Goal: Task Accomplishment & Management: Use online tool/utility

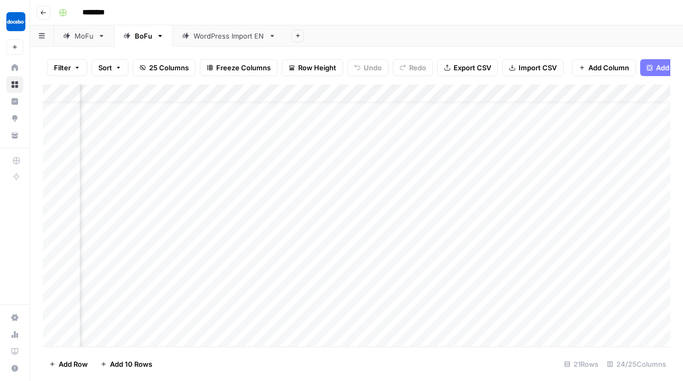
scroll to position [50, 1284]
click at [301, 293] on div "Add Column" at bounding box center [356, 216] width 627 height 262
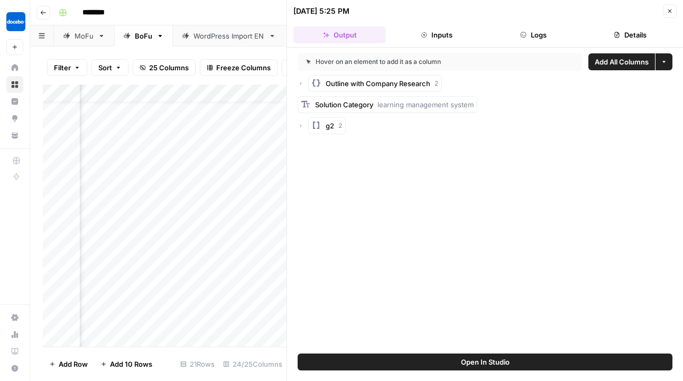
click at [670, 12] on icon "button" at bounding box center [669, 11] width 6 height 6
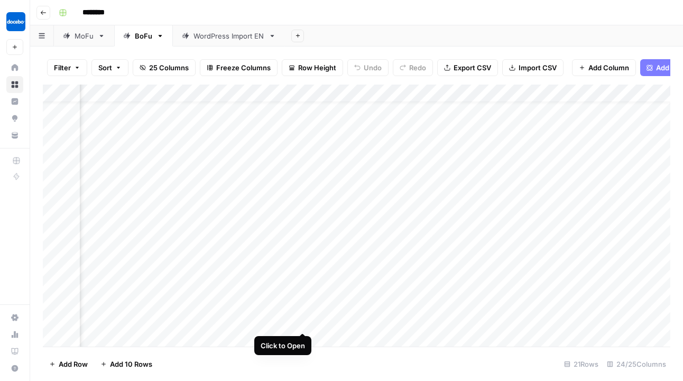
click at [266, 299] on div "Add Column" at bounding box center [356, 216] width 627 height 262
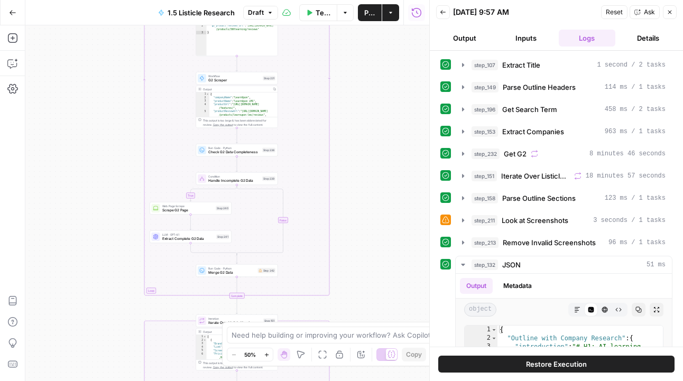
click at [274, 18] on button "Draft" at bounding box center [260, 13] width 35 height 14
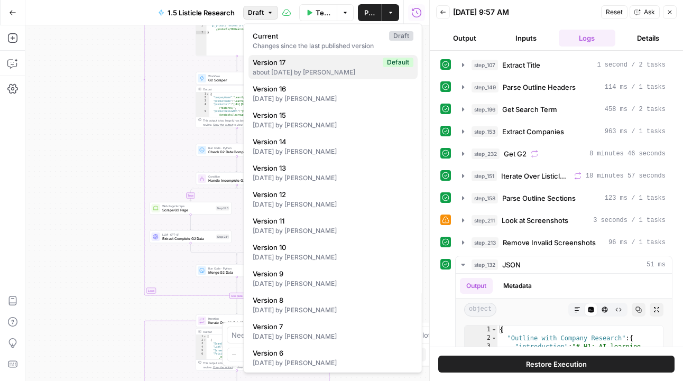
click at [312, 77] on button "Version 17 Default about 2 months ago by Valeriia Frolova" at bounding box center [332, 67] width 169 height 24
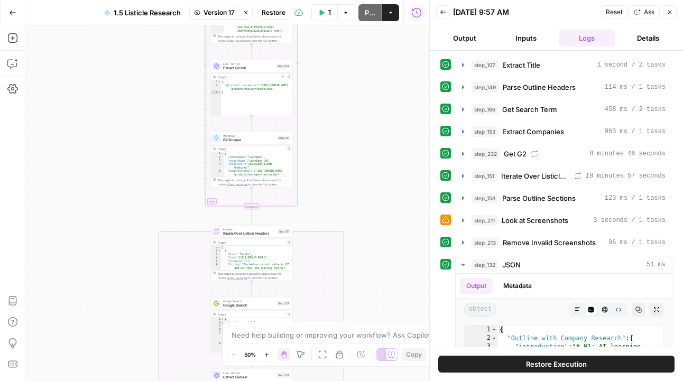
click at [270, 14] on span "Restore" at bounding box center [274, 13] width 24 height 10
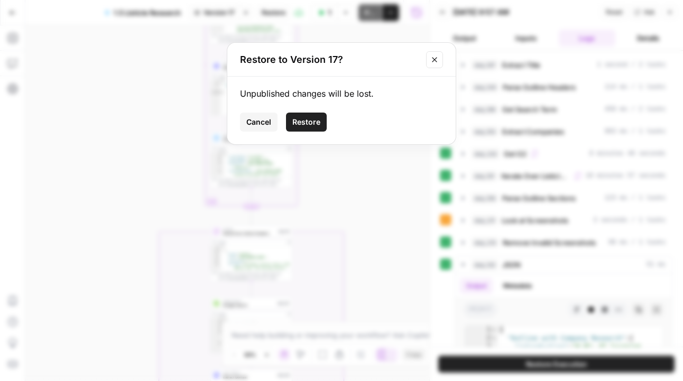
click at [312, 131] on button "Restore" at bounding box center [306, 122] width 41 height 19
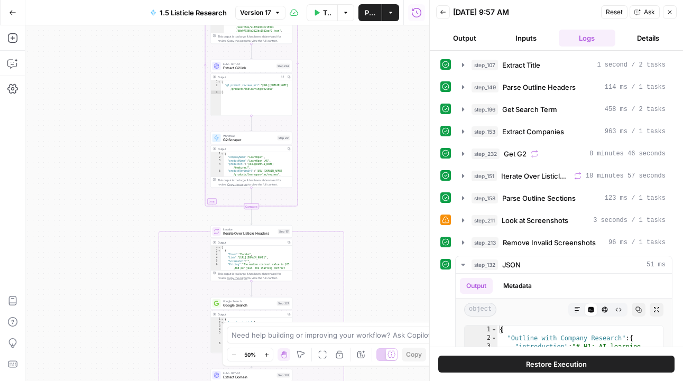
click at [270, 356] on button "Zoom In" at bounding box center [266, 354] width 13 height 13
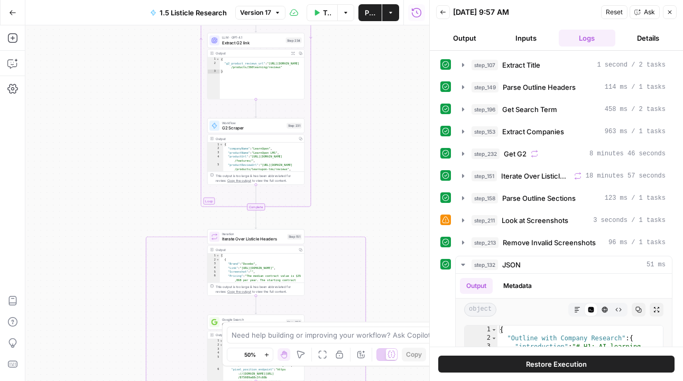
click at [270, 356] on button "Zoom In" at bounding box center [266, 354] width 13 height 13
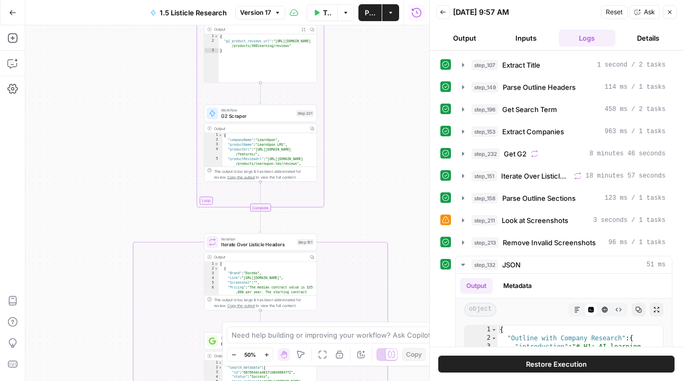
click at [270, 356] on button "Zoom In" at bounding box center [266, 354] width 13 height 13
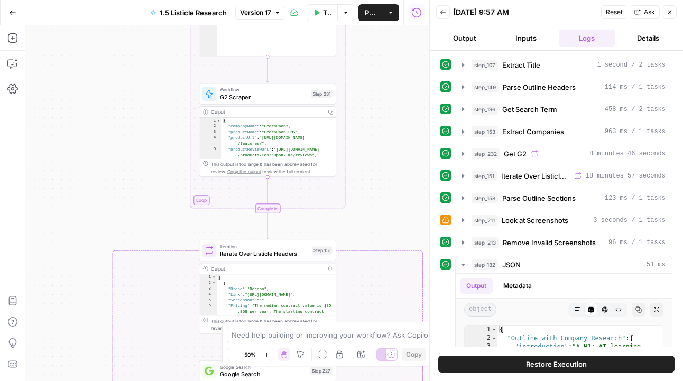
click at [270, 356] on button "Zoom In" at bounding box center [266, 354] width 13 height 13
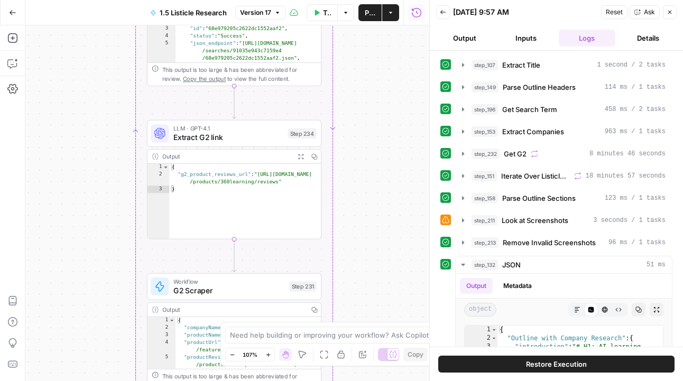
drag, startPoint x: 414, startPoint y: 88, endPoint x: 363, endPoint y: 287, distance: 205.0
click at [363, 289] on div "true false Workflow Input Settings Inputs LLM · GPT-4.1 Extract Title Step 107 …" at bounding box center [227, 203] width 404 height 356
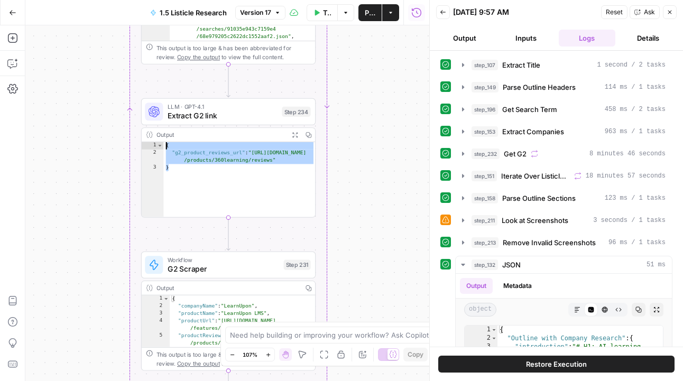
drag, startPoint x: 175, startPoint y: 171, endPoint x: 155, endPoint y: 146, distance: 31.6
click at [155, 147] on div "* 1 2 3 { "g2_product_reviews_url" : "https://www.g2.com /products/360learning/…" at bounding box center [228, 179] width 173 height 75
click at [213, 161] on div "{ "g2_product_reviews_url" : "https://www.g2.com /products/360learning/reviews"…" at bounding box center [239, 187] width 152 height 91
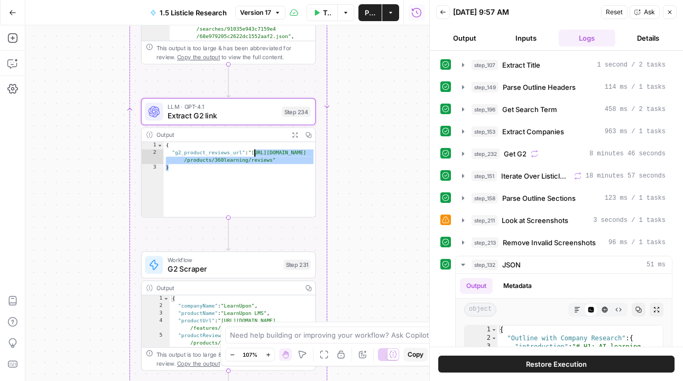
drag, startPoint x: 271, startPoint y: 162, endPoint x: 247, endPoint y: 155, distance: 24.9
click at [247, 155] on div "{ "g2_product_reviews_url" : "https://www.g2.com /products/360learning/reviews"…" at bounding box center [239, 187] width 152 height 91
click at [276, 170] on div "{ "g2_product_reviews_url" : "https://www.g2.com /products/360learning/reviews"…" at bounding box center [239, 187] width 152 height 91
click at [271, 161] on div "{ "g2_product_reviews_url" : "https://www.g2.com /products/360learning/reviews"…" at bounding box center [239, 187] width 152 height 91
type textarea "**********"
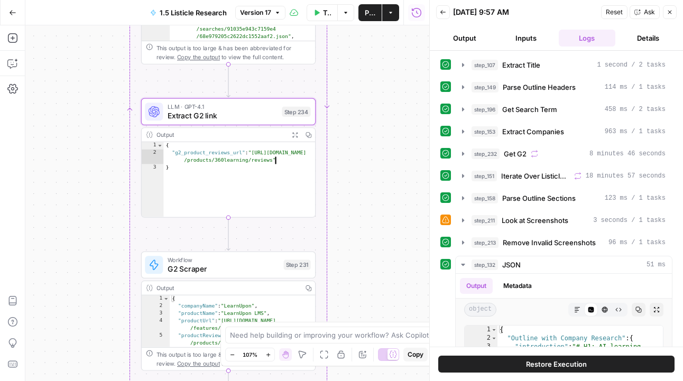
click at [279, 161] on div "{ "g2_product_reviews_url" : "https://www.g2.com /products/360learning/reviews"…" at bounding box center [239, 187] width 152 height 91
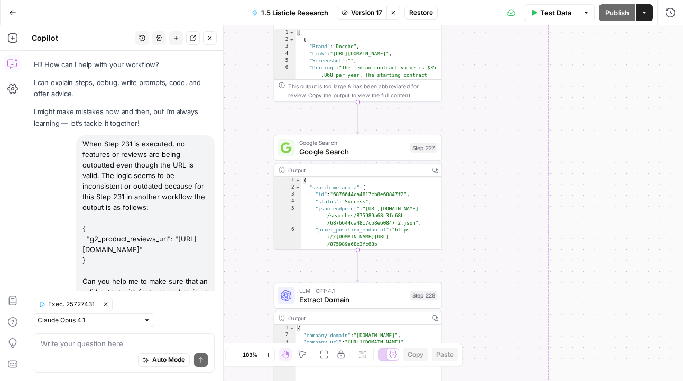
scroll to position [20385, 0]
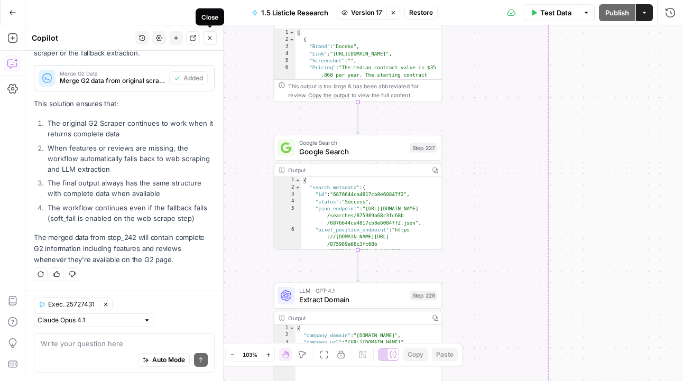
click at [211, 38] on icon "button" at bounding box center [210, 38] width 6 height 6
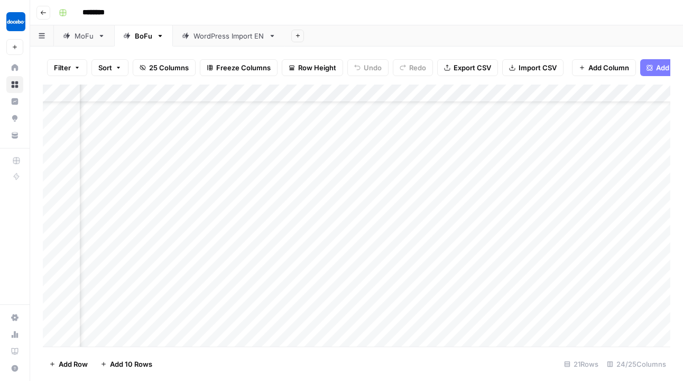
scroll to position [42, 1219]
click at [368, 301] on div "Add Column" at bounding box center [356, 216] width 627 height 262
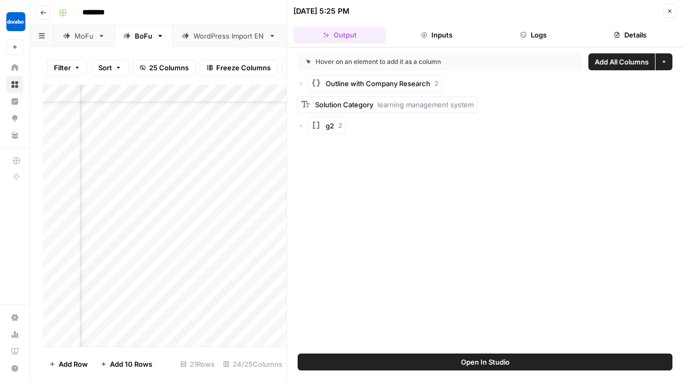
click at [520, 363] on button "Open In Studio" at bounding box center [484, 361] width 375 height 17
drag, startPoint x: 284, startPoint y: 120, endPoint x: 403, endPoint y: 127, distance: 119.6
drag, startPoint x: 286, startPoint y: 125, endPoint x: 387, endPoint y: 132, distance: 101.1
click at [306, 123] on div "g2 2" at bounding box center [484, 125] width 375 height 17
click at [301, 126] on icon "button" at bounding box center [300, 126] width 6 height 6
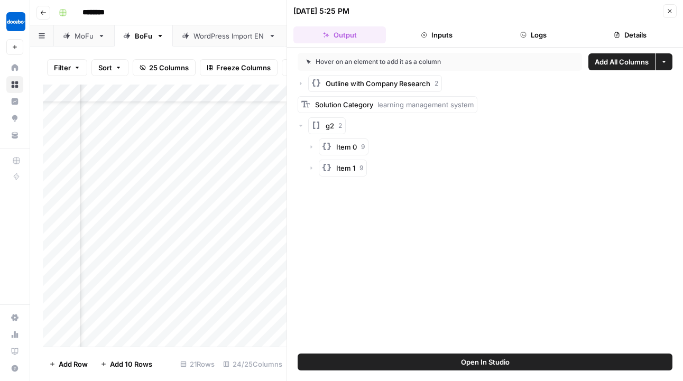
click at [311, 146] on icon "button" at bounding box center [311, 147] width 6 height 6
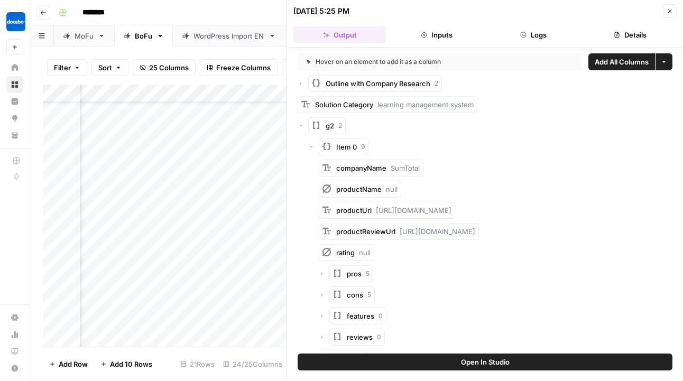
scroll to position [18, 0]
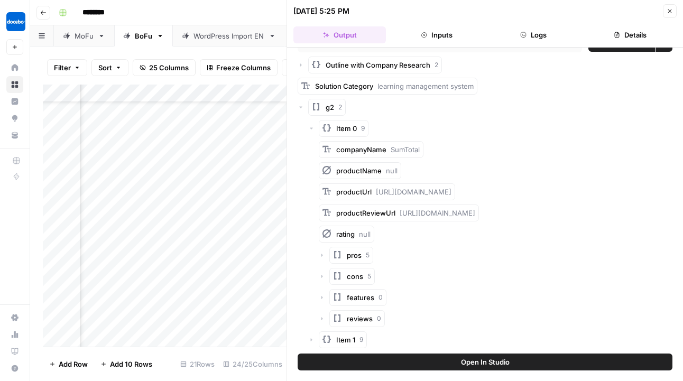
click at [311, 128] on icon "button" at bounding box center [311, 129] width 3 height 2
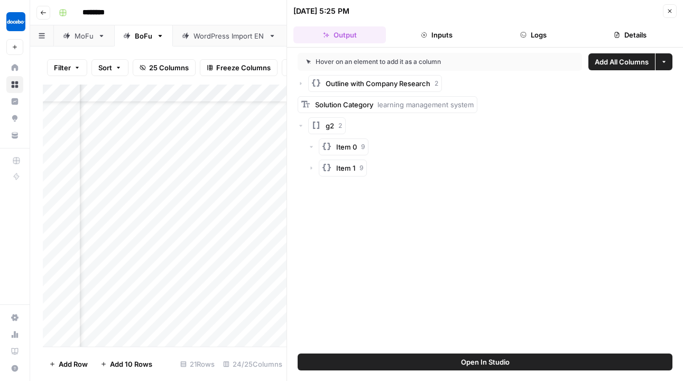
scroll to position [0, 0]
click at [312, 144] on icon "button" at bounding box center [311, 147] width 6 height 6
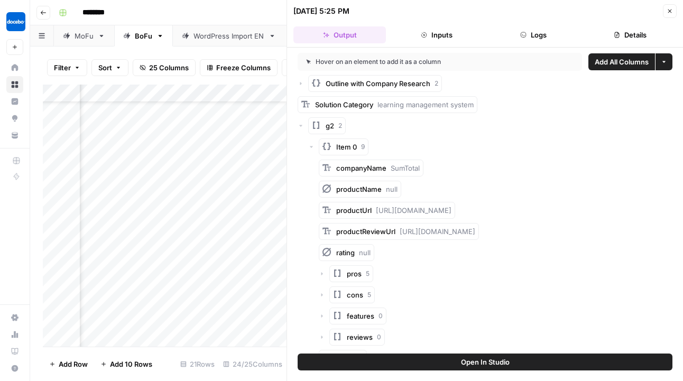
click at [312, 144] on icon "button" at bounding box center [311, 147] width 6 height 6
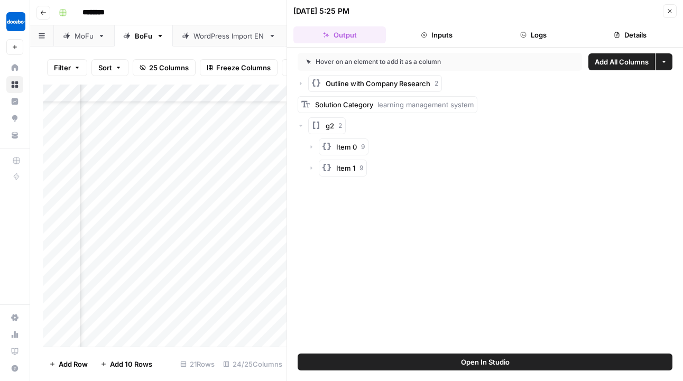
click at [311, 167] on icon "button" at bounding box center [312, 167] width 2 height 3
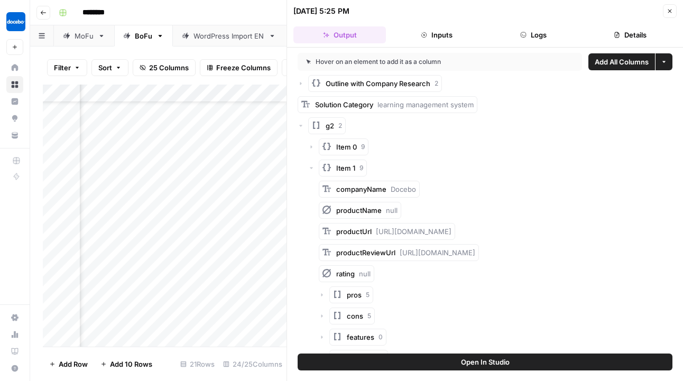
click at [311, 167] on icon "button" at bounding box center [311, 168] width 3 height 2
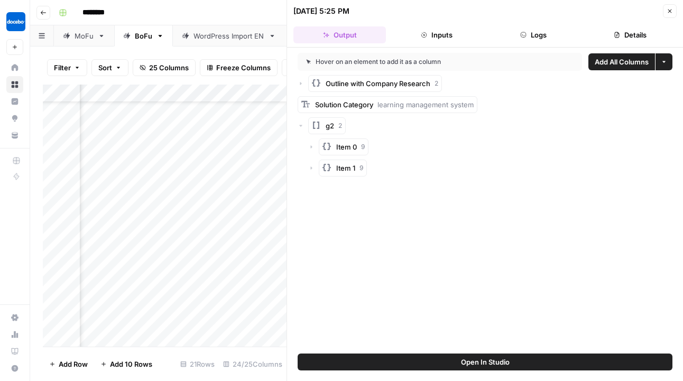
click at [667, 9] on icon "button" at bounding box center [669, 11] width 6 height 6
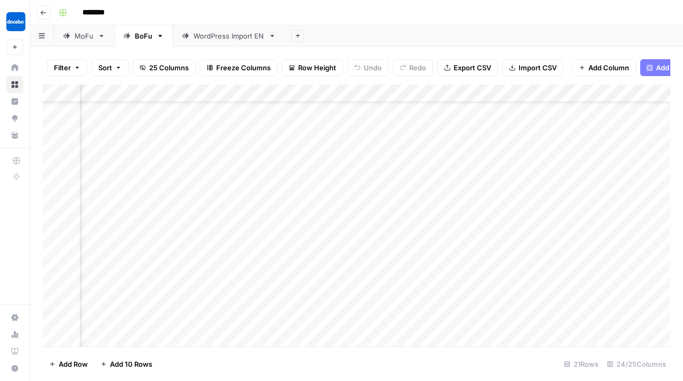
scroll to position [42, 725]
click at [311, 300] on div "Add Column" at bounding box center [356, 216] width 627 height 262
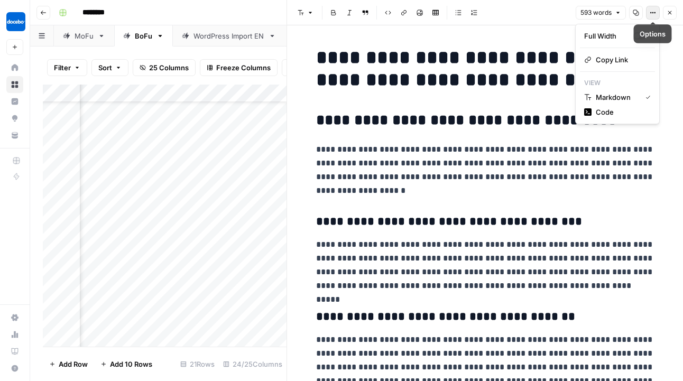
click at [651, 17] on button "Options" at bounding box center [653, 13] width 14 height 14
click at [620, 108] on span "Code" at bounding box center [620, 112] width 51 height 11
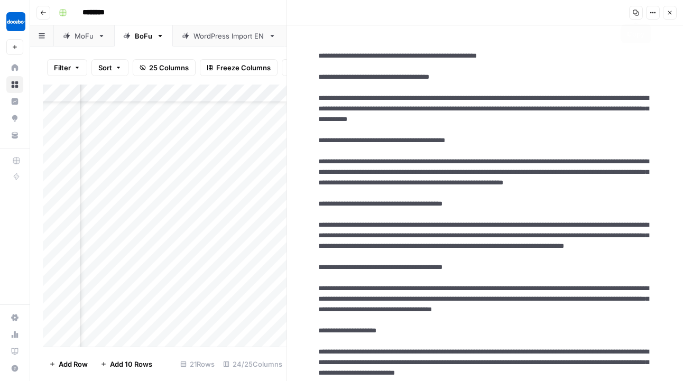
click at [635, 16] on button "Copy" at bounding box center [636, 13] width 14 height 14
click at [652, 14] on icon "button" at bounding box center [652, 13] width 6 height 6
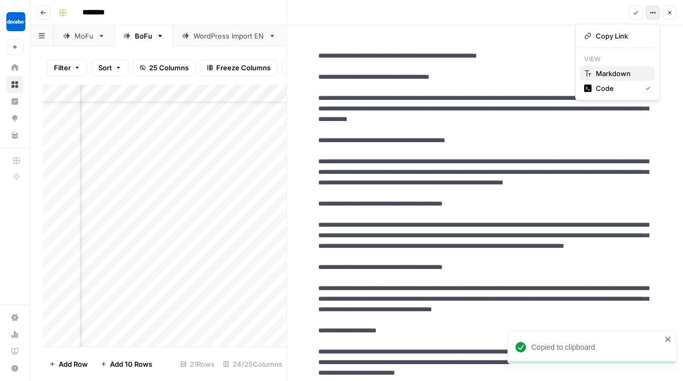
click at [623, 77] on span "Markdown" at bounding box center [620, 73] width 51 height 11
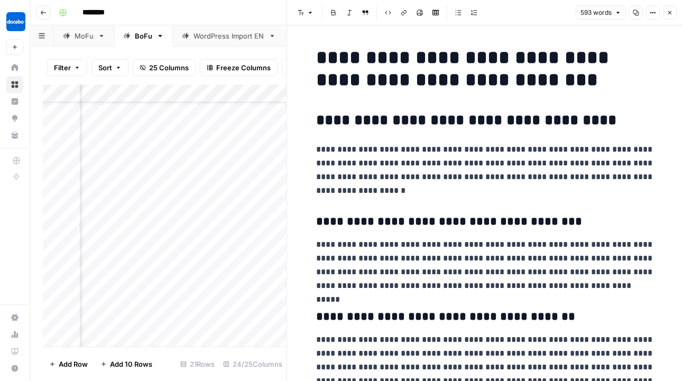
scroll to position [42, 86]
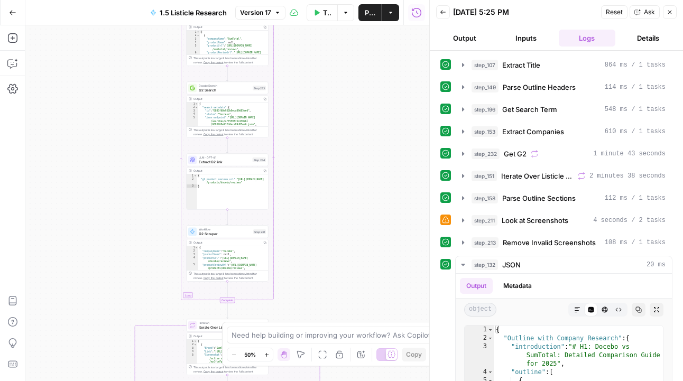
click at [264, 351] on button "Zoom In" at bounding box center [266, 354] width 13 height 13
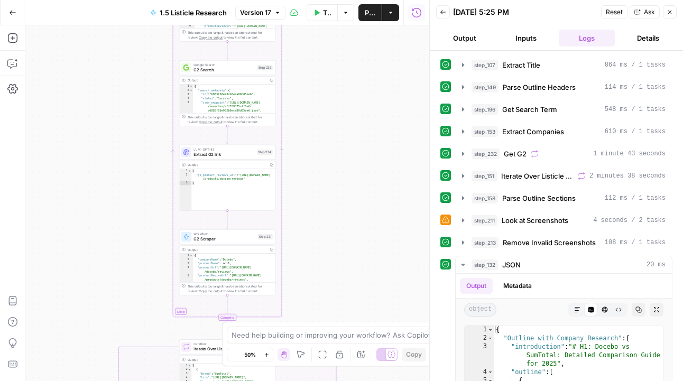
click at [264, 351] on button "Zoom In" at bounding box center [266, 354] width 13 height 13
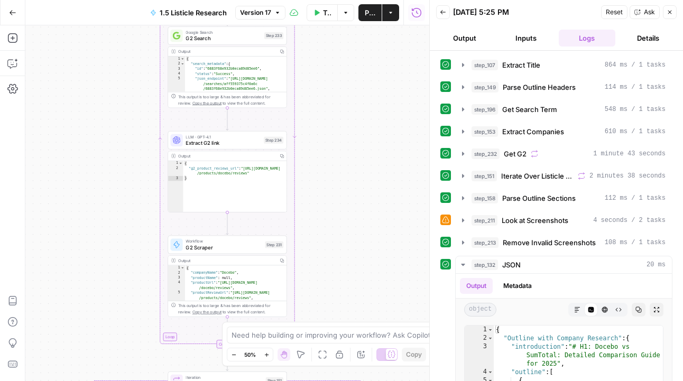
click at [264, 351] on button "Zoom In" at bounding box center [266, 354] width 13 height 13
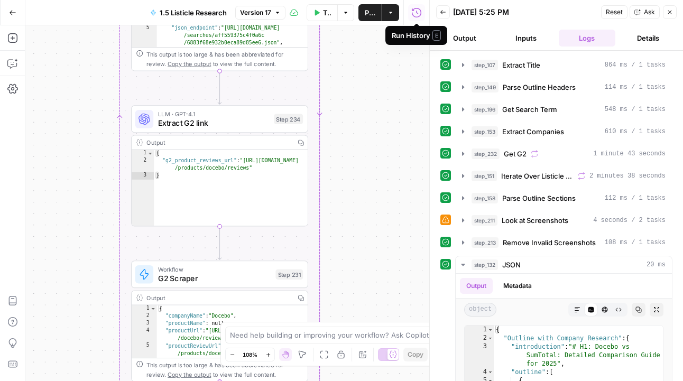
click at [315, 17] on button "Test Data" at bounding box center [321, 12] width 31 height 17
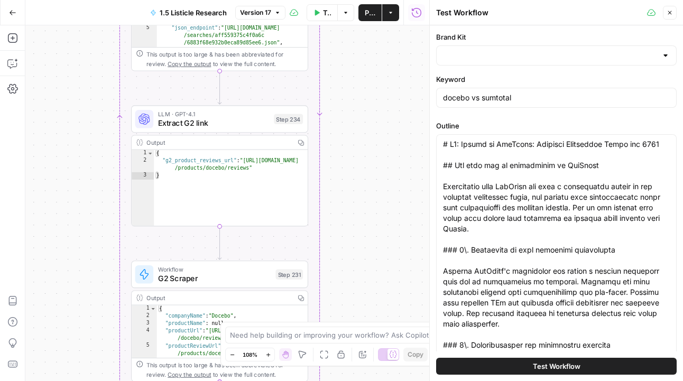
type input "Docebo"
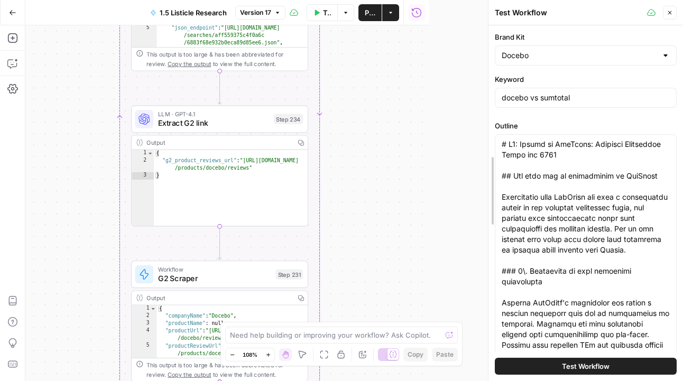
drag, startPoint x: 430, startPoint y: 102, endPoint x: 496, endPoint y: 109, distance: 66.3
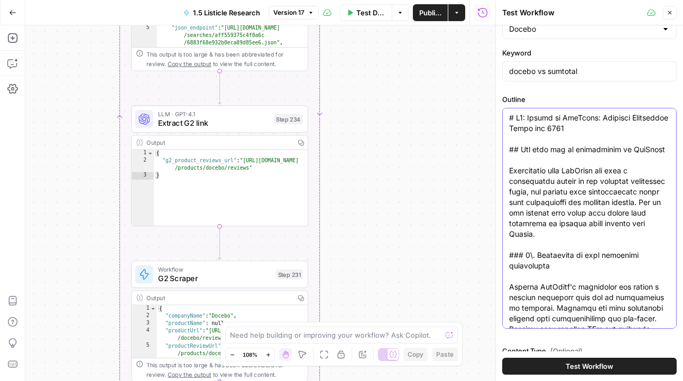
scroll to position [65, 0]
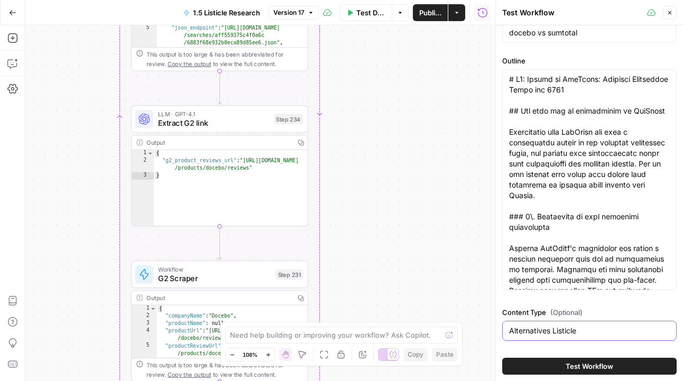
click at [563, 327] on input "Alternatives Listicle" at bounding box center [589, 330] width 161 height 11
click at [563, 326] on input "Alternatives Listicle" at bounding box center [589, 330] width 161 height 11
type input "Docebo vs"
click at [601, 360] on button "Test Workflow" at bounding box center [589, 366] width 174 height 17
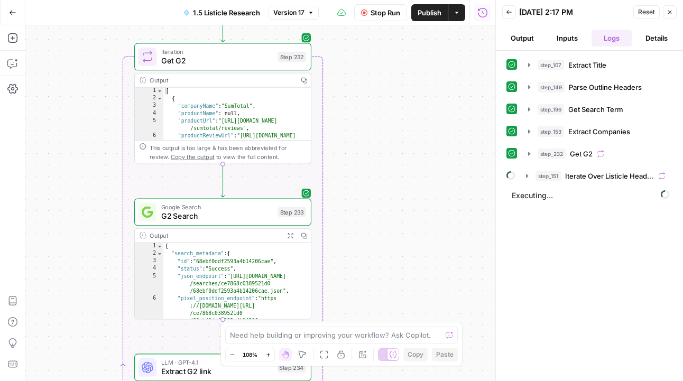
click at [234, 353] on icon "button" at bounding box center [232, 355] width 6 height 6
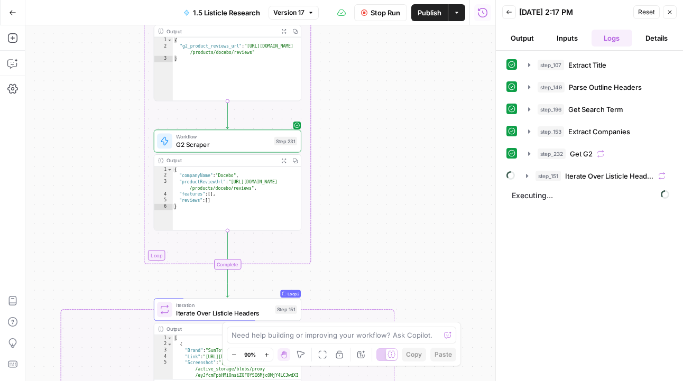
drag, startPoint x: 425, startPoint y: 153, endPoint x: 533, endPoint y: 147, distance: 108.5
click at [448, 147] on div "true false Workflow Input Settings Inputs LLM · GPT-4.1 Extract Title Step 107 …" at bounding box center [260, 203] width 470 height 356
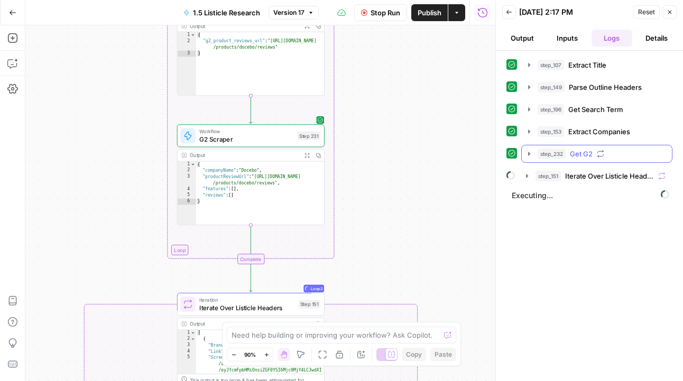
click at [523, 153] on button "step_232 Get G2 8 seconds" at bounding box center [596, 153] width 150 height 17
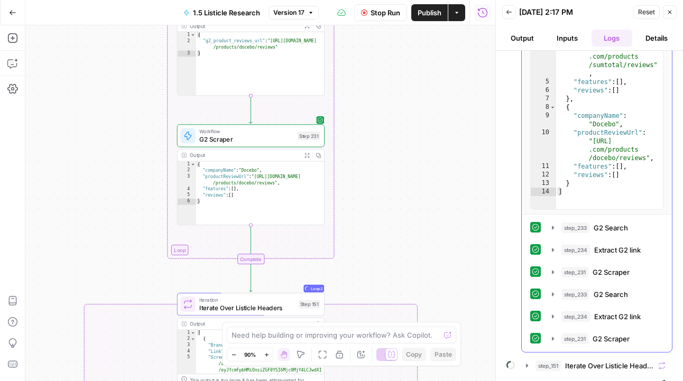
scroll to position [231, 0]
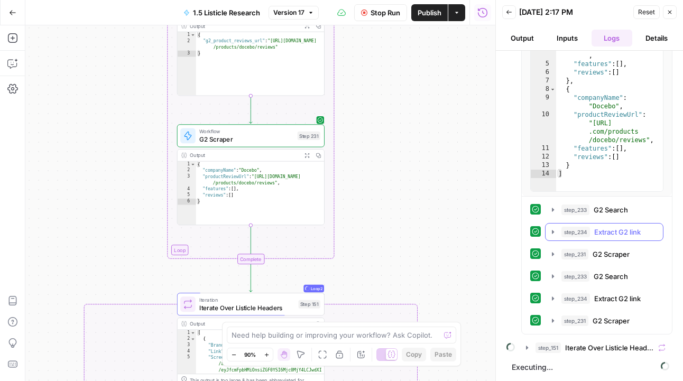
click at [553, 236] on icon "button" at bounding box center [552, 232] width 8 height 8
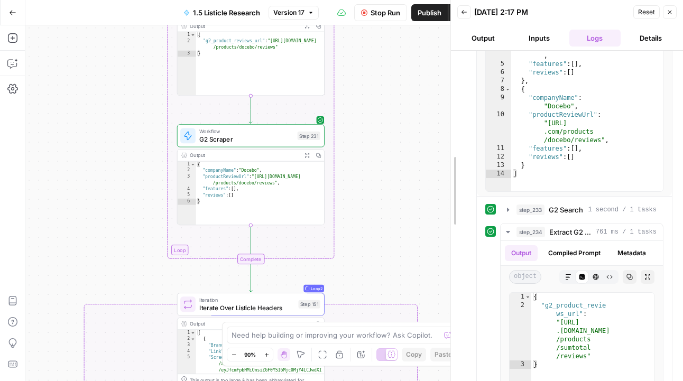
scroll to position [180, 0]
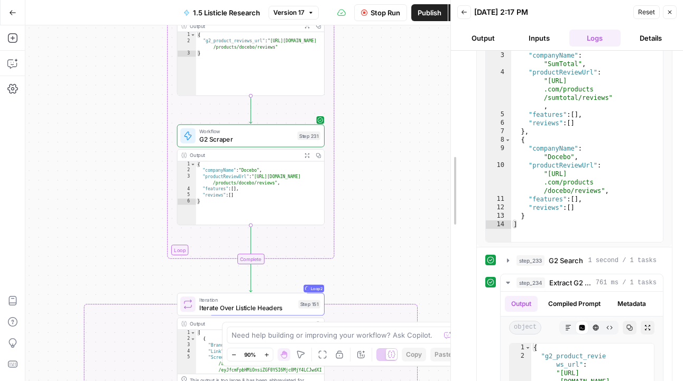
drag, startPoint x: 497, startPoint y: 182, endPoint x: 451, endPoint y: 182, distance: 46.0
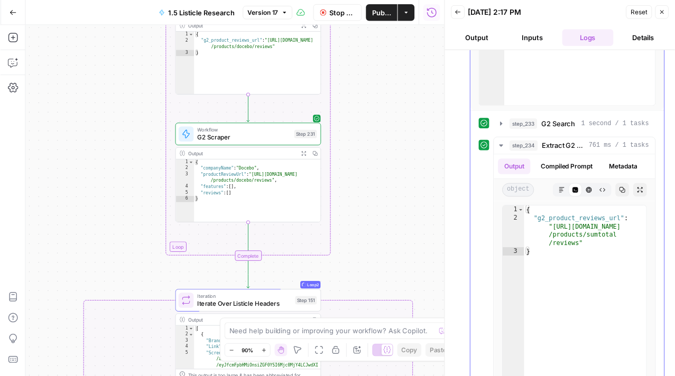
scroll to position [324, 0]
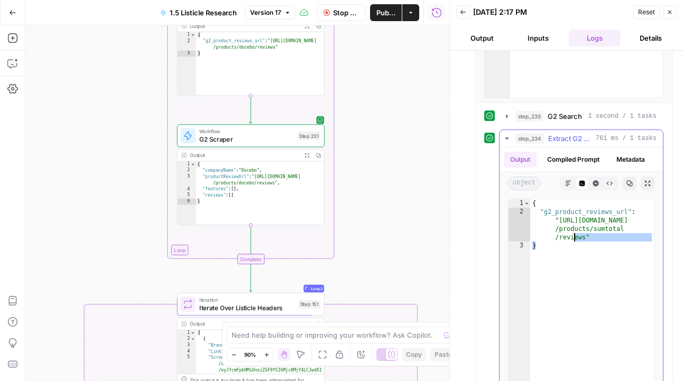
drag, startPoint x: 586, startPoint y: 241, endPoint x: 577, endPoint y: 229, distance: 15.1
click at [577, 229] on div "{ "g2_product_reviews_url" : "https://www.g2.com /products/sumtotal /reviews" }" at bounding box center [592, 311] width 124 height 225
click at [574, 235] on div "{ "g2_product_reviews_url" : "https://www.g2.com /products/sumtotal /reviews" }" at bounding box center [592, 311] width 124 height 225
type textarea "**********"
click at [580, 236] on div "{ "g2_product_reviews_url" : "https://www.g2.com /products/sumtotal /reviews" }" at bounding box center [592, 311] width 124 height 225
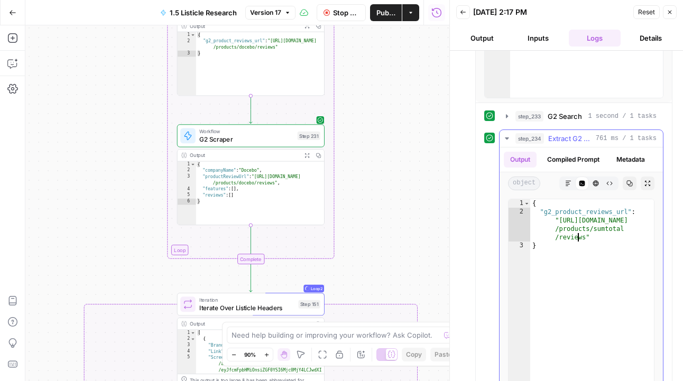
click at [584, 236] on div "{ "g2_product_reviews_url" : "https://www.g2.com /products/sumtotal /reviews" }" at bounding box center [592, 311] width 124 height 225
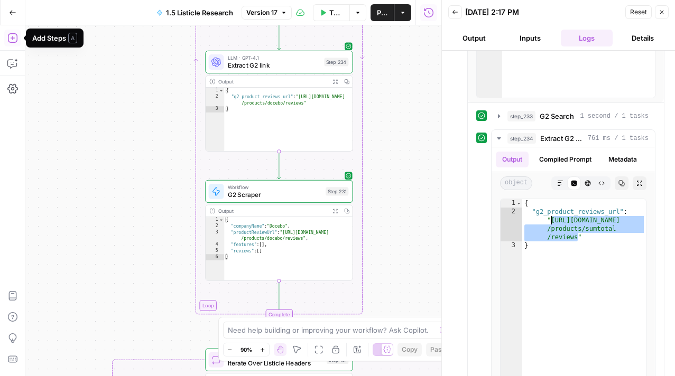
click at [50, 115] on div "true false Workflow Input Settings Inputs LLM · GPT-4.1 Extract Title Step 107 …" at bounding box center [233, 200] width 416 height 351
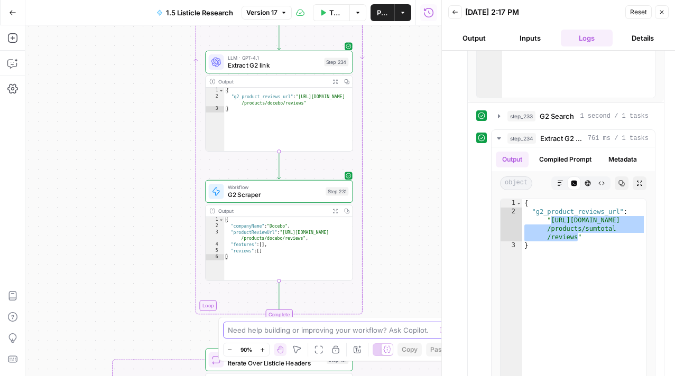
click at [273, 334] on textarea at bounding box center [332, 330] width 208 height 11
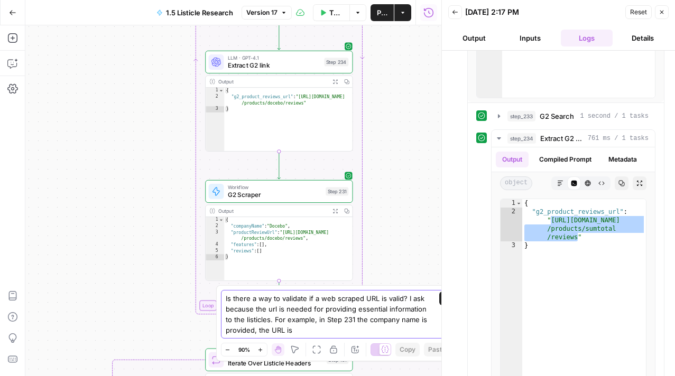
click at [256, 334] on textarea "Is there a way to validate if a web scraped URL is valid? I ask because the url…" at bounding box center [327, 314] width 203 height 42
click at [323, 317] on textarea "Is there a way to validate if a web scraped URL is valid? I ask because the url…" at bounding box center [327, 314] width 203 height 42
click at [323, 330] on textarea "Is there a way to validate if a web scraped URL is valid? I ask because the url…" at bounding box center [327, 314] width 203 height 42
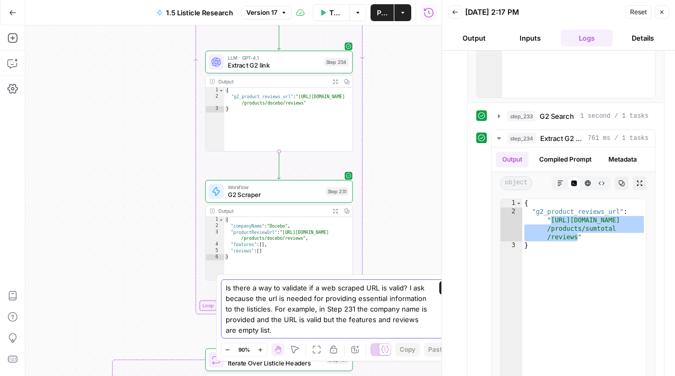
type textarea "Is there a way to validate if a web scraped URL is valid? I ask because the url…"
click at [449, 286] on button "Send" at bounding box center [446, 288] width 14 height 14
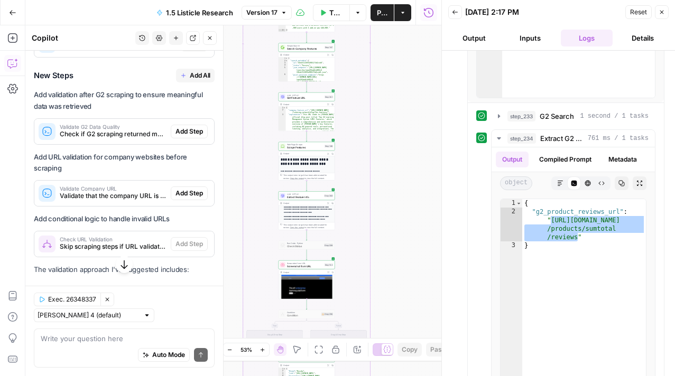
scroll to position [304, 0]
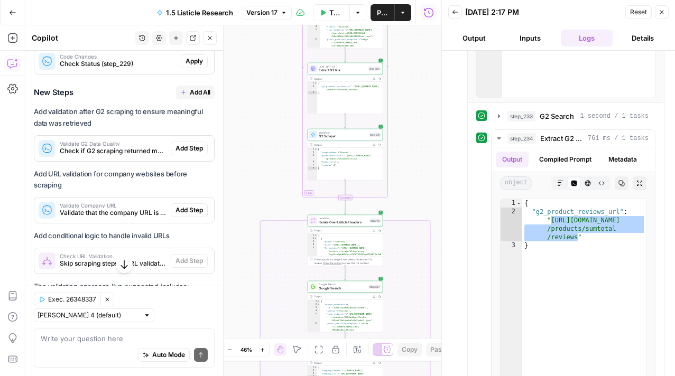
click at [151, 316] on div at bounding box center [146, 315] width 7 height 7
click at [174, 296] on span "Claude Opus 4.1" at bounding box center [160, 292] width 69 height 11
type input "Claude Opus 4.1"
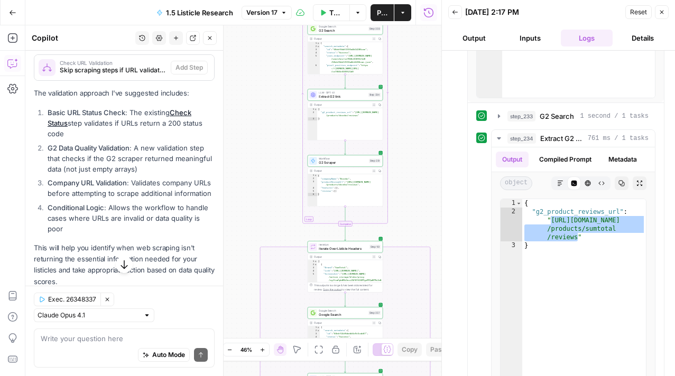
scroll to position [508, 0]
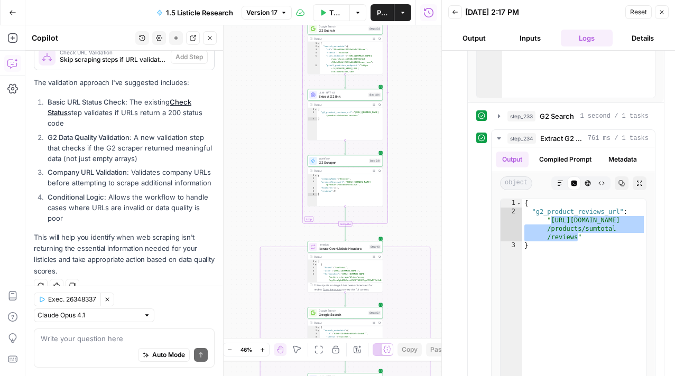
click at [122, 348] on div "Auto Mode Send" at bounding box center [124, 355] width 167 height 23
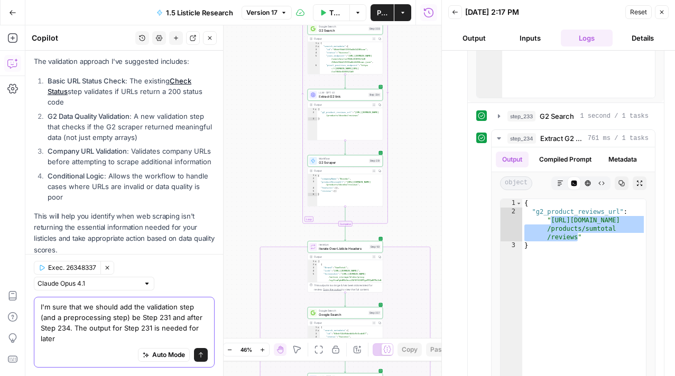
scroll to position [539, 0]
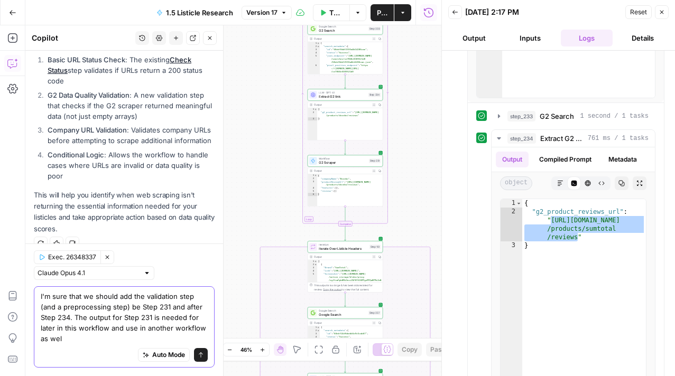
type textarea "I'm sure that we should add the validation step (and a preprocessing step) be S…"
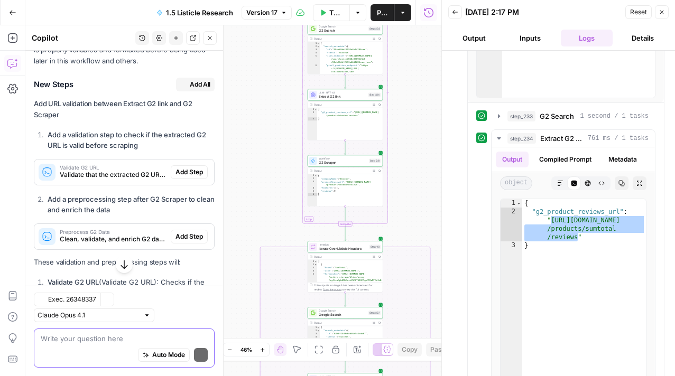
scroll to position [862, 0]
type textarea "\"
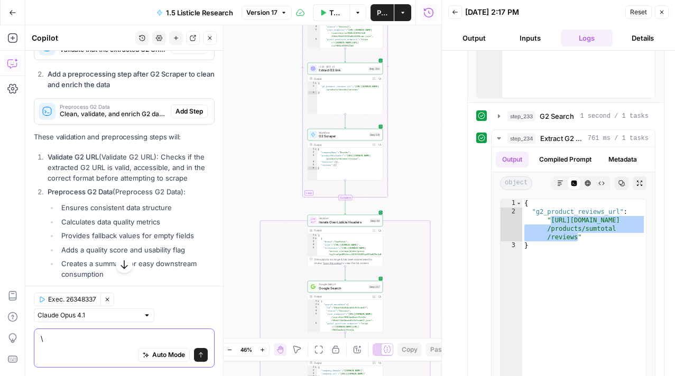
scroll to position [989, 0]
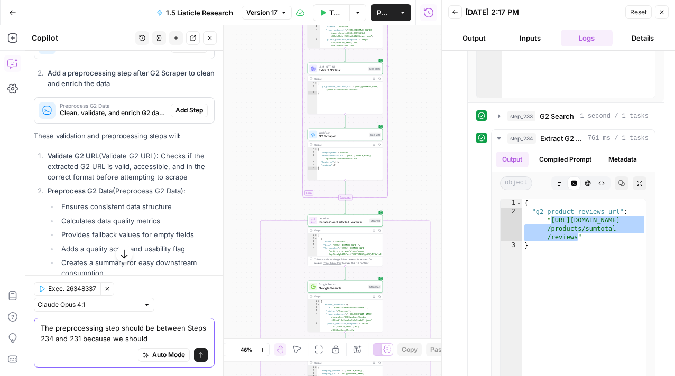
type textarea "The preprocessing step should be between Steps"
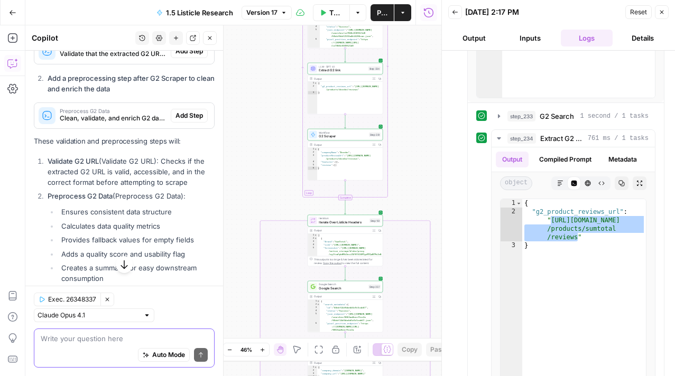
scroll to position [990, 0]
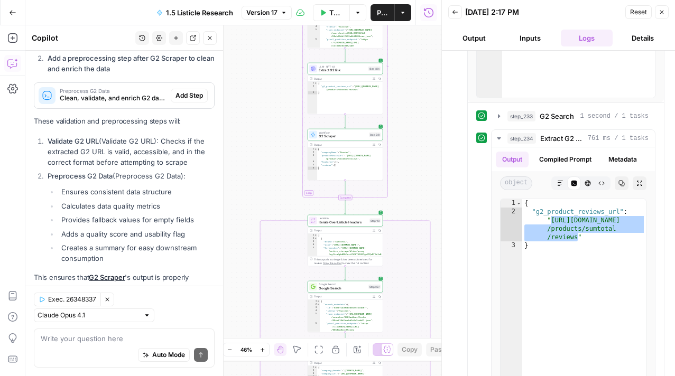
scroll to position [995, 0]
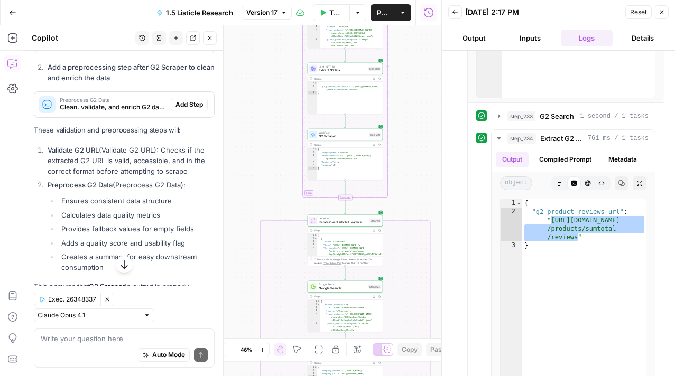
click at [154, 109] on span "Clean, validate, and enrich G2 data to ensure it has all required fields and pr…" at bounding box center [113, 107] width 107 height 10
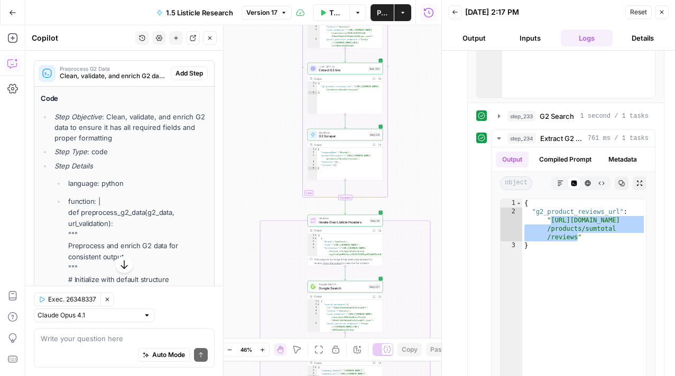
scroll to position [1027, 0]
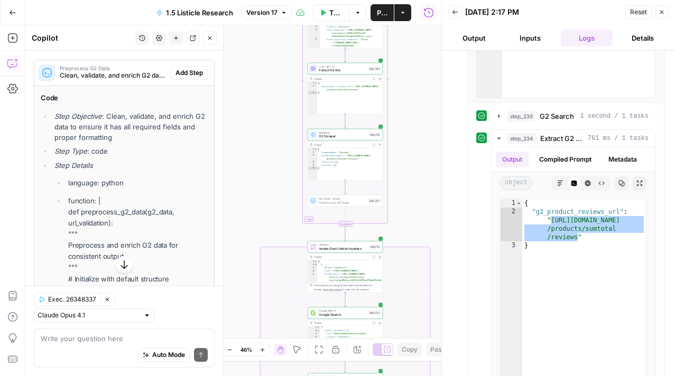
click at [188, 74] on span "Add Step" at bounding box center [188, 73] width 27 height 10
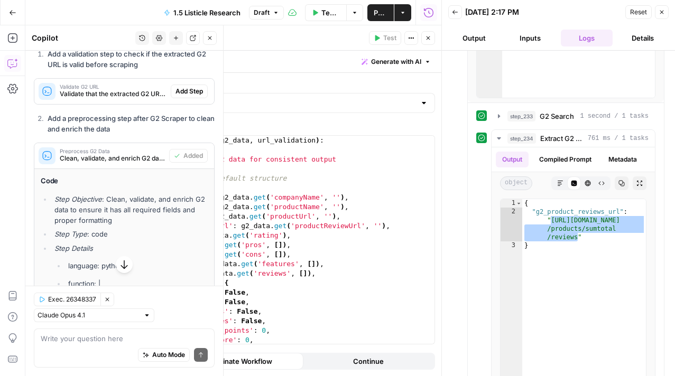
scroll to position [969, 0]
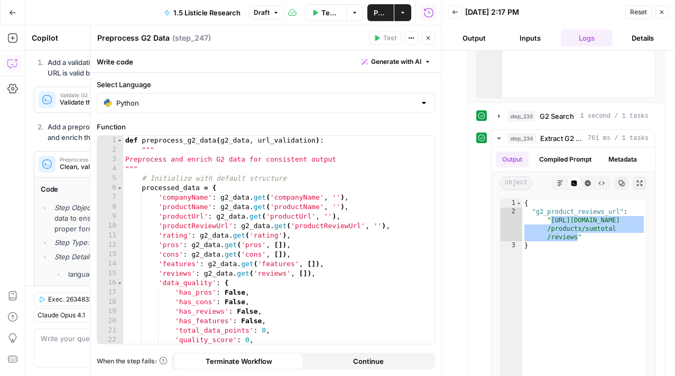
click at [427, 33] on button "Close" at bounding box center [428, 38] width 14 height 14
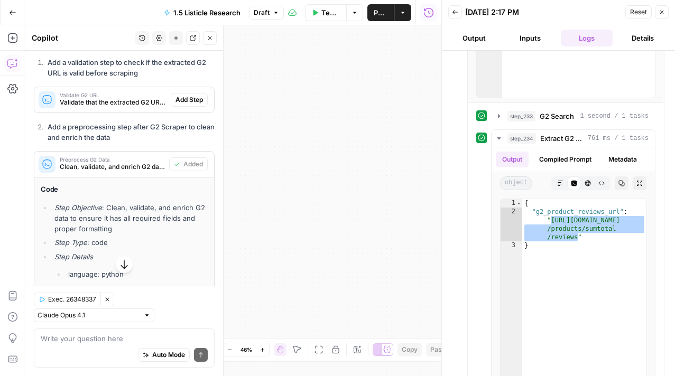
click at [316, 353] on icon "button" at bounding box center [318, 350] width 8 height 8
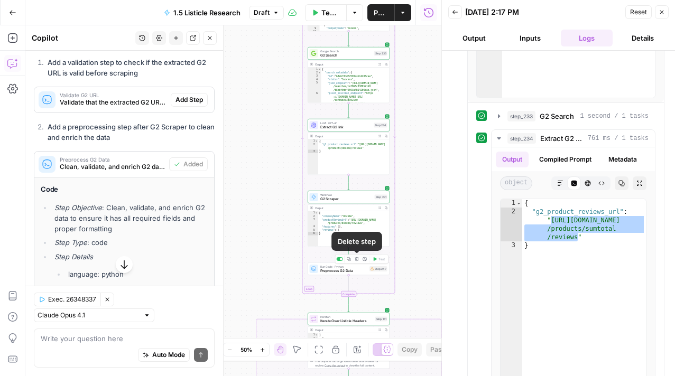
click at [356, 261] on icon "button" at bounding box center [356, 259] width 4 height 4
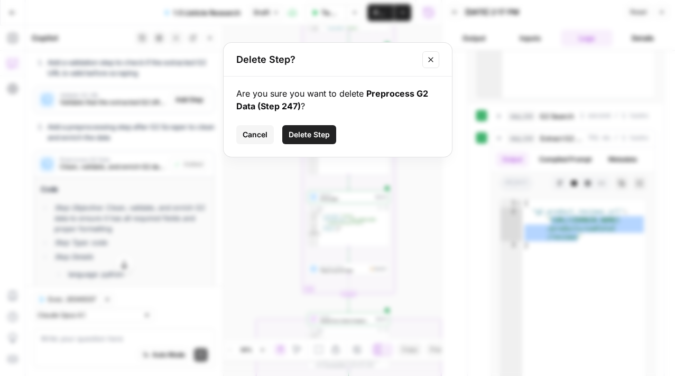
click at [326, 136] on span "Delete Step" at bounding box center [308, 134] width 41 height 11
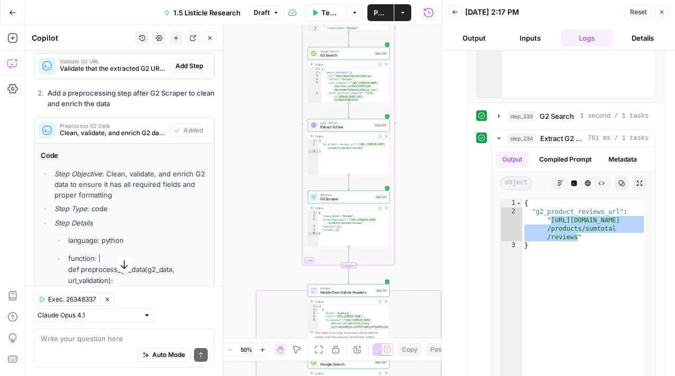
scroll to position [935, 0]
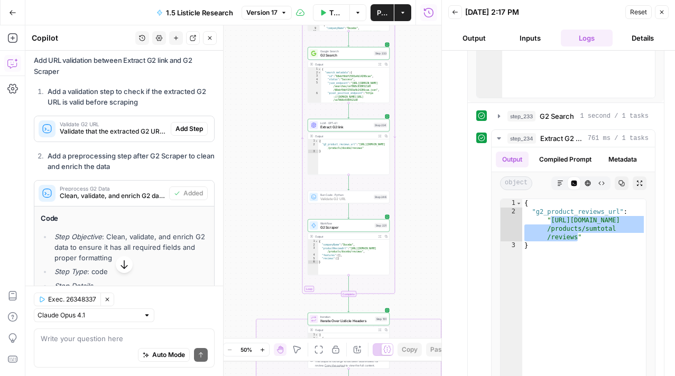
click at [188, 130] on span "Add Step" at bounding box center [188, 129] width 27 height 10
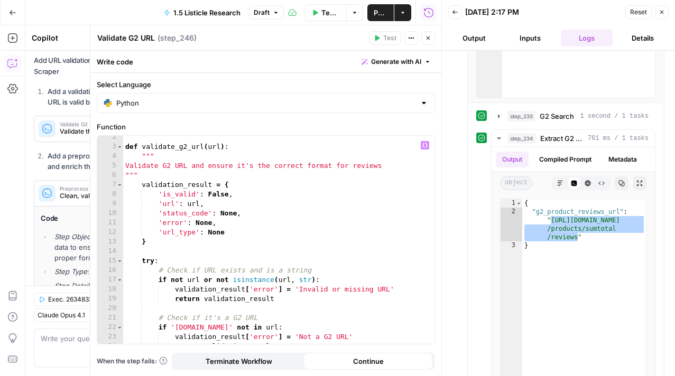
scroll to position [13, 0]
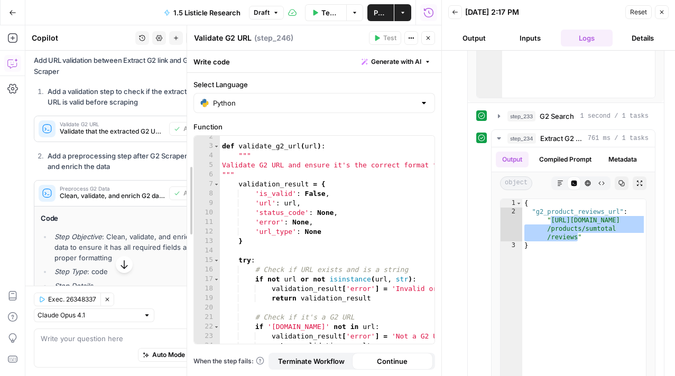
drag, startPoint x: 90, startPoint y: 161, endPoint x: 193, endPoint y: 172, distance: 104.1
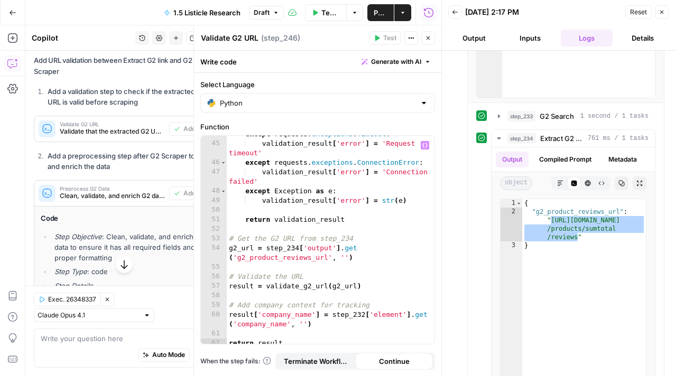
scroll to position [515, 0]
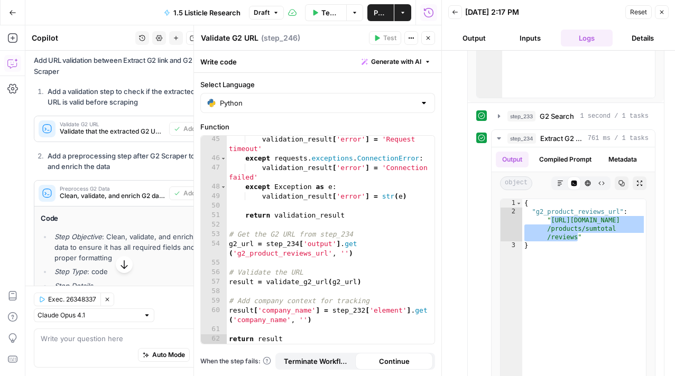
click at [432, 41] on button "Close" at bounding box center [428, 38] width 14 height 14
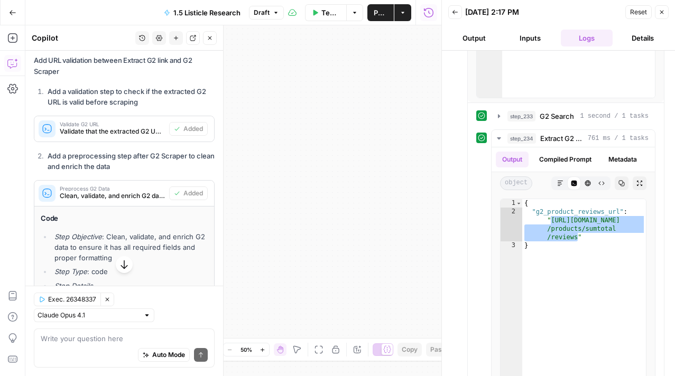
click at [663, 13] on icon "button" at bounding box center [661, 12] width 6 height 6
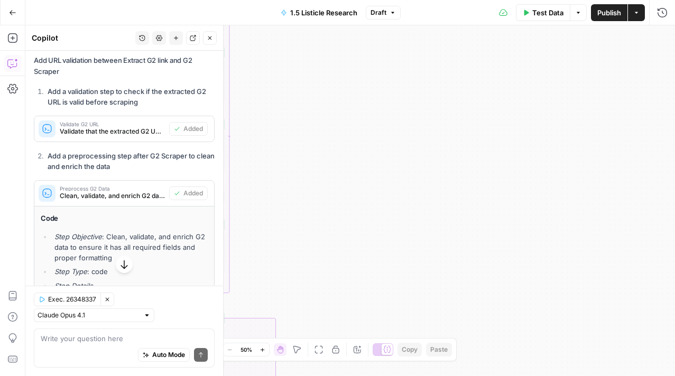
click at [213, 40] on button "Close" at bounding box center [210, 38] width 14 height 14
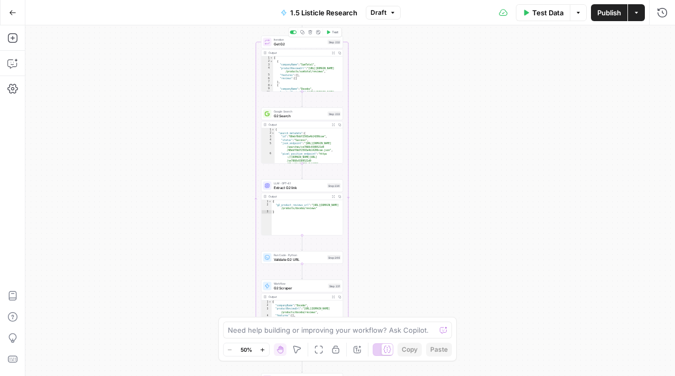
click at [333, 29] on button "Test" at bounding box center [332, 32] width 16 height 7
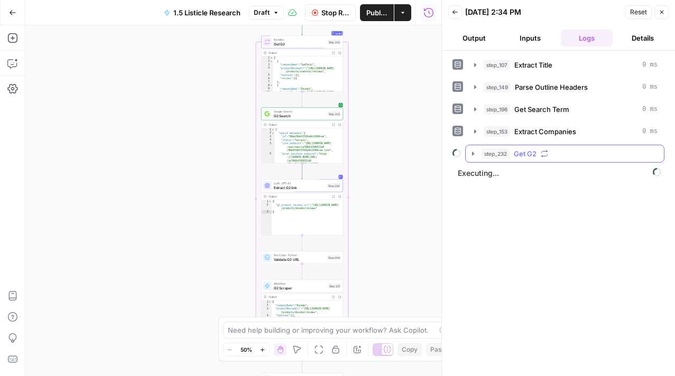
click at [469, 152] on icon "button" at bounding box center [473, 154] width 8 height 8
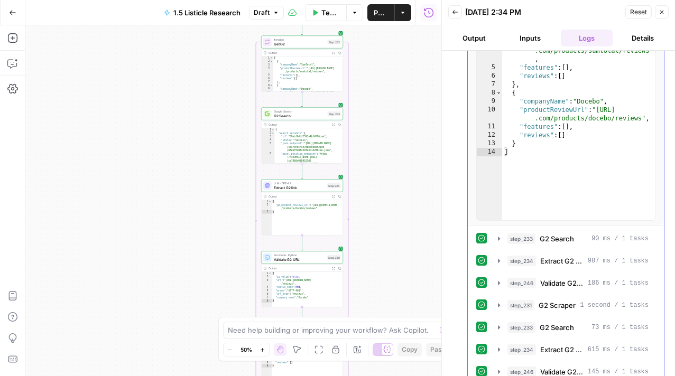
scroll to position [239, 0]
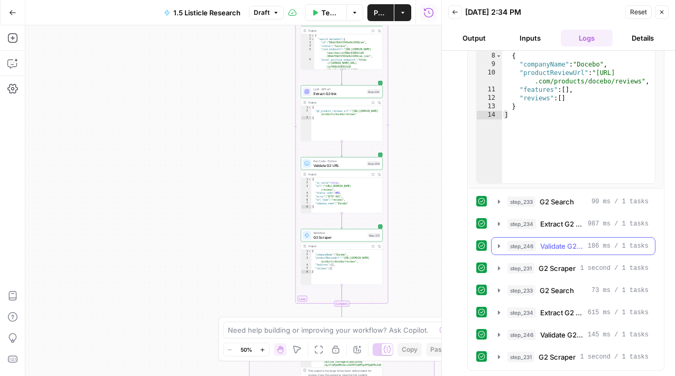
click at [495, 244] on icon "button" at bounding box center [499, 246] width 8 height 8
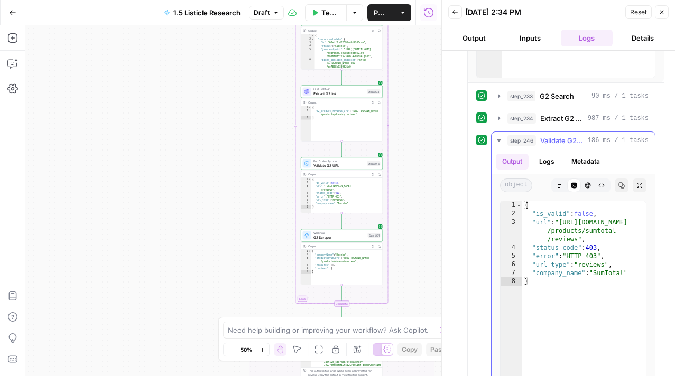
scroll to position [357, 0]
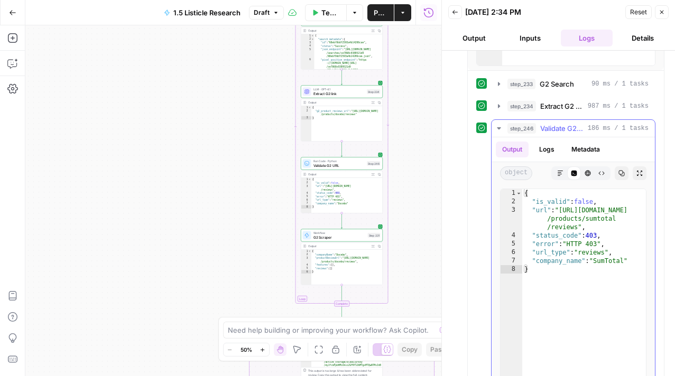
click at [499, 127] on icon "button" at bounding box center [499, 128] width 4 height 2
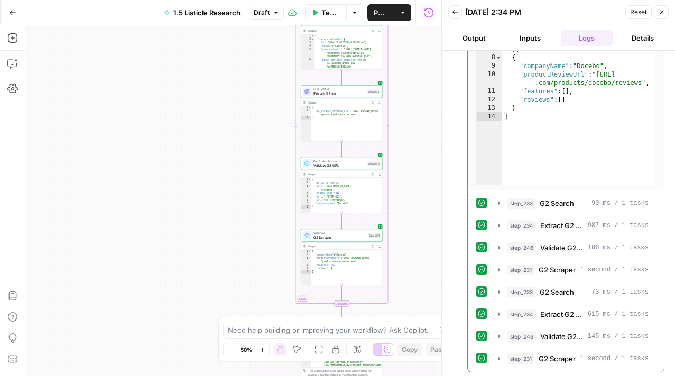
scroll to position [239, 0]
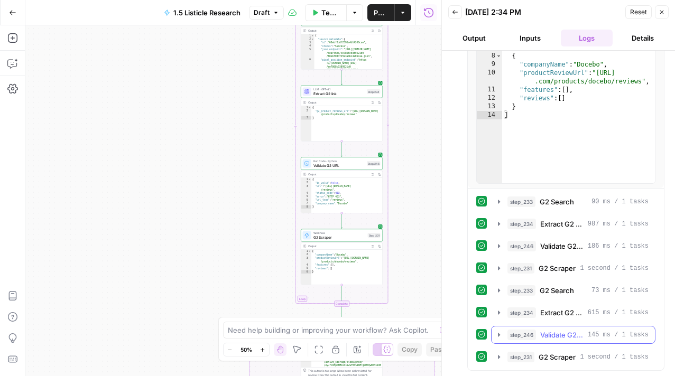
click at [498, 334] on icon "button" at bounding box center [499, 335] width 2 height 4
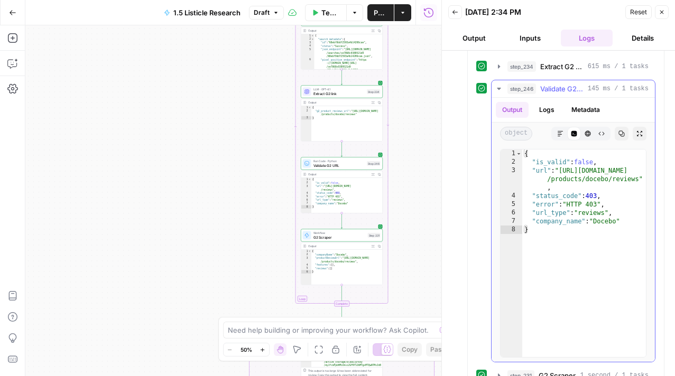
scroll to position [490, 0]
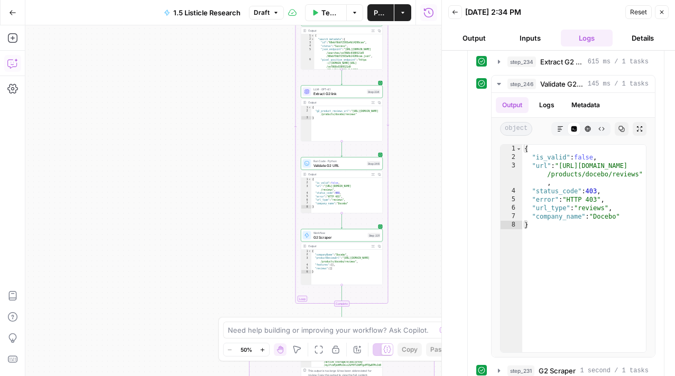
click at [19, 64] on button "Copilot" at bounding box center [12, 63] width 17 height 17
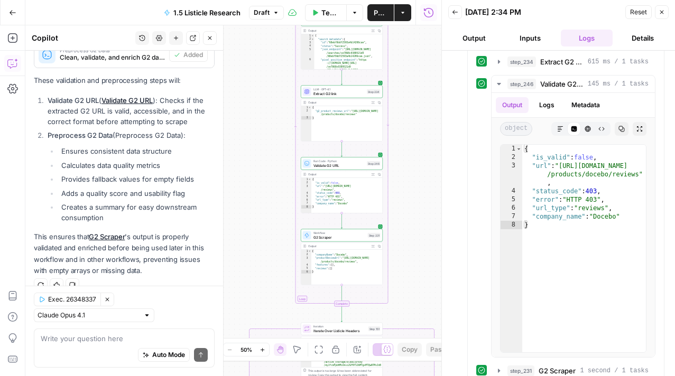
scroll to position [1068, 0]
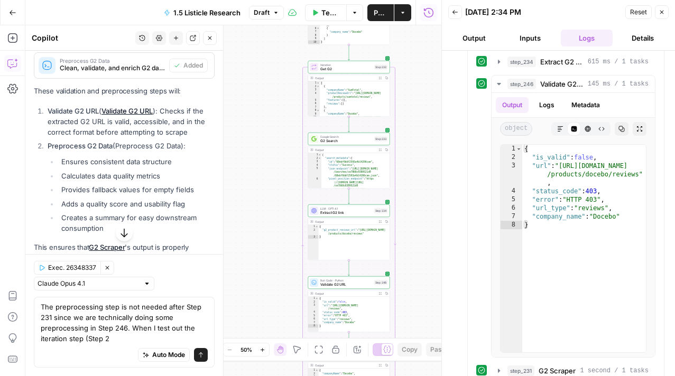
click at [262, 340] on div "Zoom Out 50% Zoom In Hand Move Fit to View Lock/Unlock Annotate Workflow Copy P…" at bounding box center [337, 349] width 239 height 23
click at [263, 345] on button "Zoom In" at bounding box center [262, 349] width 13 height 13
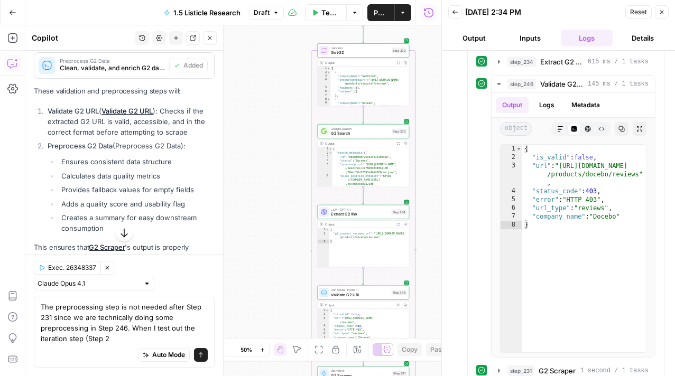
click at [263, 345] on button "Zoom In" at bounding box center [262, 349] width 13 height 13
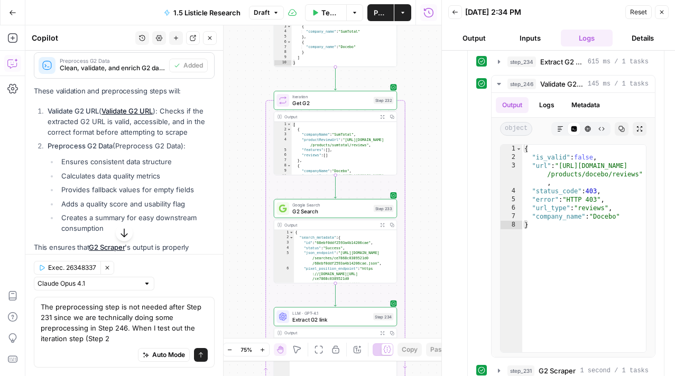
drag, startPoint x: 307, startPoint y: 211, endPoint x: 236, endPoint y: 312, distance: 123.9
click at [236, 312] on div "true false Workflow Input Settings Inputs LLM · GPT-4.1 Extract Title Step 107 …" at bounding box center [233, 200] width 416 height 351
click at [126, 349] on div "Auto Mode Send" at bounding box center [124, 355] width 167 height 23
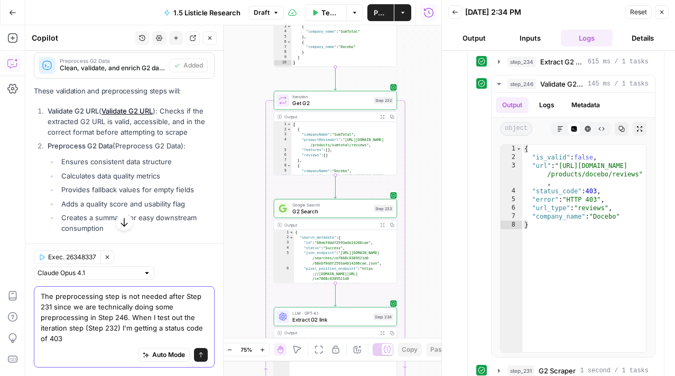
click at [102, 343] on textarea "The preprocessing step is not needed after Step 231 since we are technically do…" at bounding box center [124, 317] width 167 height 53
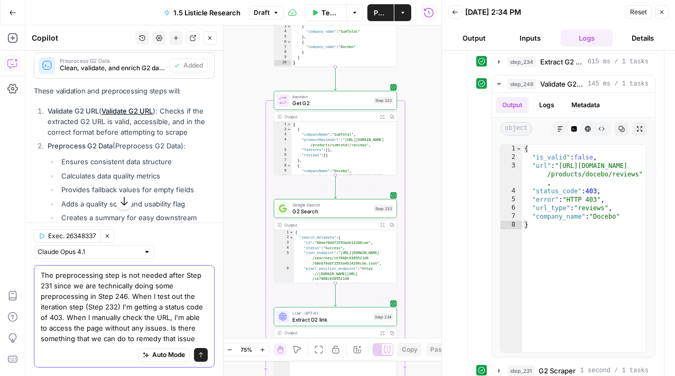
type textarea "The preprocessing step is not needed after Step 231 since we are technically do…"
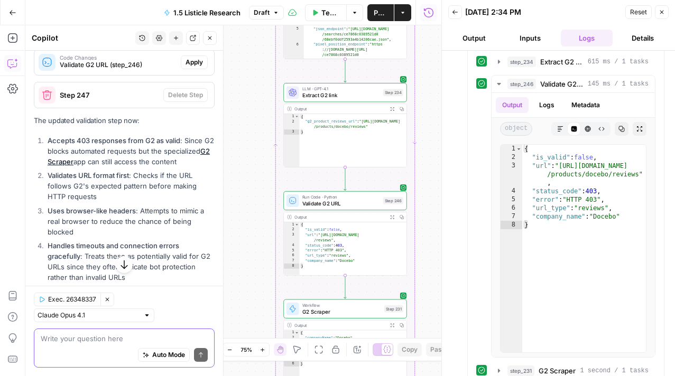
scroll to position [1525, 0]
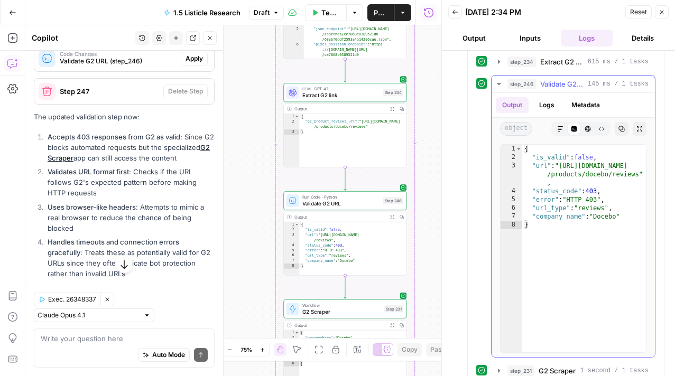
type textarea "**********"
click at [639, 174] on div "{ "is_valid" : false , "url" : "https://www.g2.com /products/docebo/reviews" , …" at bounding box center [584, 257] width 124 height 225
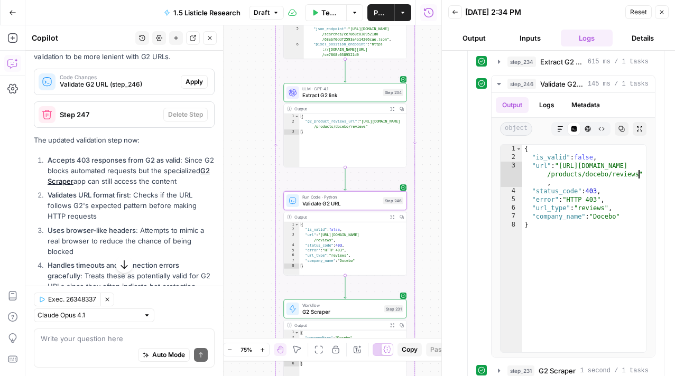
scroll to position [1457, 0]
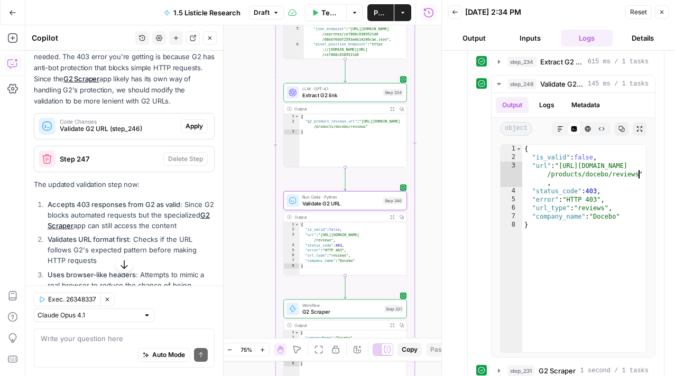
click at [141, 124] on span "Validate G2 URL (step_246)" at bounding box center [118, 129] width 117 height 10
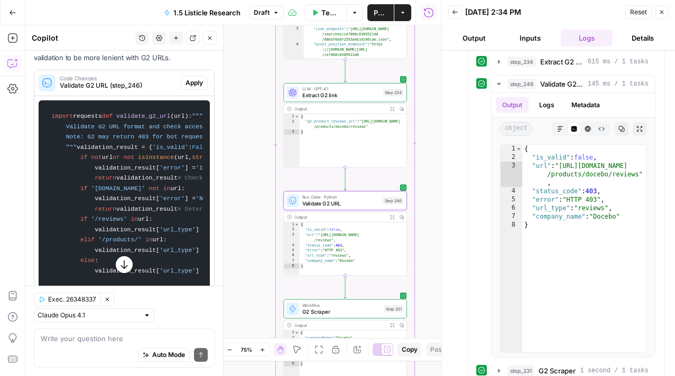
scroll to position [1504, 0]
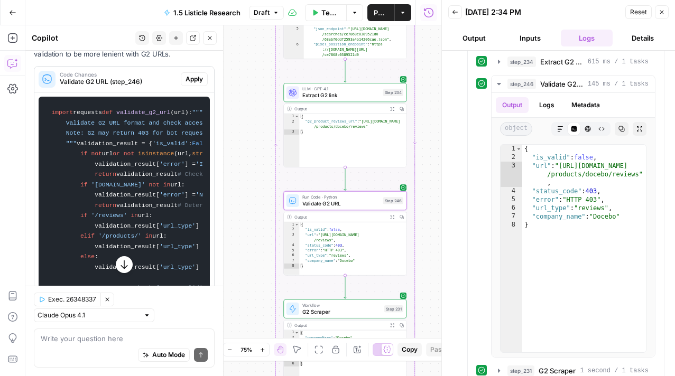
click at [197, 74] on span "Apply" at bounding box center [193, 79] width 17 height 10
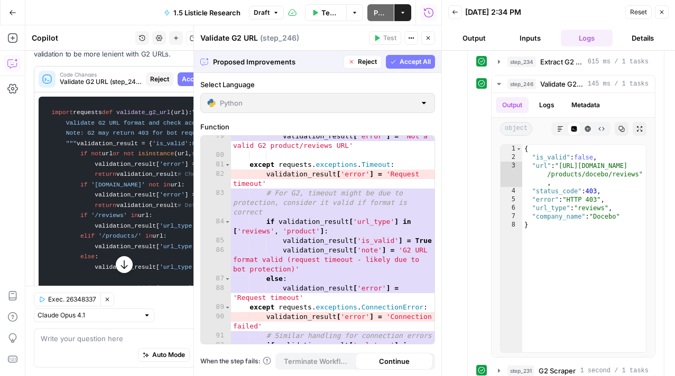
scroll to position [1161, 0]
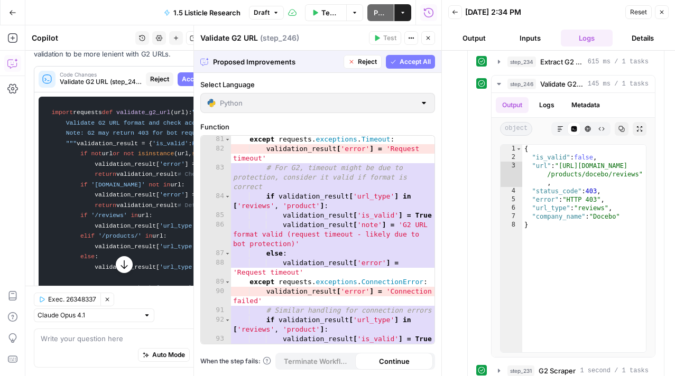
click at [416, 58] on span "Accept All" at bounding box center [414, 62] width 31 height 10
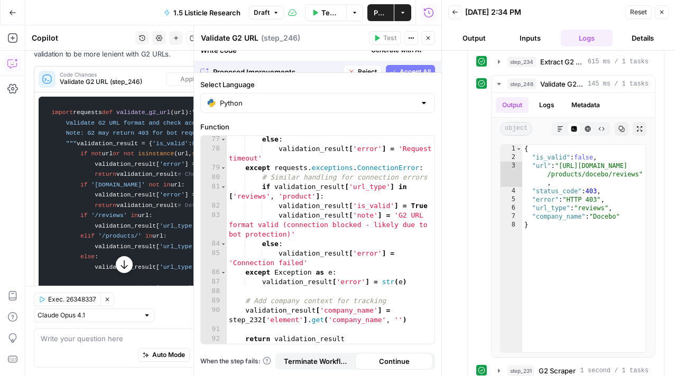
scroll to position [1114, 0]
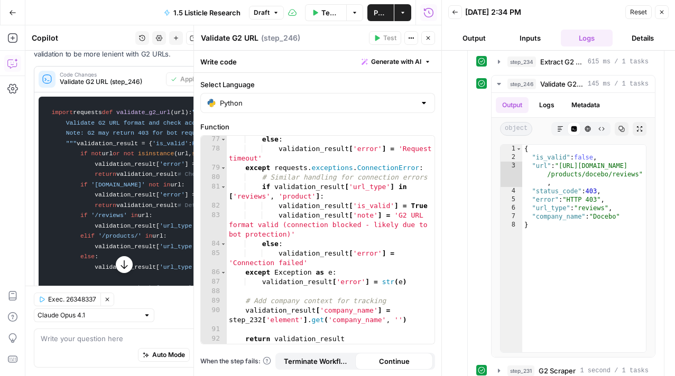
click at [433, 38] on button "Close" at bounding box center [428, 38] width 14 height 14
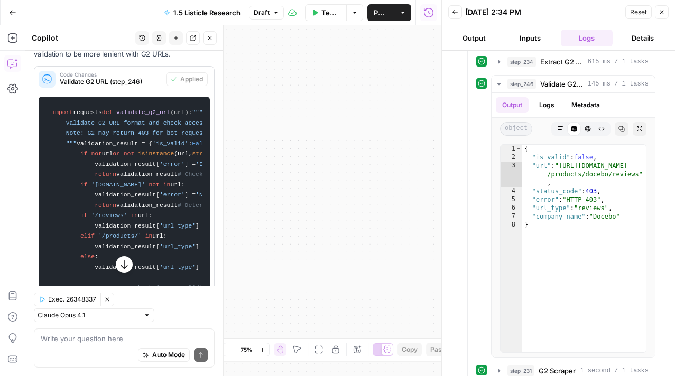
click at [207, 36] on icon "button" at bounding box center [210, 38] width 6 height 6
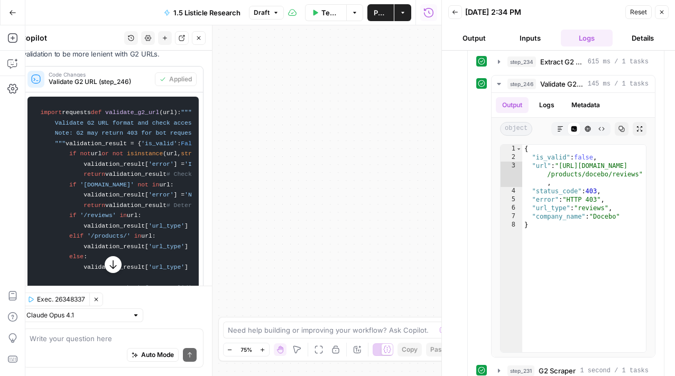
click button "Close" at bounding box center [199, 38] width 14 height 14
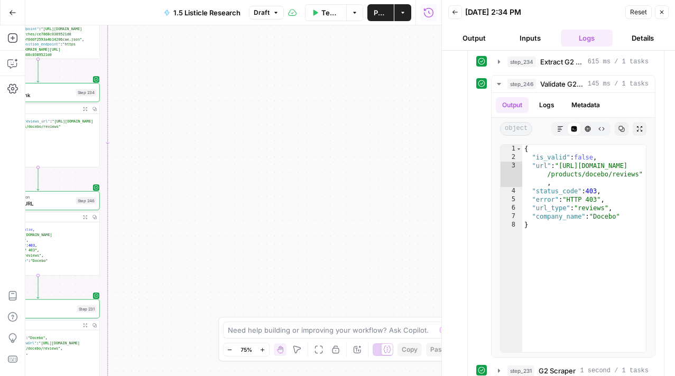
click at [314, 346] on button "Fit to View" at bounding box center [318, 349] width 13 height 13
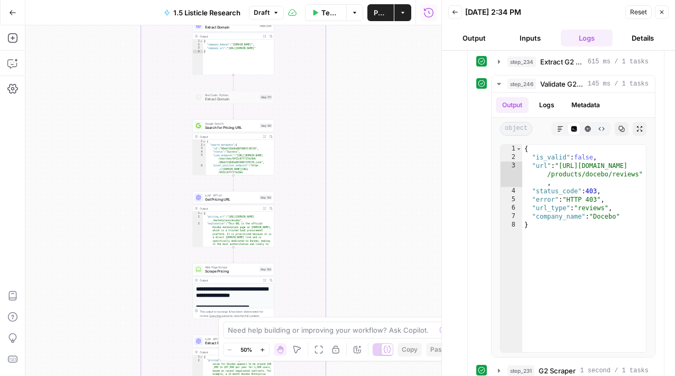
click at [268, 345] on button "Zoom In" at bounding box center [262, 349] width 13 height 13
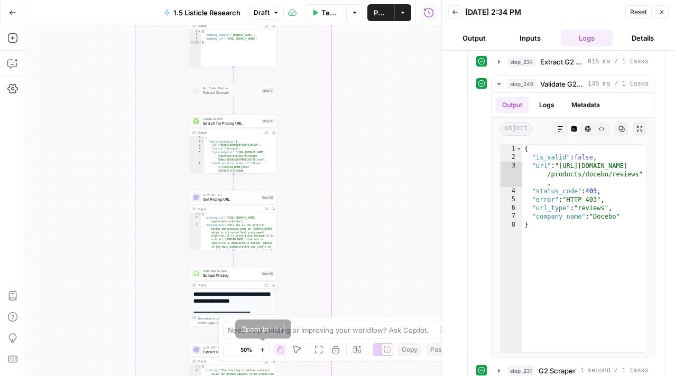
click at [268, 345] on button "Zoom In" at bounding box center [262, 349] width 13 height 13
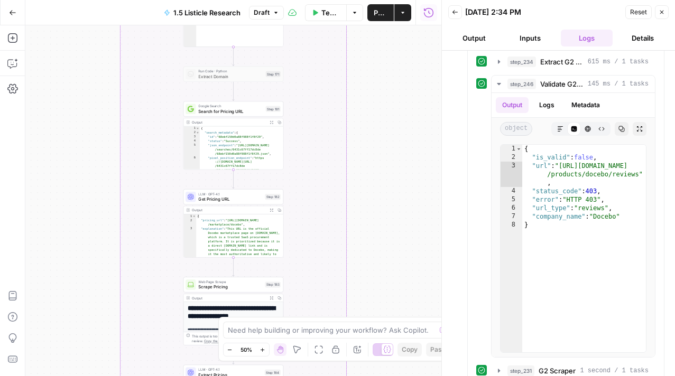
click at [268, 345] on button "Zoom In" at bounding box center [262, 349] width 13 height 13
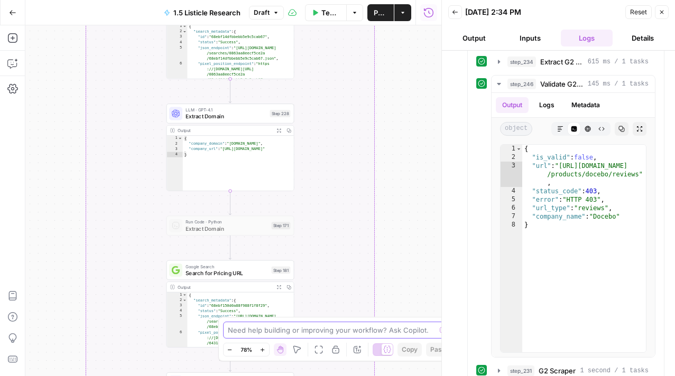
drag, startPoint x: 405, startPoint y: 135, endPoint x: 402, endPoint y: 363, distance: 227.7
click at [402, 363] on div "true false Workflow Input Settings Inputs LLM · GPT-4.1 Extract Title Step 107 …" at bounding box center [233, 200] width 416 height 351
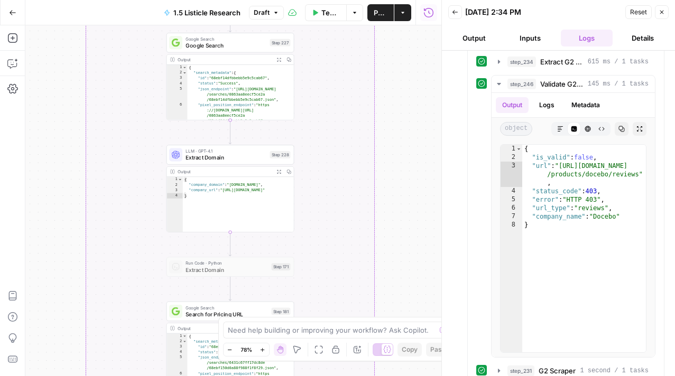
drag, startPoint x: 414, startPoint y: 236, endPoint x: 414, endPoint y: 378, distance: 141.6
click at [414, 376] on html "Docebo New Home Browse Insights Opportunities Your Data Recent Grids Articles R…" at bounding box center [337, 188] width 675 height 376
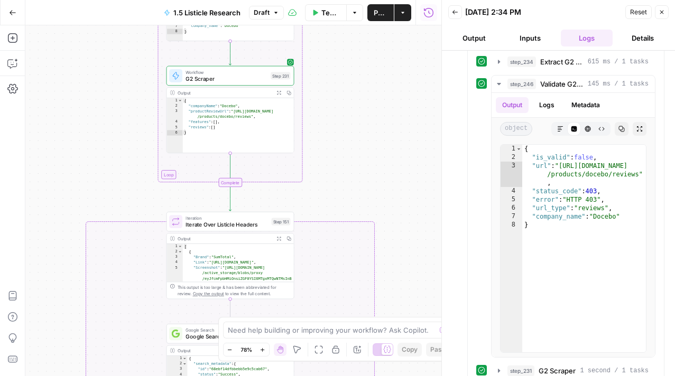
drag, startPoint x: 430, startPoint y: 171, endPoint x: 429, endPoint y: 337, distance: 165.9
click at [429, 335] on body "Docebo New Home Browse Insights Opportunities Your Data Recent Grids Articles R…" at bounding box center [337, 188] width 675 height 376
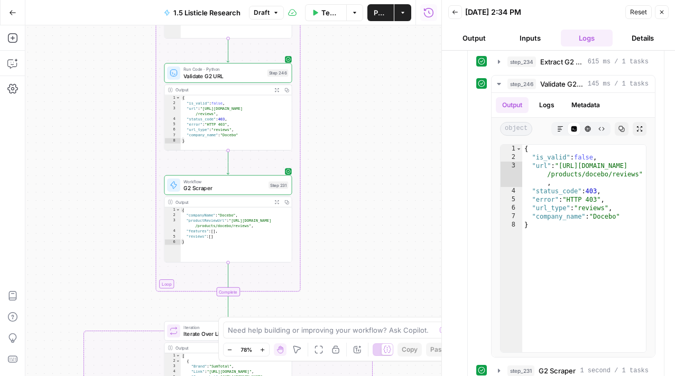
drag, startPoint x: 366, startPoint y: 92, endPoint x: 352, endPoint y: 264, distance: 171.7
click at [353, 263] on div "true false Workflow Input Settings Inputs LLM · GPT-4.1 Extract Title Step 107 …" at bounding box center [233, 200] width 416 height 351
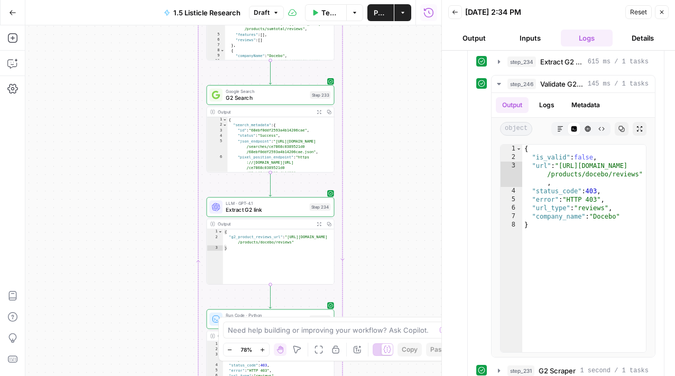
drag, startPoint x: 405, startPoint y: 154, endPoint x: 444, endPoint y: 338, distance: 188.1
click at [444, 338] on body "Docebo New Home Browse Insights Opportunities Your Data Recent Grids Articles R…" at bounding box center [337, 188] width 675 height 376
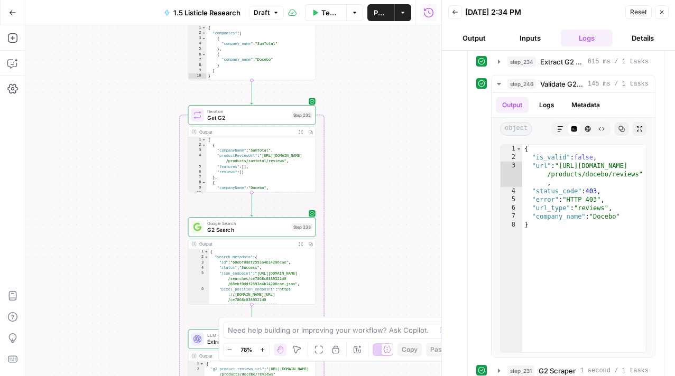
drag, startPoint x: 375, startPoint y: 115, endPoint x: 372, endPoint y: 274, distance: 159.1
click at [371, 273] on div "true false Workflow Input Settings Inputs LLM · GPT-4.1 Extract Title Step 107 …" at bounding box center [233, 200] width 416 height 351
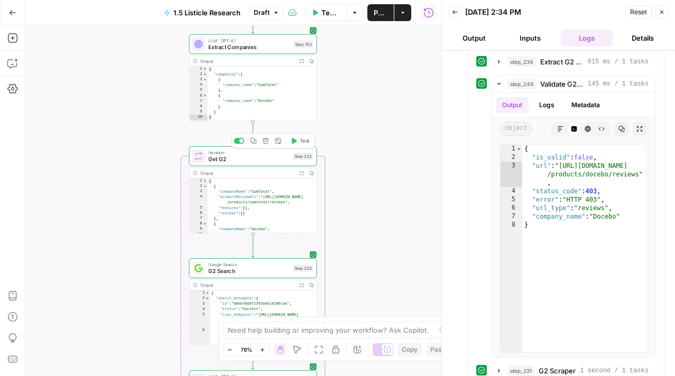
click at [301, 139] on span "Test" at bounding box center [305, 140] width 10 height 7
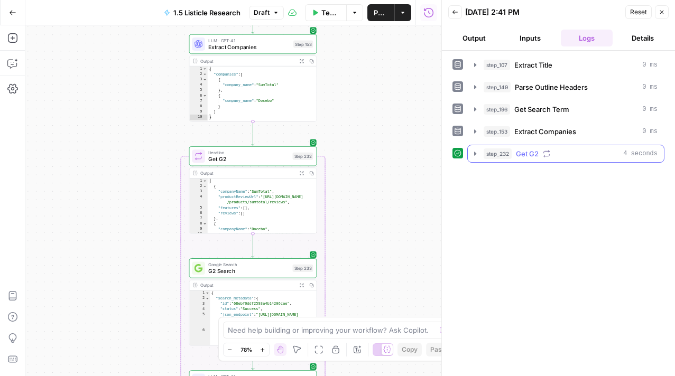
click at [478, 156] on icon "button" at bounding box center [475, 154] width 8 height 8
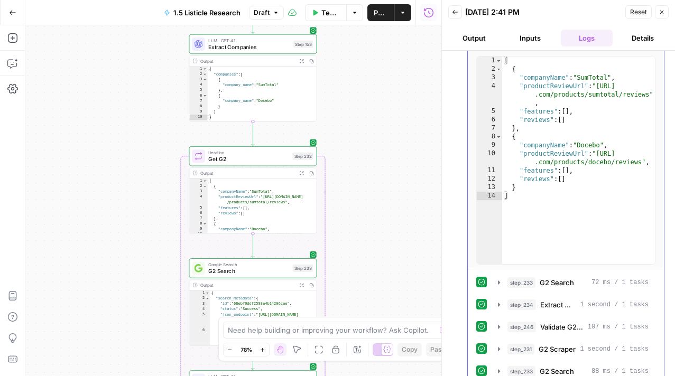
scroll to position [239, 0]
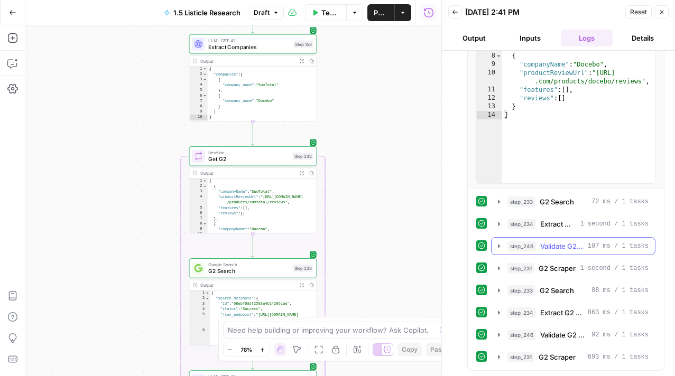
click at [498, 245] on icon "button" at bounding box center [499, 246] width 2 height 4
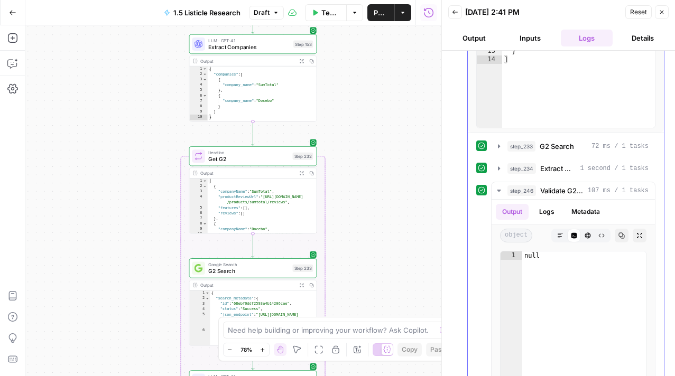
scroll to position [307, 0]
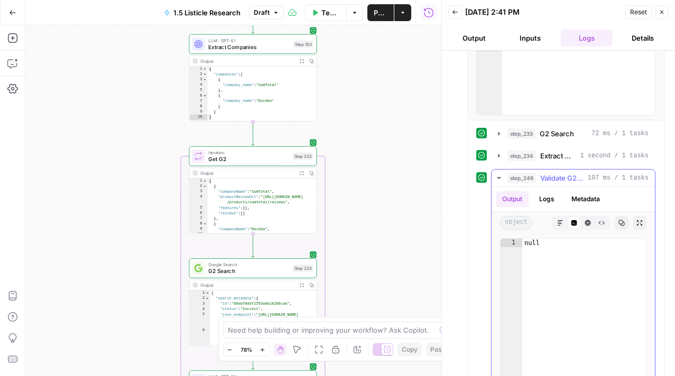
click at [500, 179] on icon "button" at bounding box center [499, 178] width 8 height 8
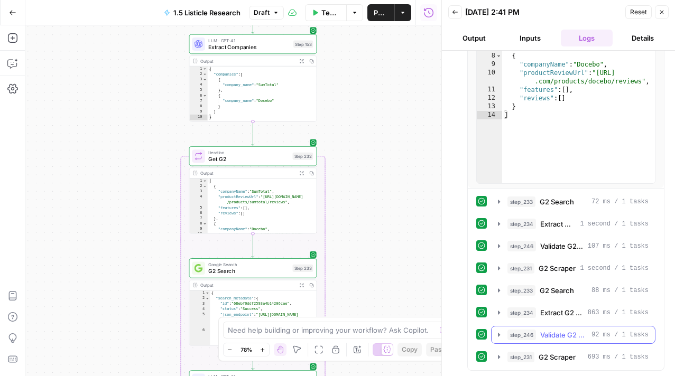
click at [495, 335] on icon "button" at bounding box center [499, 335] width 8 height 8
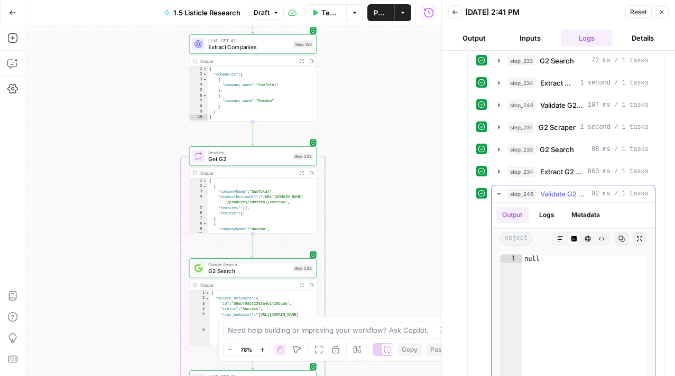
scroll to position [382, 0]
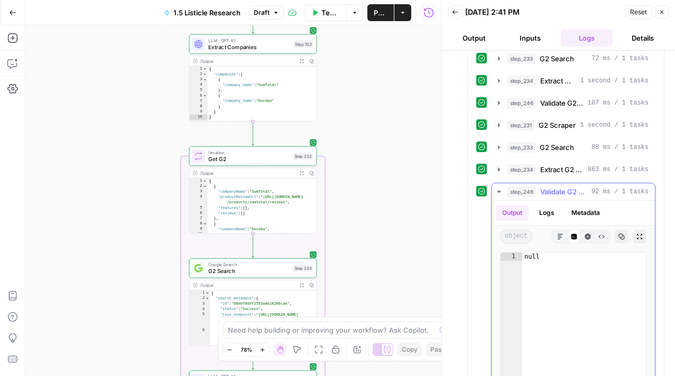
click at [498, 192] on icon "button" at bounding box center [499, 192] width 8 height 8
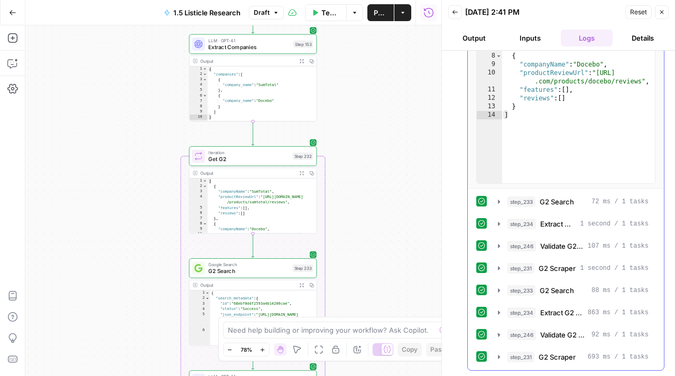
scroll to position [239, 0]
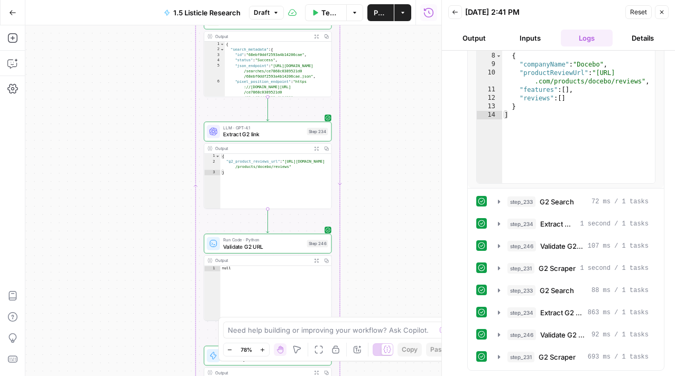
click at [251, 248] on span "Validate G2 URL" at bounding box center [263, 246] width 80 height 8
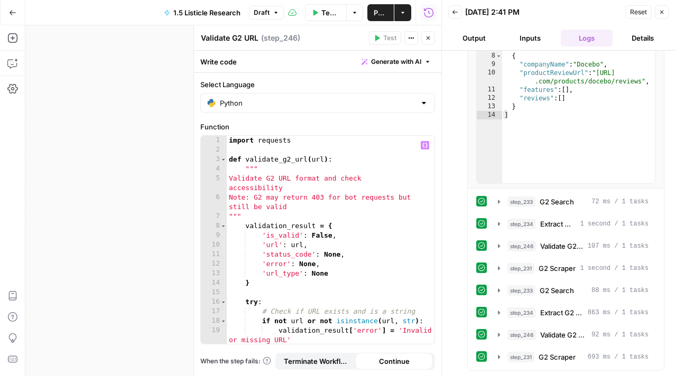
click at [324, 148] on div "import requests def validate_g2_url ( url ) : """ Validate G2 URL format and ch…" at bounding box center [331, 249] width 208 height 227
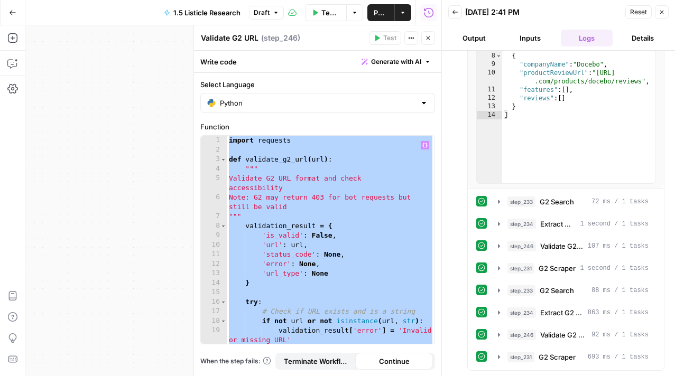
click at [304, 163] on div "import requests def validate_g2_url ( url ) : """ Validate G2 URL format and ch…" at bounding box center [331, 249] width 208 height 227
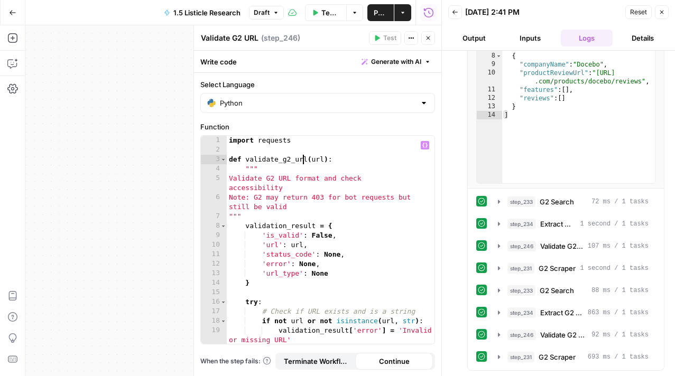
type textarea "**********"
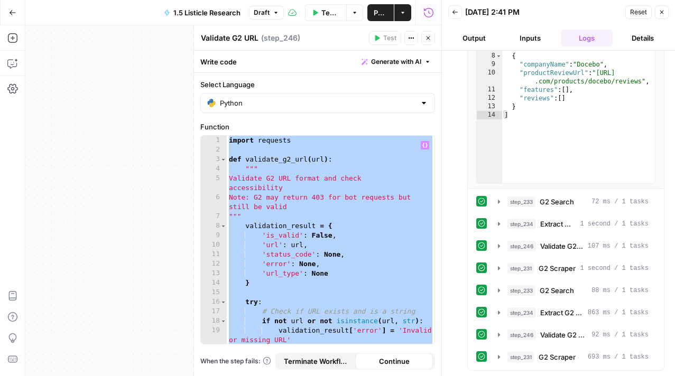
paste textarea
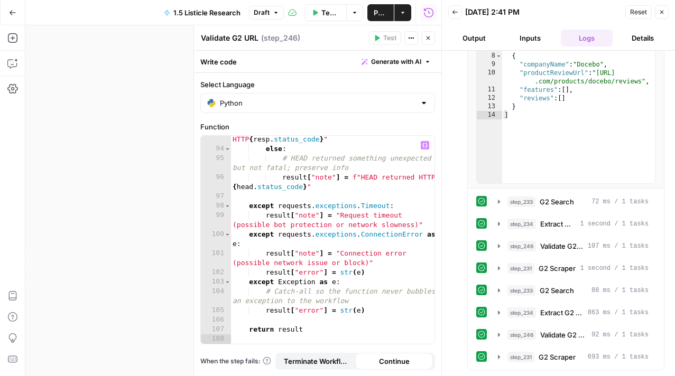
scroll to position [1190, 0]
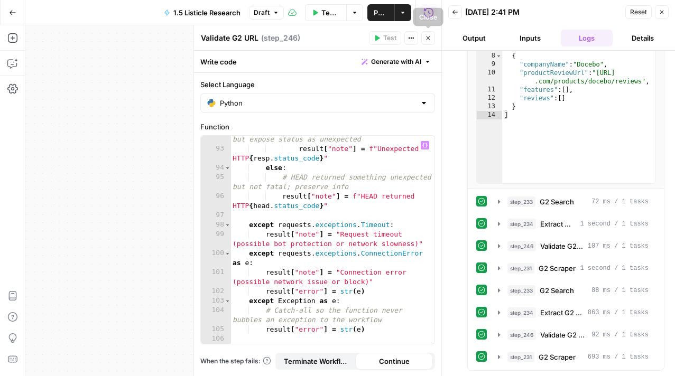
click at [432, 40] on button "Close" at bounding box center [428, 38] width 14 height 14
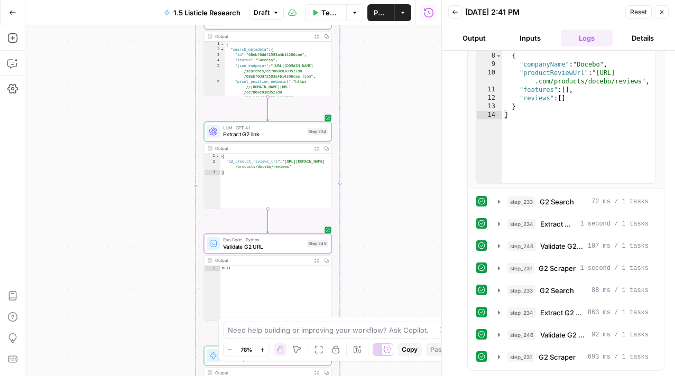
click at [663, 14] on icon "button" at bounding box center [661, 12] width 6 height 6
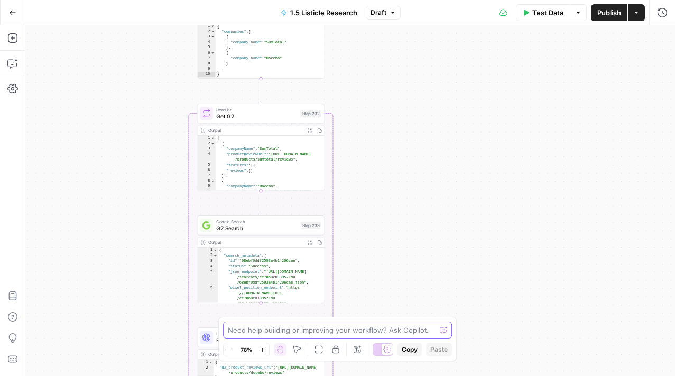
drag, startPoint x: 434, startPoint y: 160, endPoint x: 426, endPoint y: 378, distance: 217.8
click at [426, 376] on html "Docebo New Home Browse Insights Opportunities Your Data Recent Grids Articles R…" at bounding box center [337, 188] width 675 height 376
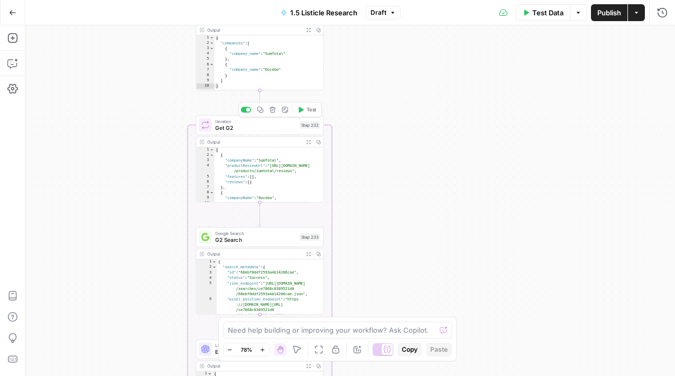
click at [305, 109] on button "Test" at bounding box center [306, 110] width 25 height 11
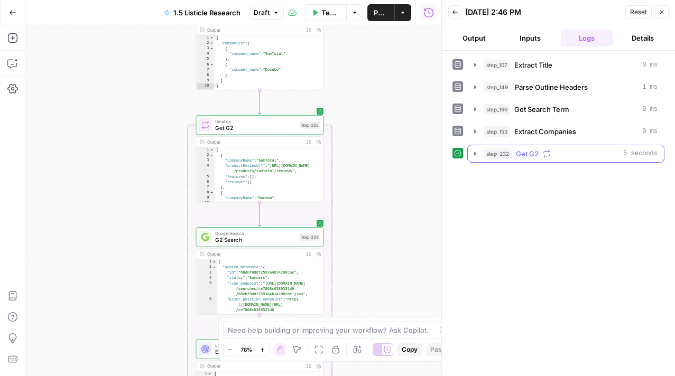
click at [477, 150] on icon "button" at bounding box center [475, 154] width 8 height 8
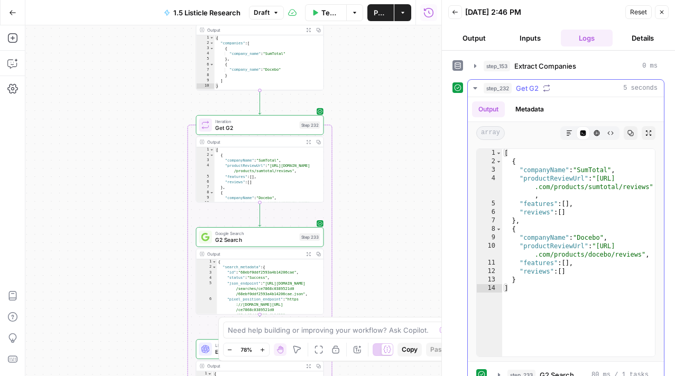
scroll to position [78, 0]
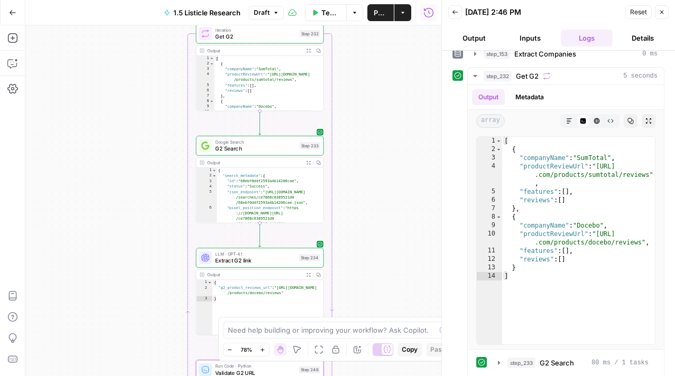
drag, startPoint x: 405, startPoint y: 169, endPoint x: 415, endPoint y: 12, distance: 157.8
click at [415, 12] on div "Go Back 1.5 Listicle Research Draft Test Data Options Publish Actions Run Histo…" at bounding box center [220, 188] width 441 height 376
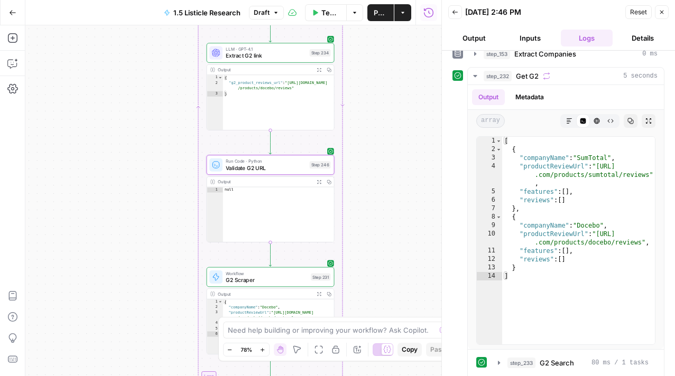
drag, startPoint x: 427, startPoint y: 94, endPoint x: 427, endPoint y: -64, distance: 158.0
click at [427, 0] on html "Docebo New Home Browse Insights Opportunities Your Data Recent Grids Articles R…" at bounding box center [337, 188] width 675 height 376
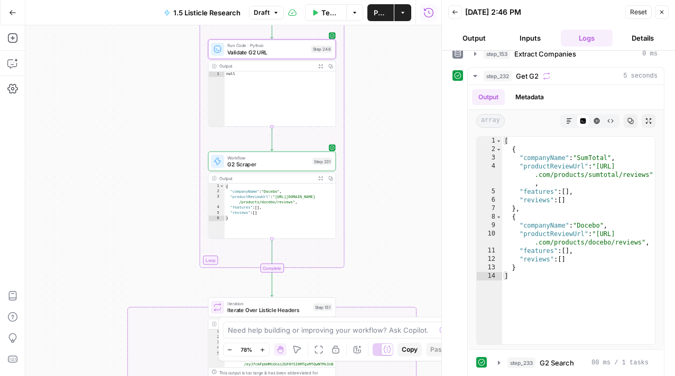
drag, startPoint x: 380, startPoint y: 126, endPoint x: 382, endPoint y: 30, distance: 96.7
click at [382, 30] on div "true false Workflow Input Settings Inputs LLM · GPT-4.1 Extract Title Step 107 …" at bounding box center [233, 200] width 416 height 351
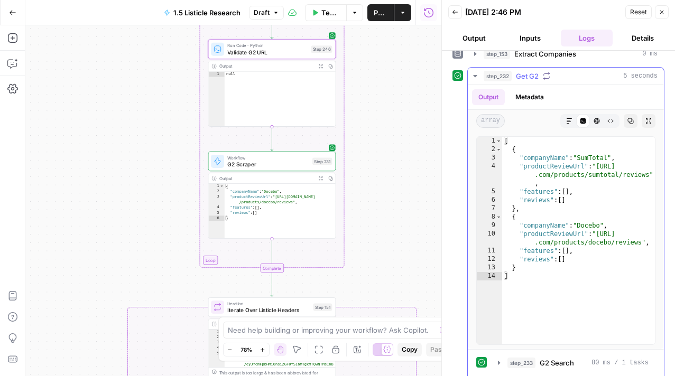
click at [481, 97] on button "Output" at bounding box center [488, 97] width 33 height 16
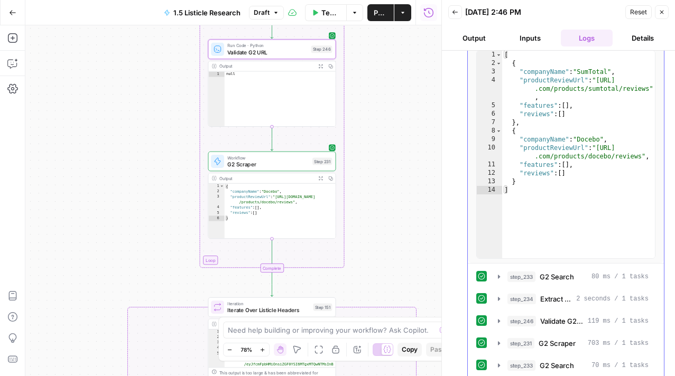
scroll to position [239, 0]
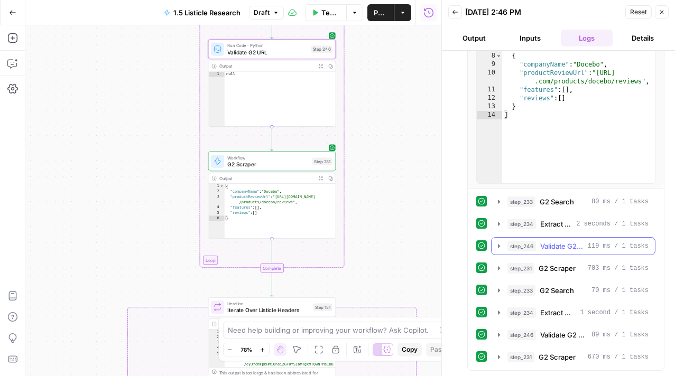
click at [499, 246] on icon "button" at bounding box center [499, 246] width 2 height 4
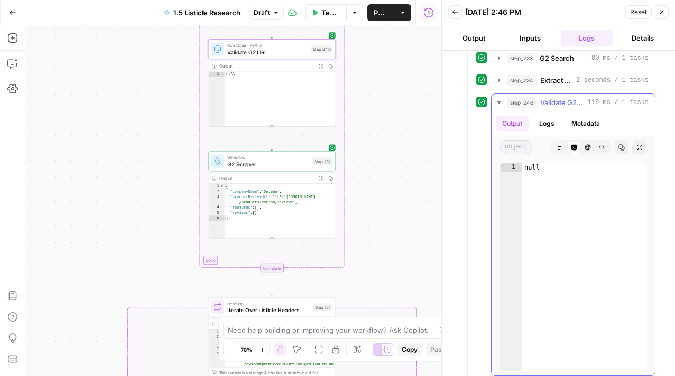
click at [495, 100] on icon "button" at bounding box center [499, 102] width 8 height 8
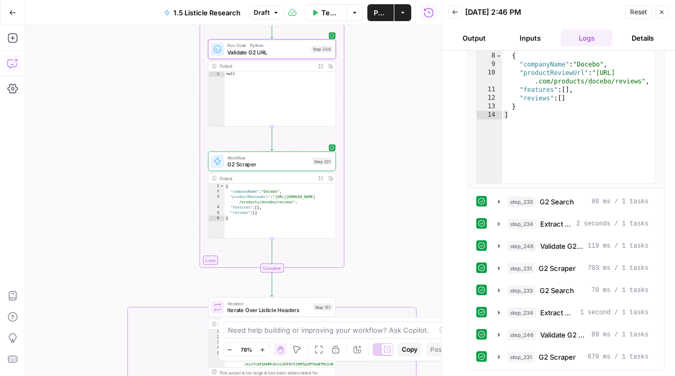
click at [14, 61] on icon "button" at bounding box center [12, 63] width 11 height 11
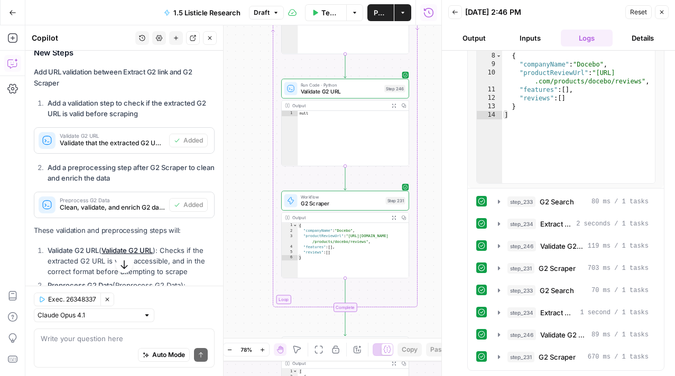
scroll to position [921, 0]
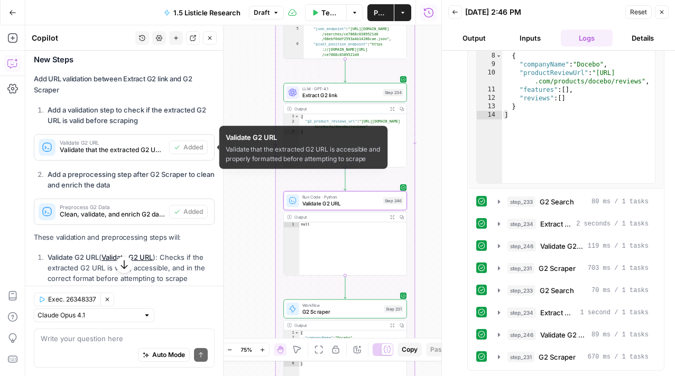
click at [151, 153] on span "Validate that the extracted G2 URL is accessible and properly formatted before …" at bounding box center [112, 150] width 105 height 10
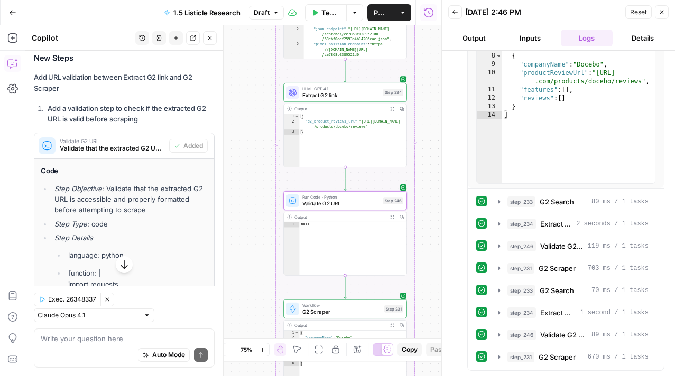
scroll to position [917, 0]
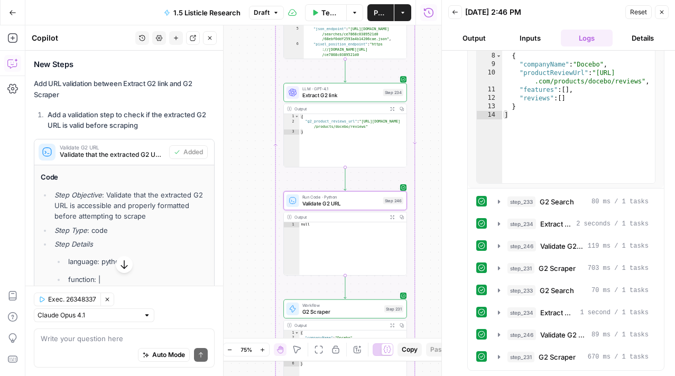
click at [152, 147] on span "Validate G2 URL" at bounding box center [112, 147] width 105 height 5
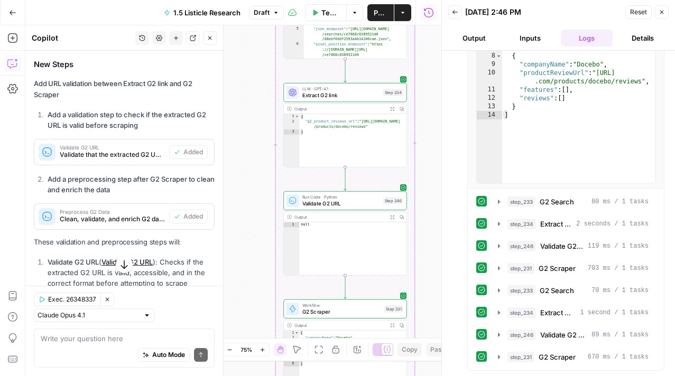
click at [145, 42] on button "History" at bounding box center [142, 38] width 14 height 14
click at [160, 38] on icon "button" at bounding box center [159, 38] width 6 height 6
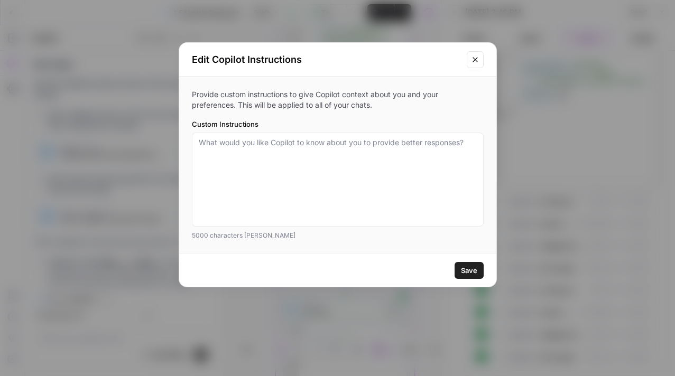
click at [480, 58] on button "Close modal" at bounding box center [475, 59] width 17 height 17
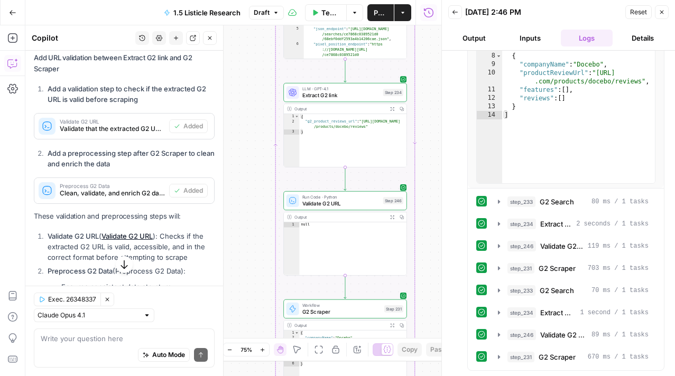
scroll to position [943, 0]
click at [114, 134] on div "Validate G2 URL Validate that the extracted G2 URL is accessible and properly f…" at bounding box center [101, 125] width 135 height 25
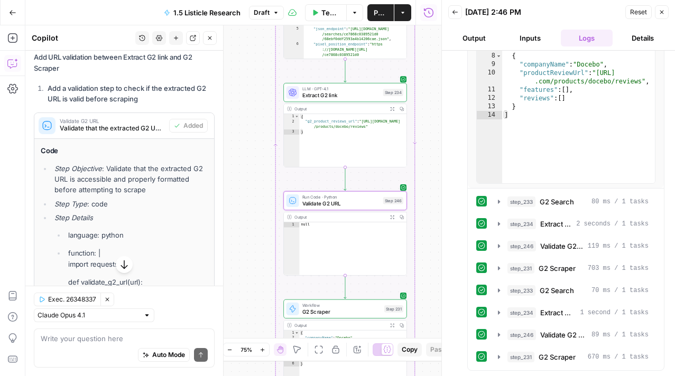
click at [114, 134] on div "Validate G2 URL Validate that the extracted G2 URL is accessible and properly f…" at bounding box center [101, 125] width 135 height 25
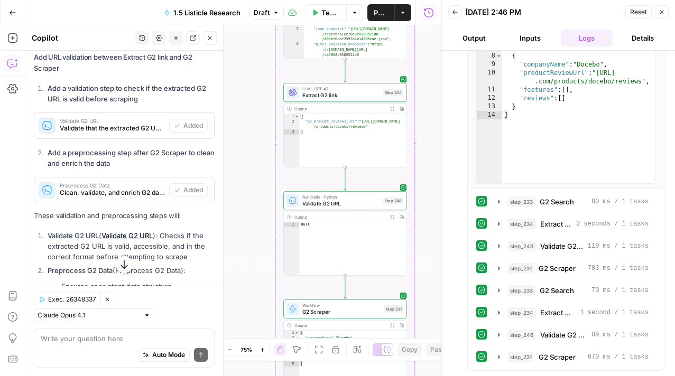
click at [345, 204] on span "Validate G2 URL" at bounding box center [341, 204] width 78 height 8
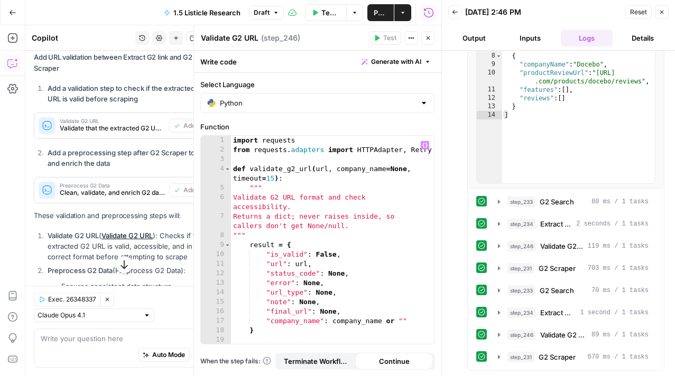
type textarea "***"
click at [381, 191] on div "import requests from requests . adapters import HTTPAdapter , Retry def validat…" at bounding box center [332, 249] width 203 height 227
click at [432, 40] on button "Close" at bounding box center [428, 38] width 14 height 14
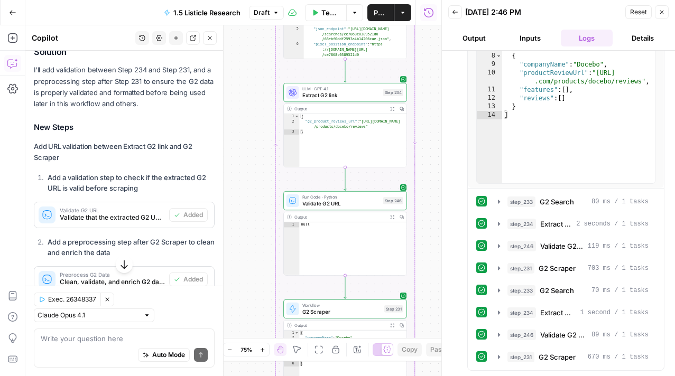
scroll to position [844, 0]
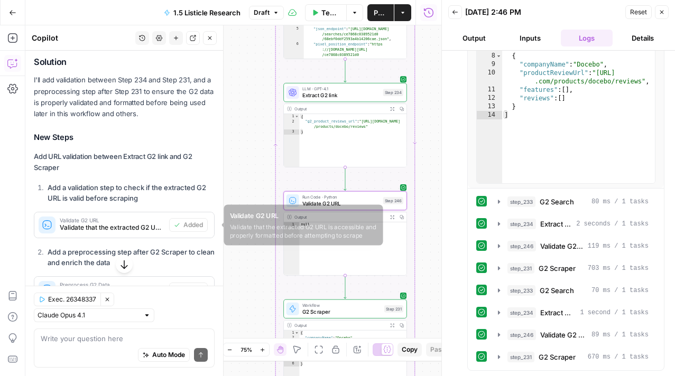
click at [136, 233] on div "Validate G2 URL Validate that the extracted G2 URL is accessible and properly f…" at bounding box center [101, 224] width 135 height 25
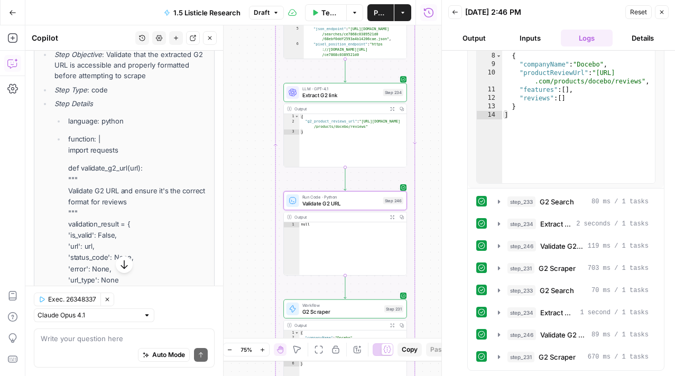
scroll to position [1058, 0]
drag, startPoint x: 67, startPoint y: 151, endPoint x: 141, endPoint y: 337, distance: 200.3
click at [141, 337] on div "Hi! How can I help with your workflow? I can explain steps, debug, write prompt…" at bounding box center [124, 213] width 198 height 325
click at [165, 188] on p "def validate_g2_url(url): """ Validate G2 URL and ensure it's the correct forma…" at bounding box center [137, 229] width 139 height 134
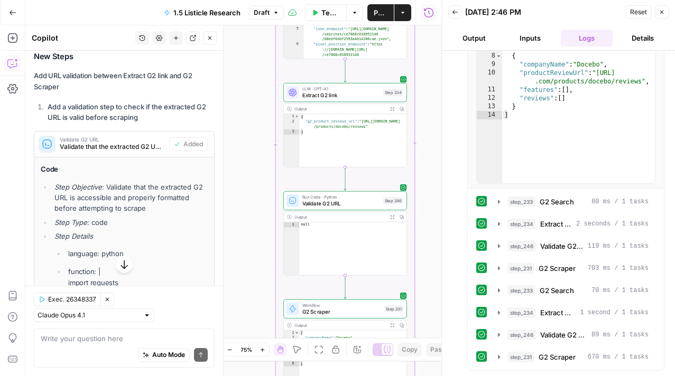
scroll to position [919, 0]
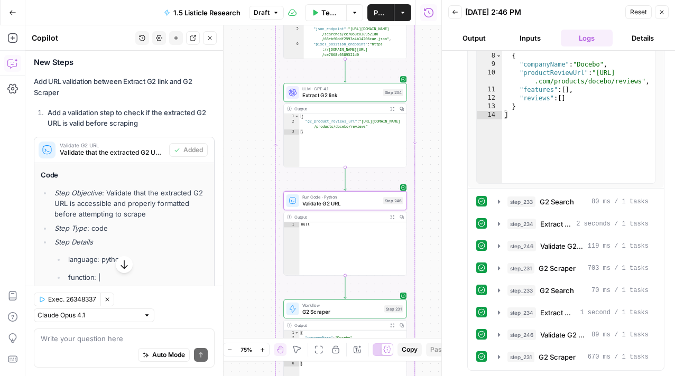
drag, startPoint x: 107, startPoint y: 248, endPoint x: 68, endPoint y: 293, distance: 59.9
copy li "import requests def validate_g2_url(url): """ Validate G2 URL and ensure it's t…"
click at [69, 291] on p "function: | import requests" at bounding box center [137, 283] width 139 height 22
click at [372, 207] on span "Validate G2 URL" at bounding box center [341, 204] width 78 height 8
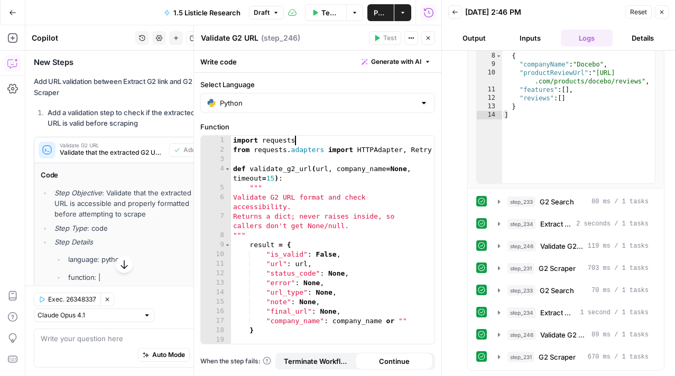
click at [349, 143] on div "import requests from requests . adapters import HTTPAdapter , Retry def validat…" at bounding box center [332, 249] width 203 height 227
type textarea "**********"
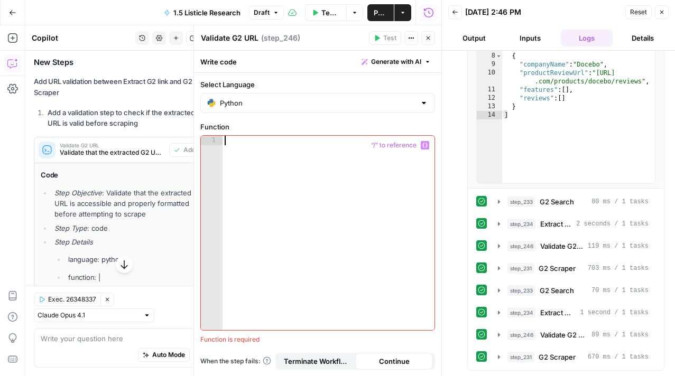
paste textarea "**********"
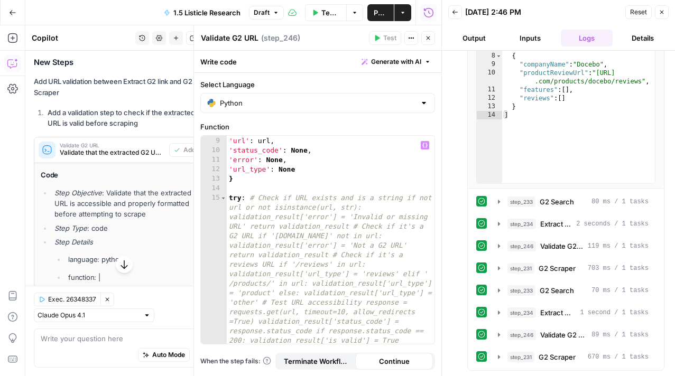
scroll to position [53, 0]
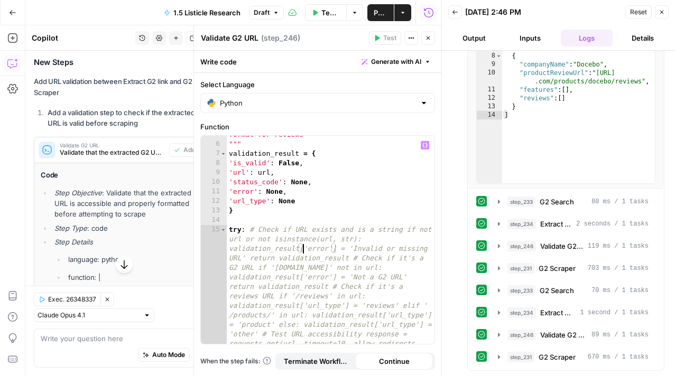
click at [304, 250] on div "Validate G2 URL and ensure it's the correct format for reviews """ validation_r…" at bounding box center [331, 352] width 208 height 465
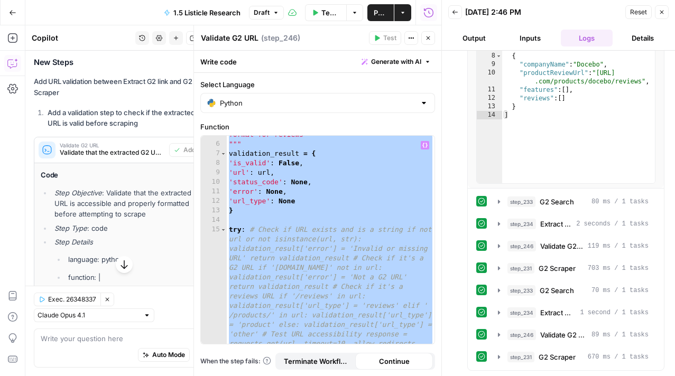
click at [277, 231] on div "Validate G2 URL and ensure it's the correct format for reviews """ validation_r…" at bounding box center [331, 352] width 208 height 465
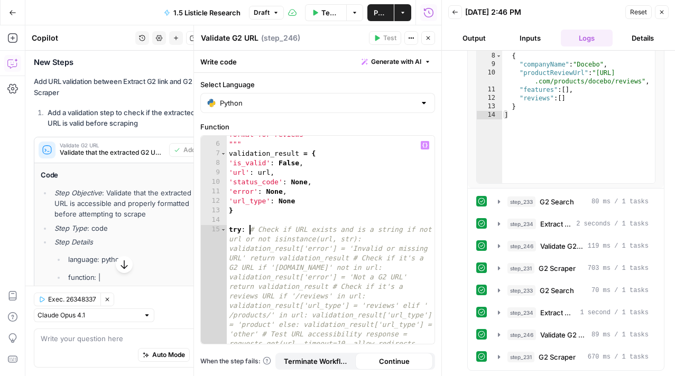
click at [250, 232] on div "Validate G2 URL and ensure it's the correct format for reviews """ validation_r…" at bounding box center [331, 352] width 208 height 465
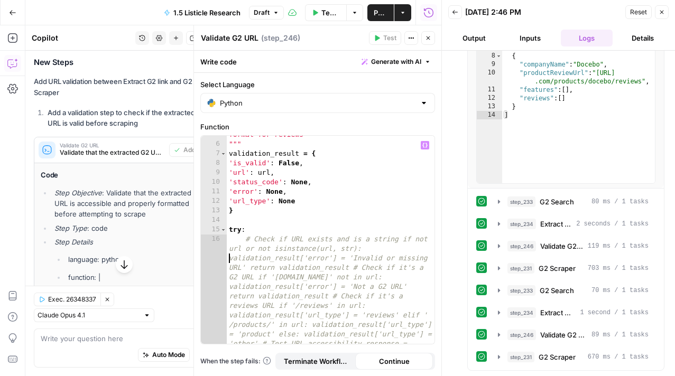
click at [229, 260] on div "Validate G2 URL and ensure it's the correct format for reviews """ validation_r…" at bounding box center [331, 352] width 208 height 465
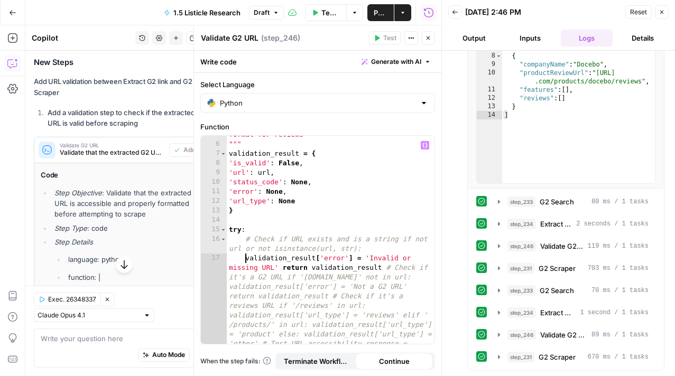
click at [284, 268] on div "Validate G2 URL and ensure it's the correct format for reviews """ validation_r…" at bounding box center [331, 343] width 208 height 446
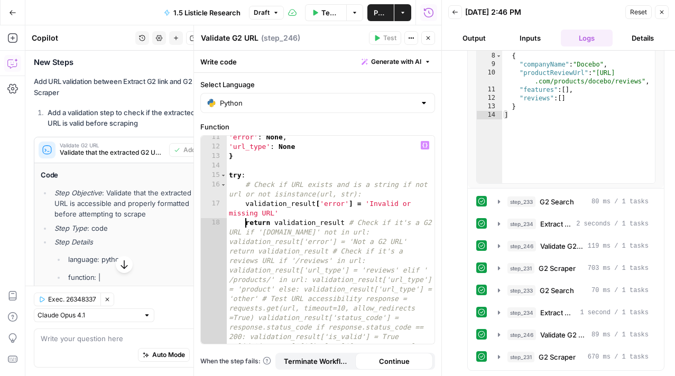
scroll to position [119, 0]
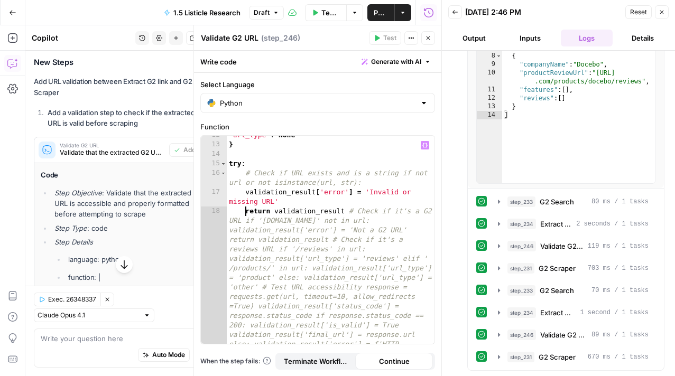
click at [230, 230] on div "'url_type' : None } try : # Check if URL exists and is a string if not url or n…" at bounding box center [331, 343] width 208 height 427
click at [228, 249] on div "'url_type' : None } try : # Check if URL exists and is a string if not url or n…" at bounding box center [331, 334] width 208 height 408
click at [228, 241] on div "'url_type' : None } try : # Check if URL exists and is a string if not url or n…" at bounding box center [331, 334] width 208 height 408
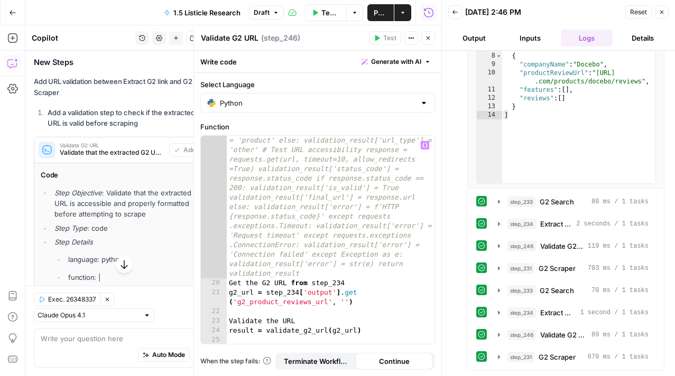
scroll to position [305, 0]
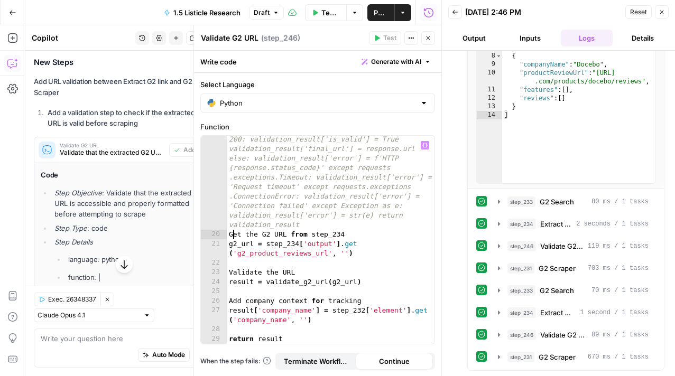
click at [231, 236] on div "validation_result [ 'error' ] = 'Not a G2 URL' return validation_result # Check…" at bounding box center [331, 244] width 208 height 408
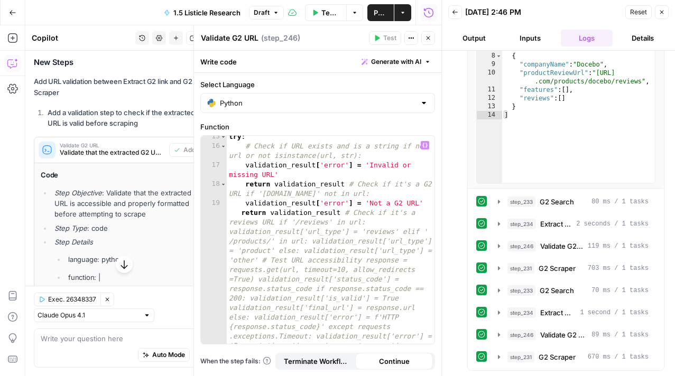
scroll to position [150, 0]
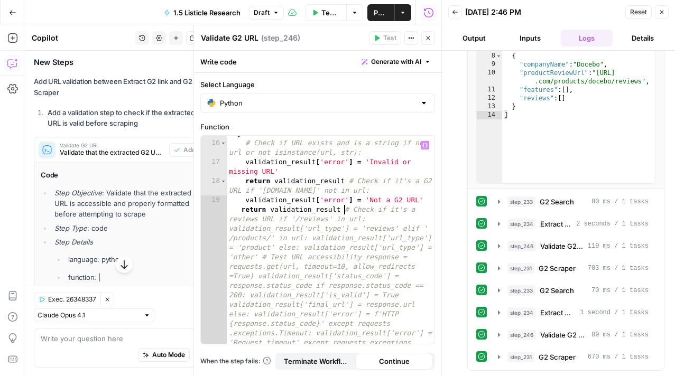
click at [346, 211] on div "try : # Check if URL exists and is a string if not url or not isinstance(url, s…" at bounding box center [331, 333] width 208 height 408
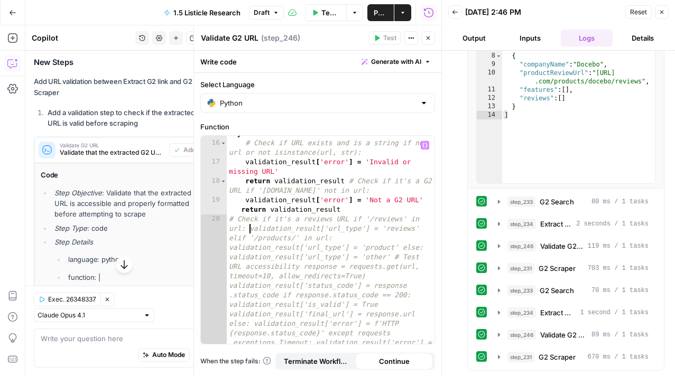
click at [247, 229] on div "try : # Check if URL exists and is a string if not url or not isinstance(url, s…" at bounding box center [331, 328] width 208 height 398
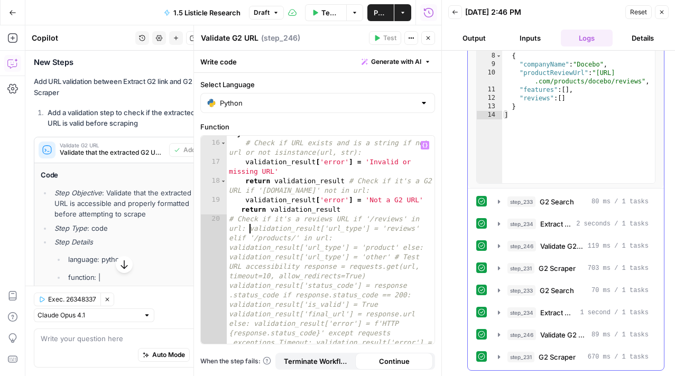
scroll to position [0, 1]
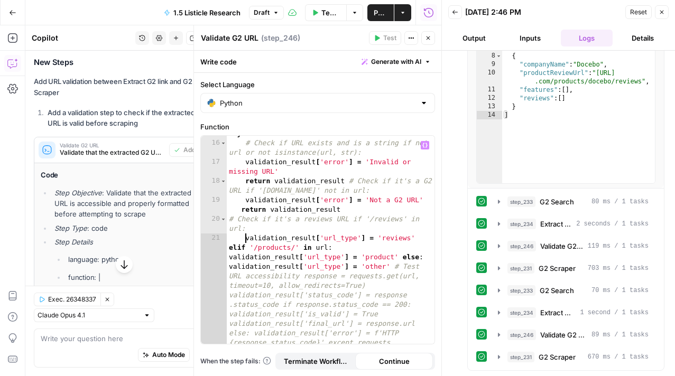
click at [294, 191] on div "try : # Check if URL exists and is a string if not url or not isinstance(url, s…" at bounding box center [331, 323] width 208 height 389
type textarea "**********"
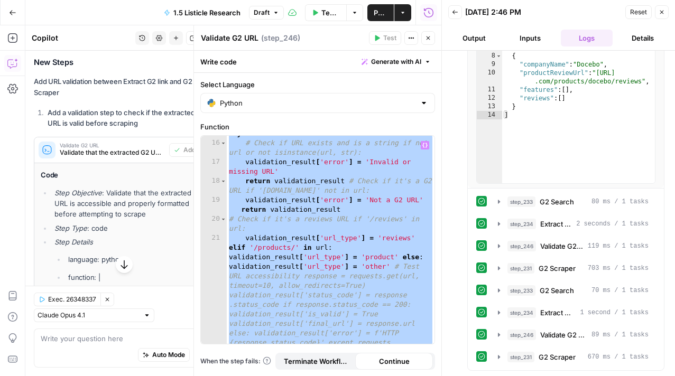
paste textarea
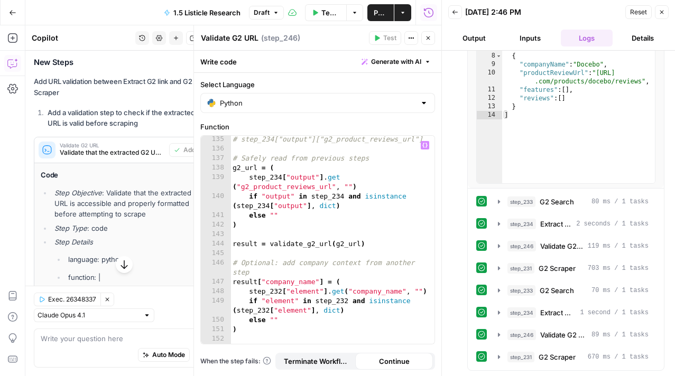
click at [429, 43] on button "Close" at bounding box center [428, 38] width 14 height 14
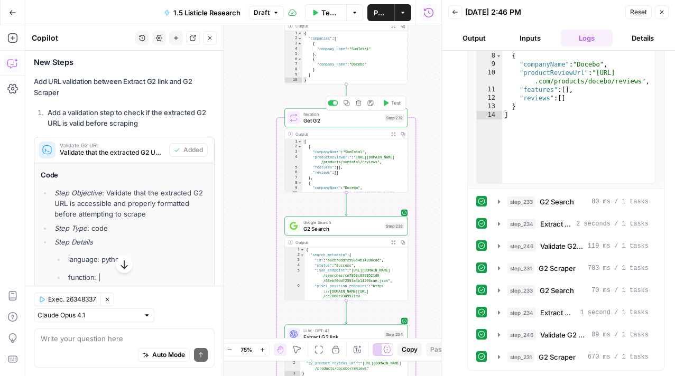
click at [387, 105] on icon "button" at bounding box center [386, 103] width 6 height 6
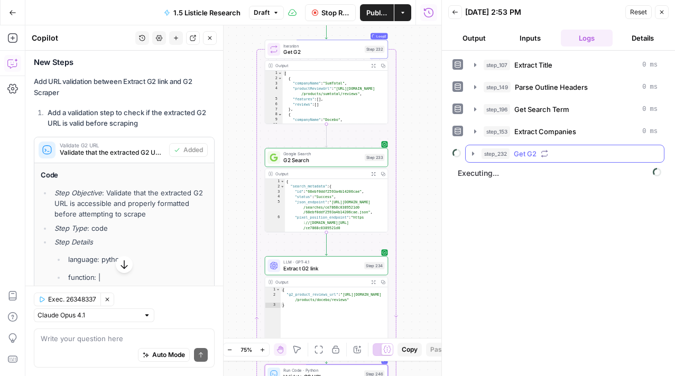
click at [475, 156] on icon "button" at bounding box center [473, 154] width 8 height 8
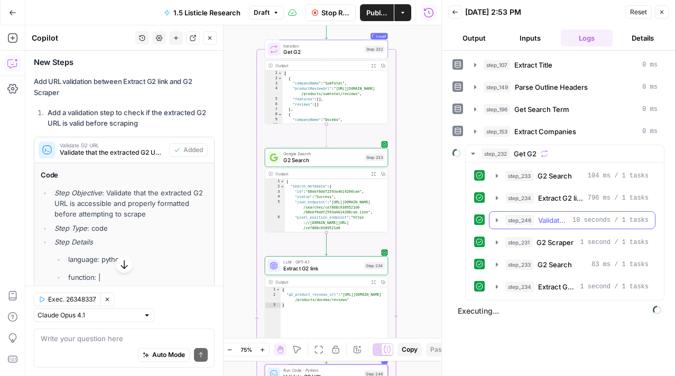
click at [493, 218] on icon "button" at bounding box center [496, 220] width 8 height 8
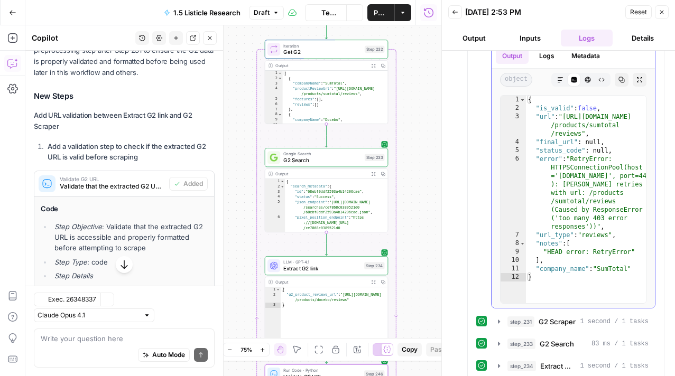
scroll to position [919, 0]
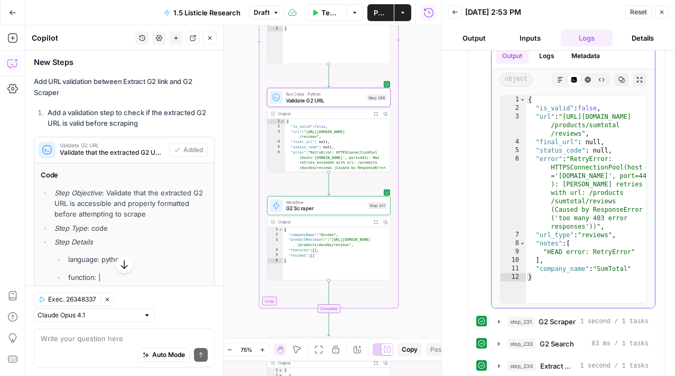
click at [622, 87] on div "object Markdown Code Editor HTML Viewer Raw Output Copy Expand Output" at bounding box center [572, 80] width 163 height 22
click at [621, 84] on button "Copy" at bounding box center [621, 80] width 14 height 14
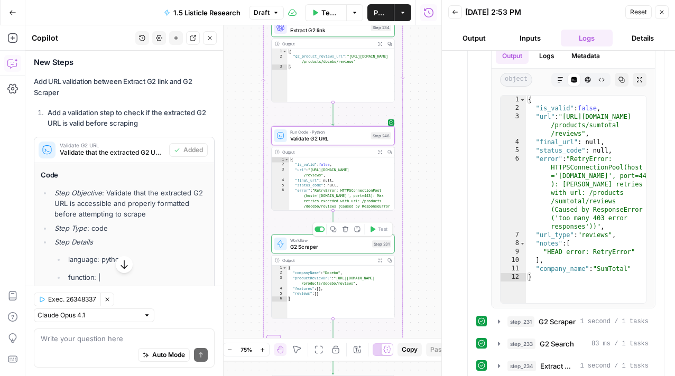
click at [300, 245] on span "G2 Scraper" at bounding box center [329, 247] width 79 height 8
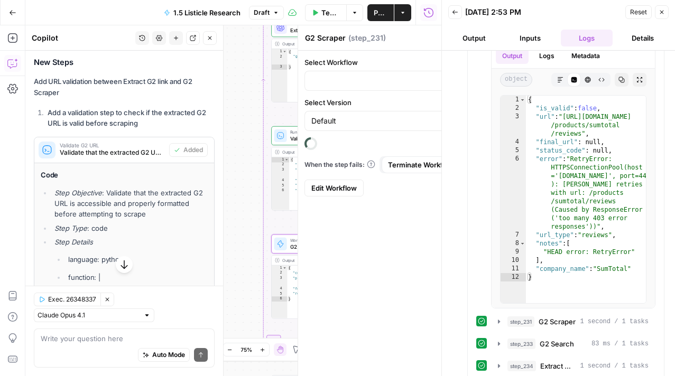
type input "[AirOps] G2 Competitor Review Analysis"
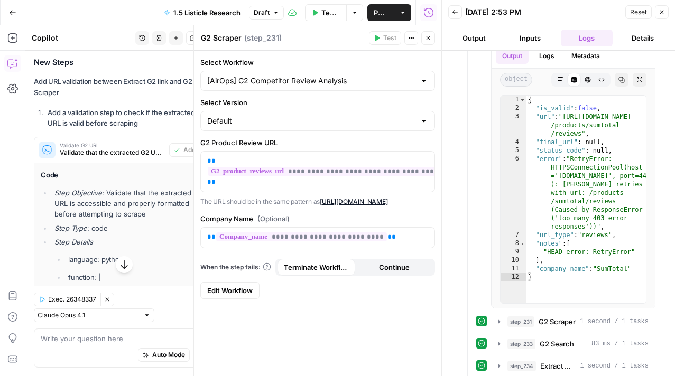
click at [249, 296] on span "Edit Workflow" at bounding box center [229, 290] width 45 height 11
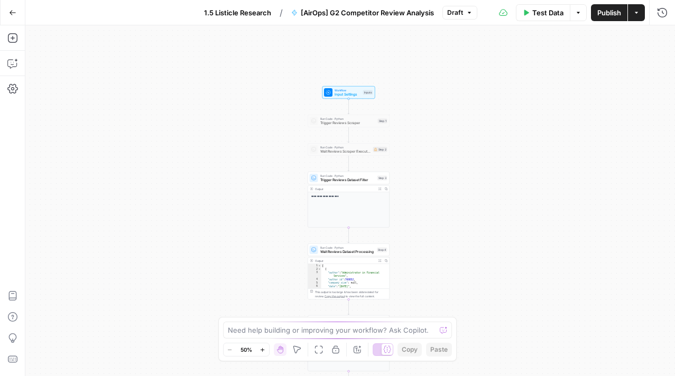
click at [262, 344] on button "Zoom In" at bounding box center [262, 349] width 13 height 13
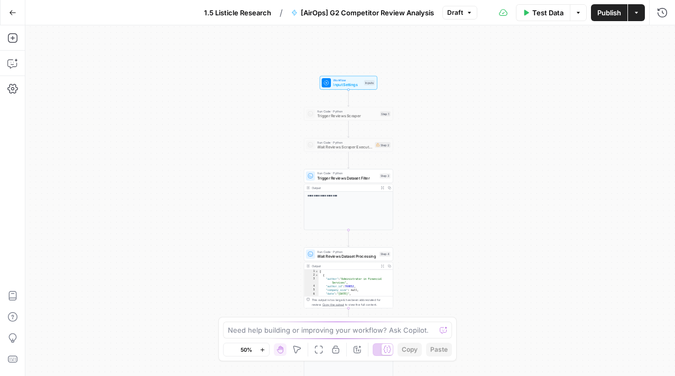
click at [262, 344] on button "Zoom In" at bounding box center [262, 349] width 13 height 13
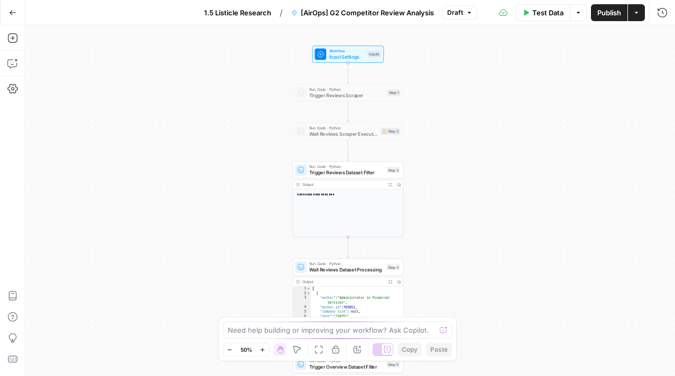
click at [260, 349] on icon "button" at bounding box center [262, 350] width 6 height 6
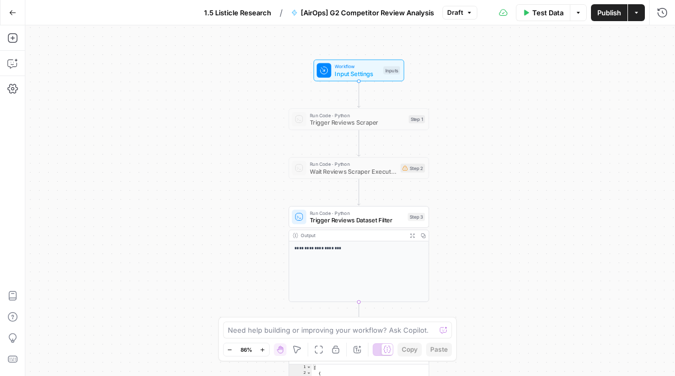
click at [359, 125] on span "Trigger Reviews Scraper" at bounding box center [357, 122] width 95 height 9
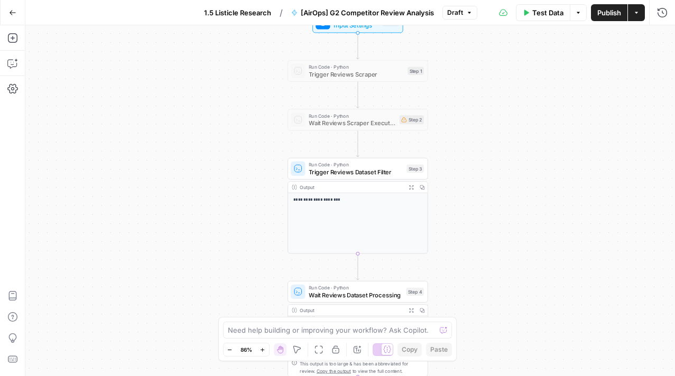
click at [417, 16] on span "[AirOps] G2 Competitor Review Analysis" at bounding box center [367, 12] width 133 height 11
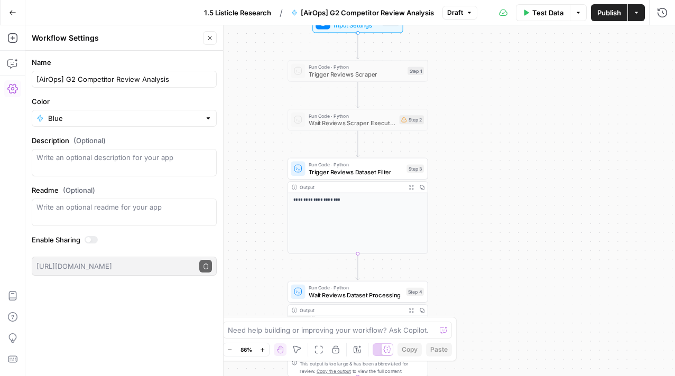
click at [467, 83] on div "**********" at bounding box center [349, 200] width 649 height 351
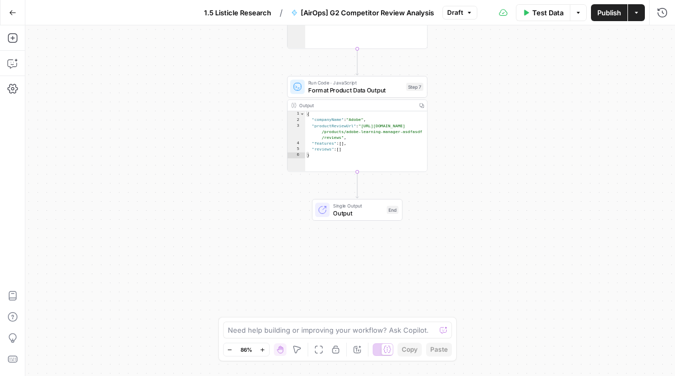
click at [252, 11] on span "1.5 Listicle Research" at bounding box center [237, 12] width 67 height 11
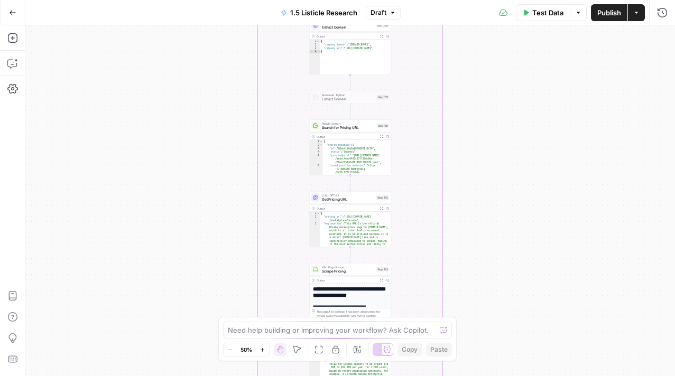
click at [262, 354] on button "Zoom In" at bounding box center [262, 349] width 13 height 13
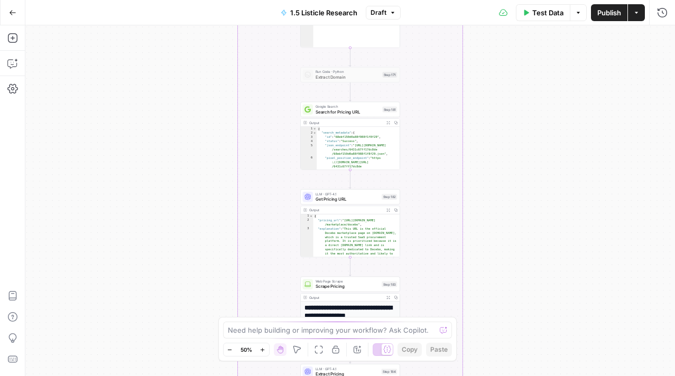
click at [262, 354] on button "Zoom In" at bounding box center [262, 349] width 13 height 13
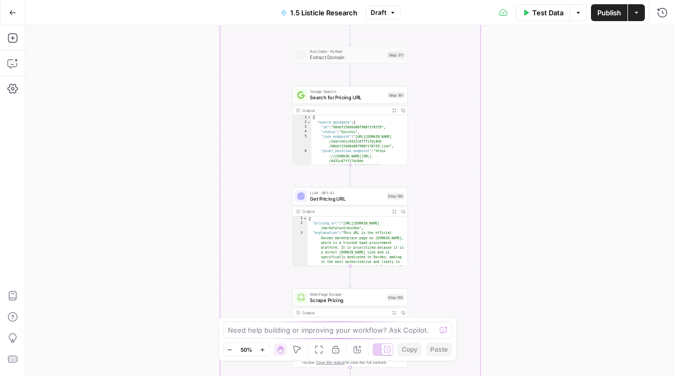
click at [262, 354] on button "Zoom In" at bounding box center [262, 349] width 13 height 13
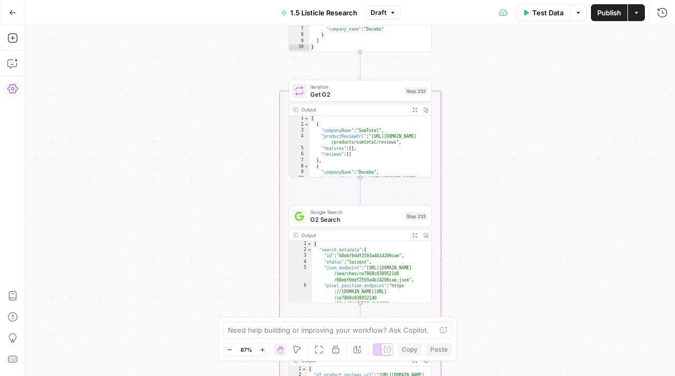
click at [18, 86] on button "Settings" at bounding box center [12, 88] width 17 height 17
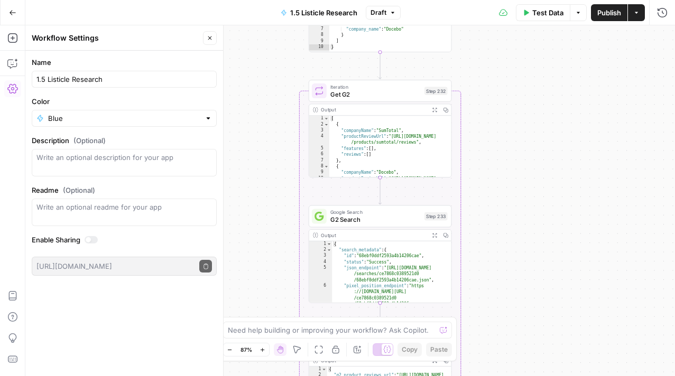
click at [10, 90] on icon "button" at bounding box center [12, 89] width 11 height 10
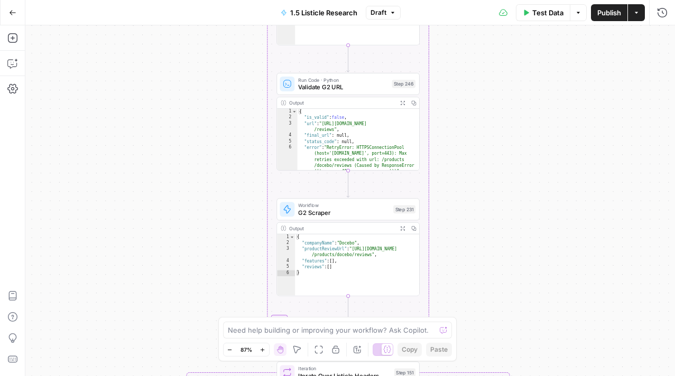
type textarea "**********"
click at [309, 269] on div "{ "companyName" : "Docebo" , "productReviewUrl" : "https://www.g2.com /products…" at bounding box center [357, 272] width 125 height 74
click at [414, 230] on icon "button" at bounding box center [413, 228] width 5 height 5
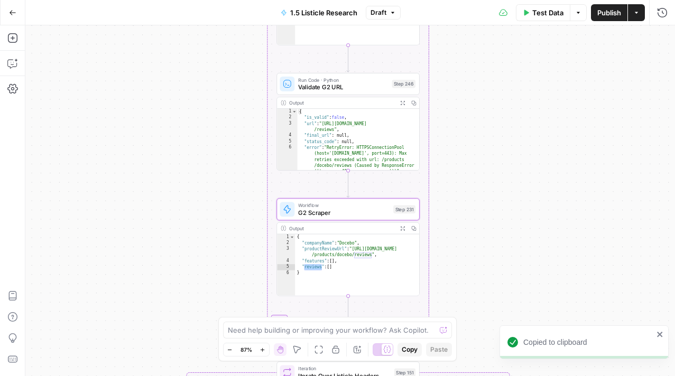
click at [230, 351] on icon "button" at bounding box center [230, 350] width 6 height 6
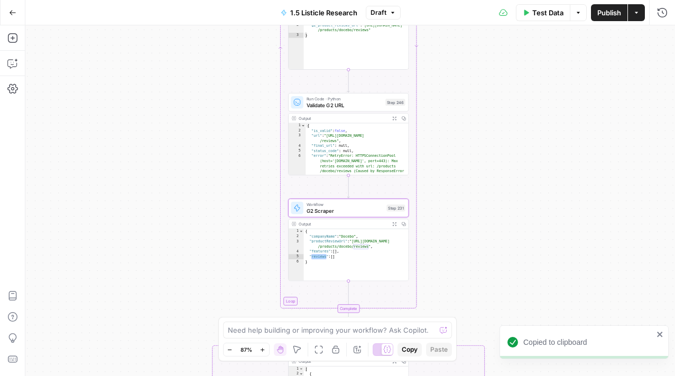
click at [230, 351] on icon "button" at bounding box center [230, 350] width 6 height 6
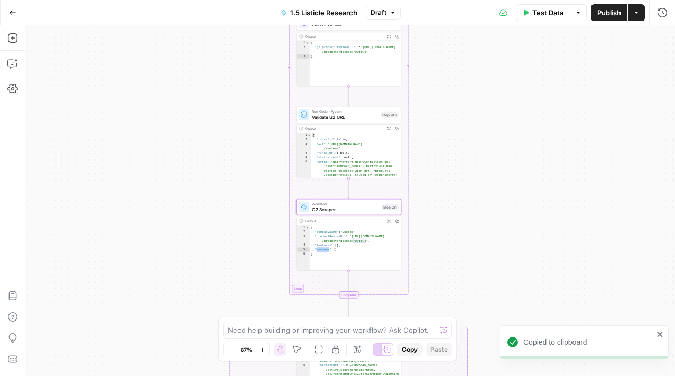
click at [230, 351] on icon "button" at bounding box center [230, 350] width 6 height 6
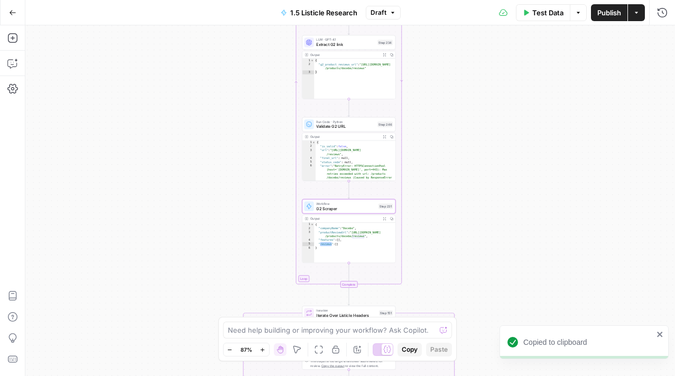
click at [230, 351] on icon "button" at bounding box center [230, 350] width 6 height 6
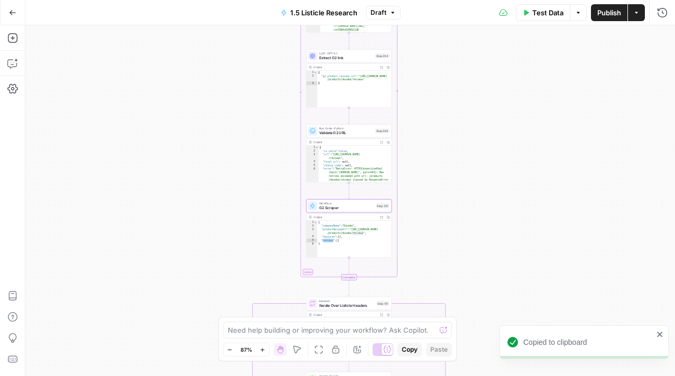
click at [230, 351] on icon "button" at bounding box center [230, 350] width 6 height 6
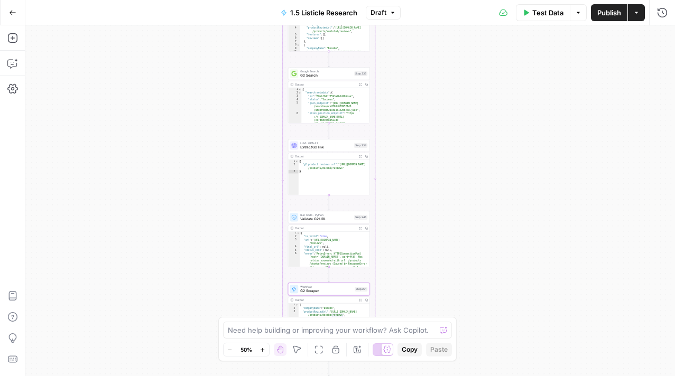
drag, startPoint x: 450, startPoint y: 126, endPoint x: 429, endPoint y: 208, distance: 85.0
click at [430, 209] on div "true false Workflow Input Settings Inputs LLM · GPT-4.1 Extract Title Step 107 …" at bounding box center [349, 200] width 649 height 351
drag, startPoint x: 429, startPoint y: 208, endPoint x: 422, endPoint y: 224, distance: 17.3
click at [427, 215] on div "true false Workflow Input Settings Inputs LLM · GPT-4.1 Extract Title Step 107 …" at bounding box center [349, 200] width 649 height 351
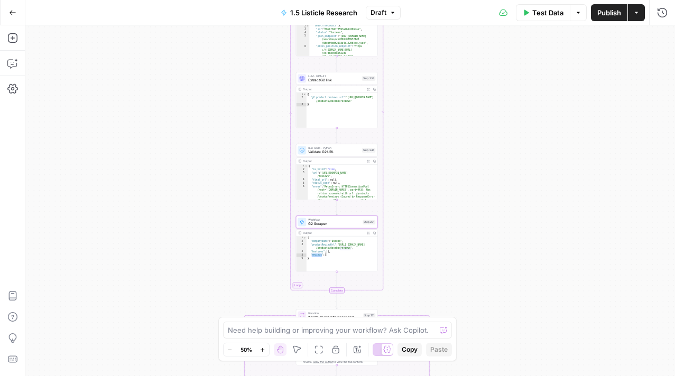
drag, startPoint x: 463, startPoint y: 165, endPoint x: 469, endPoint y: 183, distance: 18.4
click at [469, 166] on div "true false Workflow Input Settings Inputs LLM · GPT-4.1 Extract Title Step 107 …" at bounding box center [349, 200] width 649 height 351
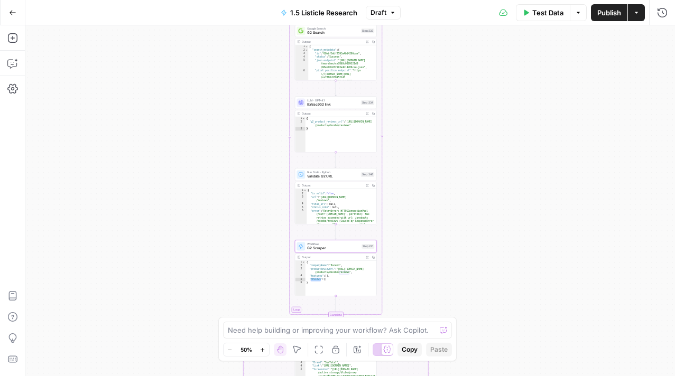
drag, startPoint x: 469, startPoint y: 183, endPoint x: 471, endPoint y: 133, distance: 50.3
click at [471, 133] on div "true false Workflow Input Settings Inputs LLM · GPT-4.1 Extract Title Step 107 …" at bounding box center [349, 200] width 649 height 351
click at [331, 241] on div "Copy step Delete step Add Note Test" at bounding box center [348, 237] width 53 height 10
click at [341, 248] on span "G2 Scraper" at bounding box center [333, 248] width 52 height 5
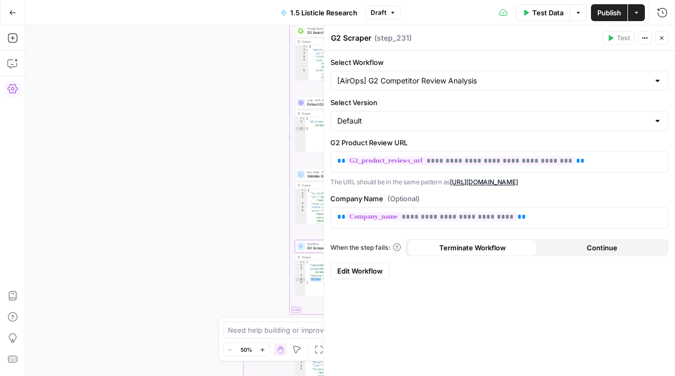
click at [360, 268] on span "Edit Workflow" at bounding box center [359, 271] width 45 height 11
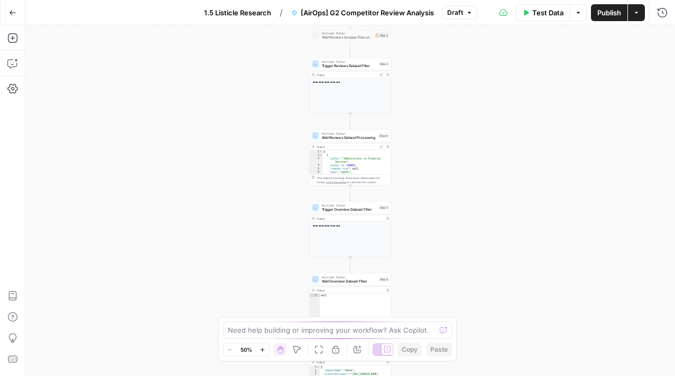
click at [265, 352] on button "Zoom In" at bounding box center [262, 349] width 13 height 13
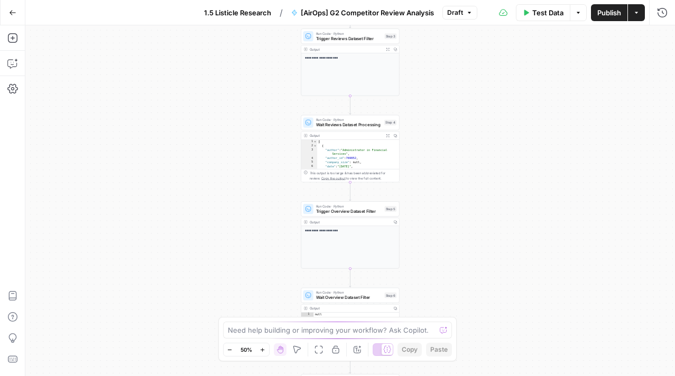
click at [265, 352] on button "Zoom In" at bounding box center [262, 349] width 13 height 13
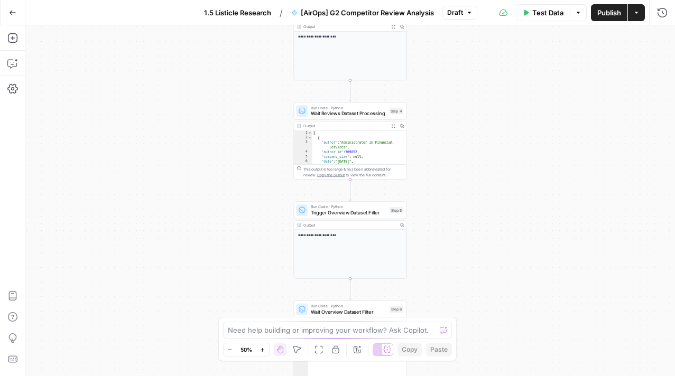
click at [265, 352] on button "Zoom In" at bounding box center [262, 349] width 13 height 13
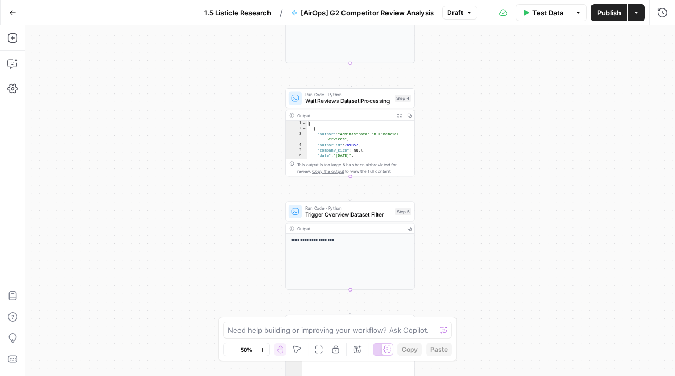
click at [265, 352] on button "Zoom In" at bounding box center [262, 349] width 13 height 13
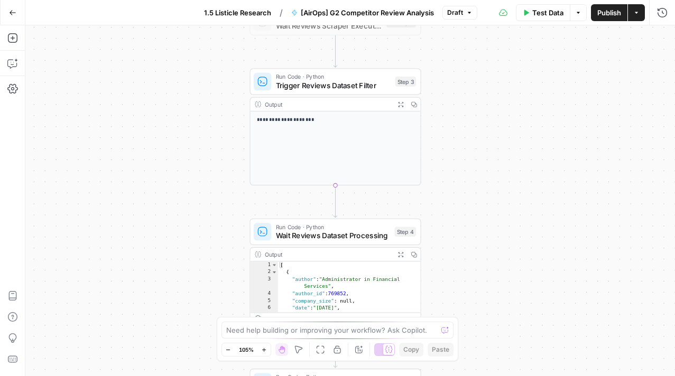
drag, startPoint x: 506, startPoint y: 112, endPoint x: 461, endPoint y: 378, distance: 269.5
click at [461, 376] on html "**********" at bounding box center [337, 188] width 675 height 376
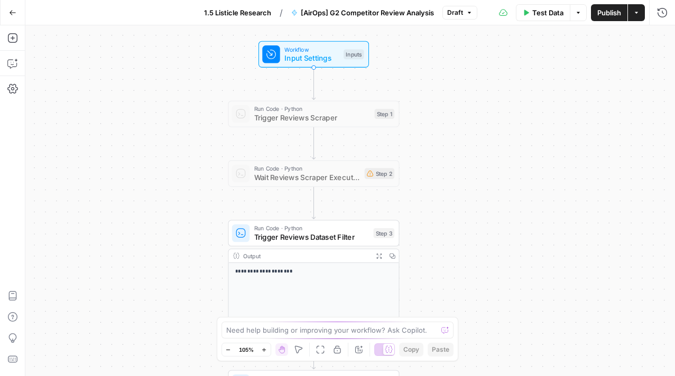
drag, startPoint x: 477, startPoint y: 180, endPoint x: 485, endPoint y: 220, distance: 40.9
click at [485, 223] on div "**********" at bounding box center [349, 200] width 649 height 351
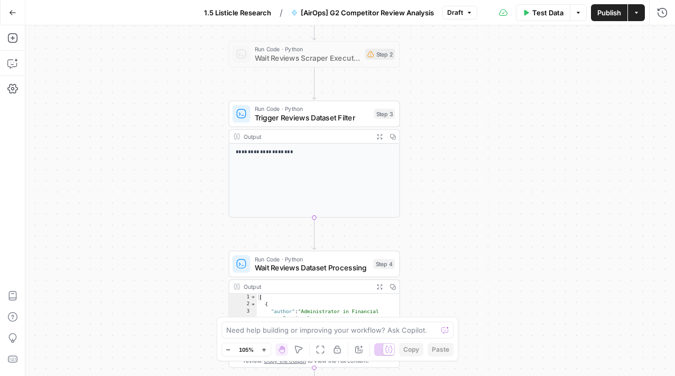
drag, startPoint x: 468, startPoint y: 223, endPoint x: 470, endPoint y: 107, distance: 116.2
click at [470, 111] on div "**********" at bounding box center [349, 200] width 649 height 351
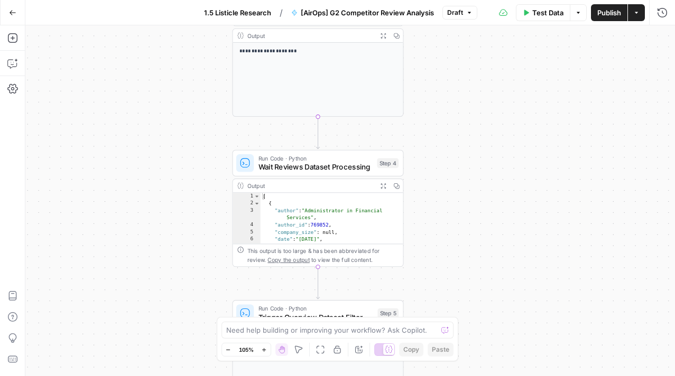
drag, startPoint x: 459, startPoint y: 171, endPoint x: 464, endPoint y: 67, distance: 104.7
click at [464, 67] on div "**********" at bounding box center [349, 200] width 649 height 351
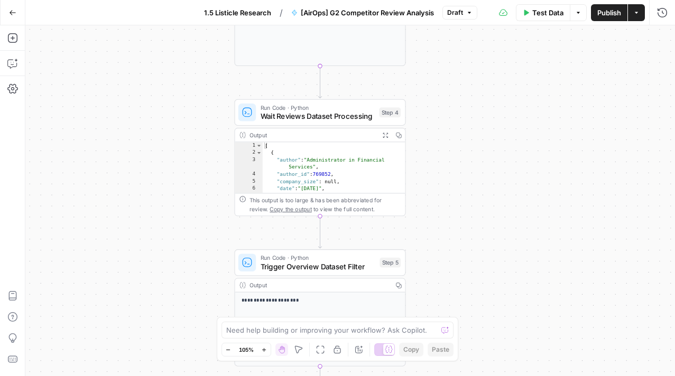
drag, startPoint x: 453, startPoint y: 177, endPoint x: 454, endPoint y: 128, distance: 49.1
click at [454, 130] on div "**********" at bounding box center [349, 200] width 649 height 351
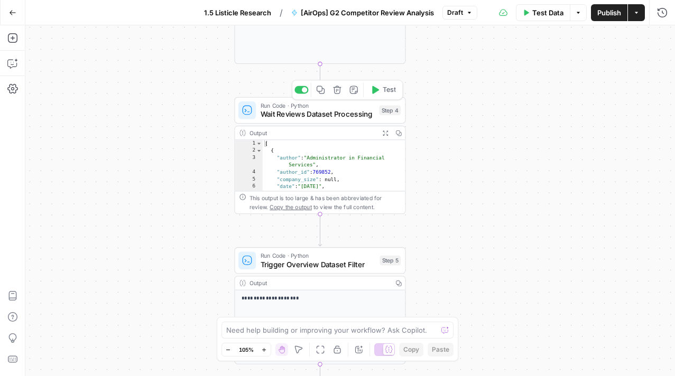
click at [339, 110] on span "Wait Reviews Dataset Processing" at bounding box center [317, 114] width 114 height 11
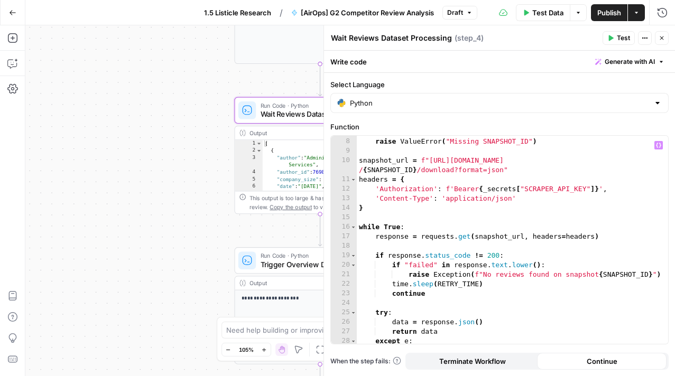
scroll to position [87, 0]
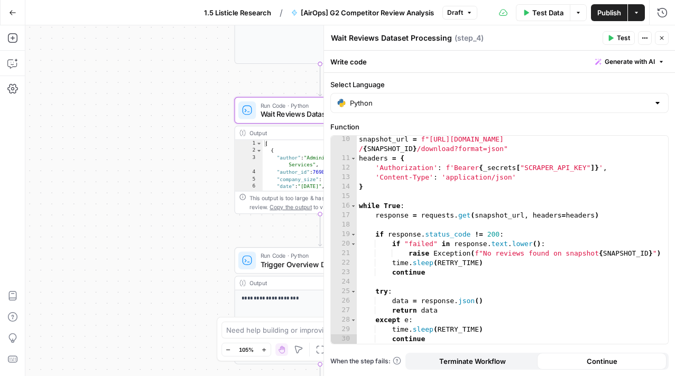
click at [660, 39] on span "E" at bounding box center [659, 35] width 8 height 11
click at [661, 37] on icon "button" at bounding box center [661, 38] width 6 height 6
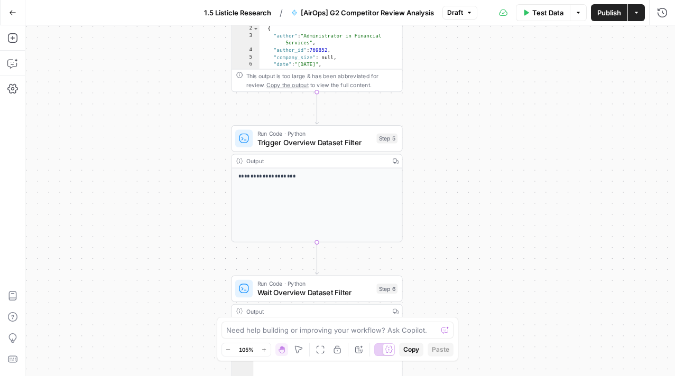
drag, startPoint x: 542, startPoint y: 151, endPoint x: 539, endPoint y: 29, distance: 122.1
click at [539, 29] on div "**********" at bounding box center [349, 200] width 649 height 351
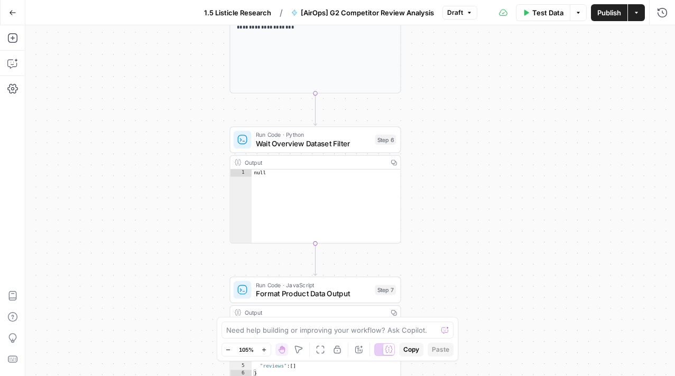
drag, startPoint x: 481, startPoint y: 171, endPoint x: 479, endPoint y: 22, distance: 149.0
click at [479, 22] on div "**********" at bounding box center [337, 188] width 675 height 376
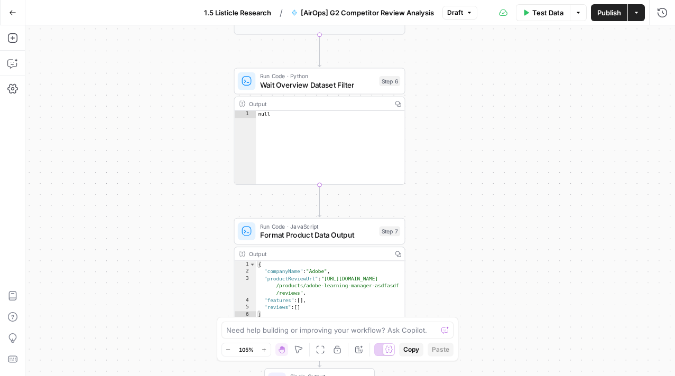
drag, startPoint x: 452, startPoint y: 184, endPoint x: 456, endPoint y: 126, distance: 58.8
click at [456, 126] on div "**********" at bounding box center [349, 200] width 649 height 351
click at [318, 235] on span "Format Product Data Output" at bounding box center [316, 235] width 115 height 11
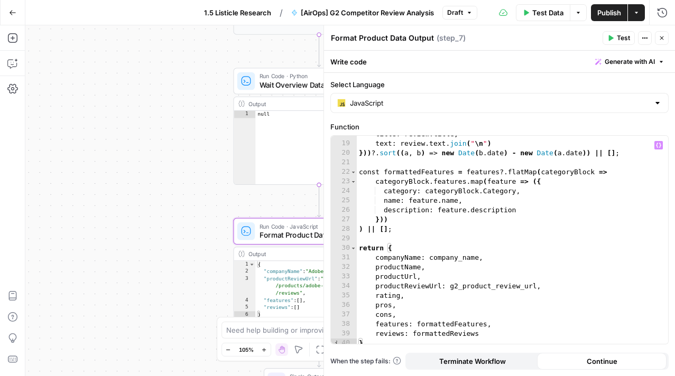
scroll to position [172, 0]
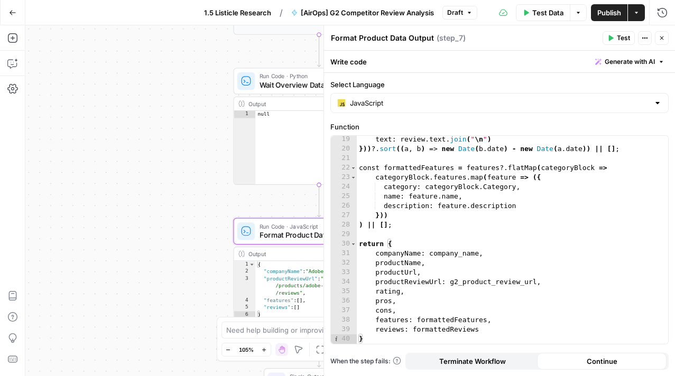
click at [663, 37] on icon "button" at bounding box center [661, 38] width 6 height 6
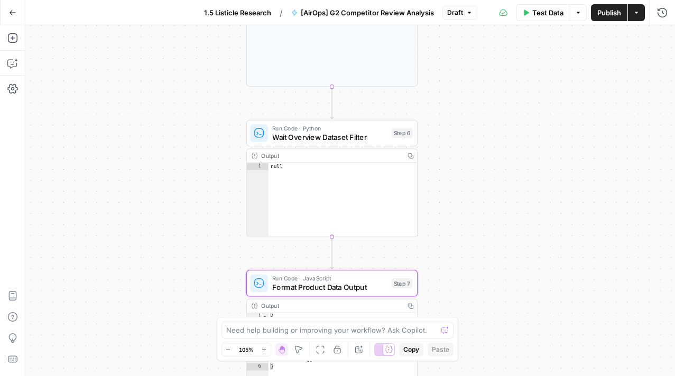
click at [347, 136] on span "Wait Overview Dataset Filter" at bounding box center [329, 137] width 115 height 11
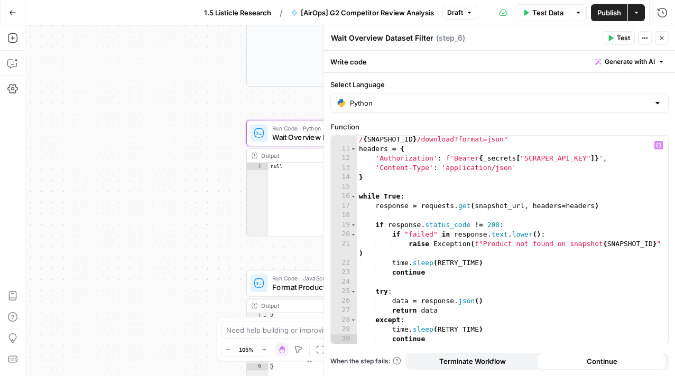
scroll to position [96, 0]
type textarea "*"
drag, startPoint x: 654, startPoint y: 164, endPoint x: 636, endPoint y: 207, distance: 47.1
click at [636, 207] on div "snapshot_url = f"https://api.brightdata.com/datasets/snapshots / { SNAPSHOT_ID …" at bounding box center [512, 243] width 311 height 237
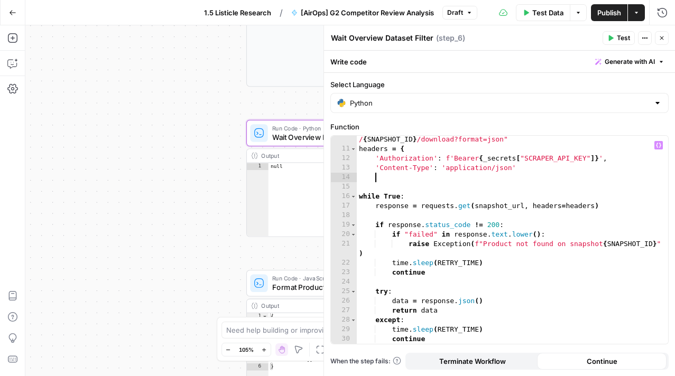
click at [665, 43] on button "Close" at bounding box center [662, 38] width 14 height 14
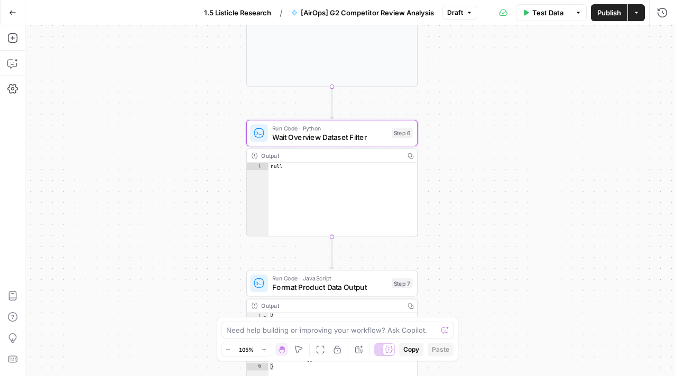
click at [241, 14] on span "1.5 Listicle Research" at bounding box center [237, 12] width 67 height 11
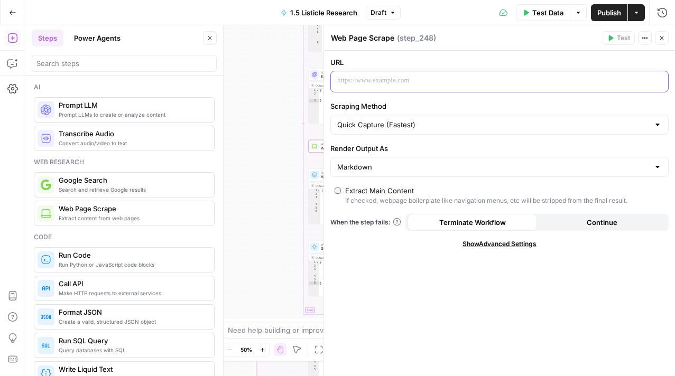
click at [435, 77] on p at bounding box center [490, 81] width 307 height 11
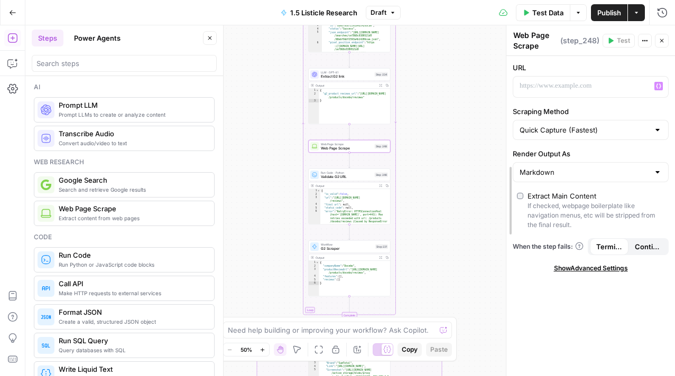
drag, startPoint x: 323, startPoint y: 109, endPoint x: 523, endPoint y: 133, distance: 201.6
click at [585, 86] on p at bounding box center [581, 86] width 125 height 11
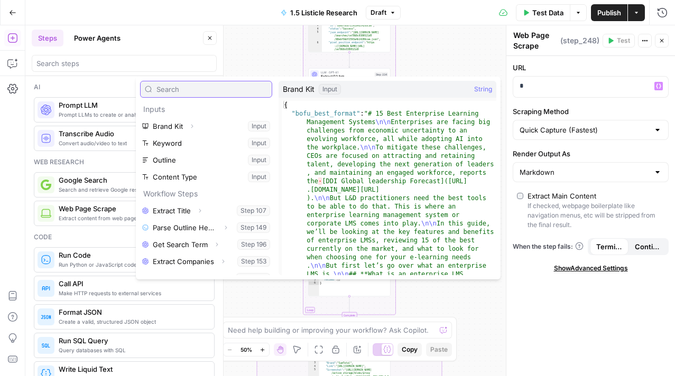
type input "s"
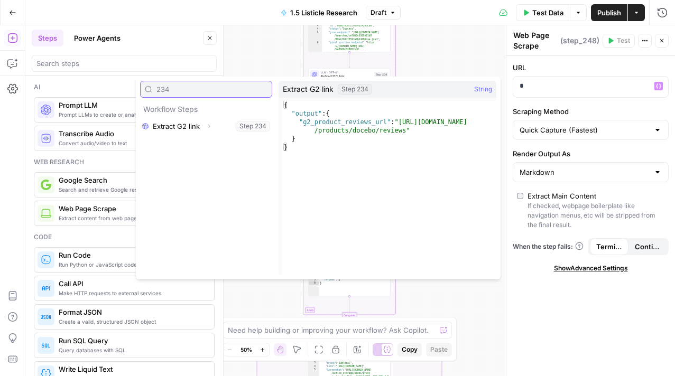
type input "234"
click at [212, 125] on button "Expand" at bounding box center [209, 126] width 14 height 14
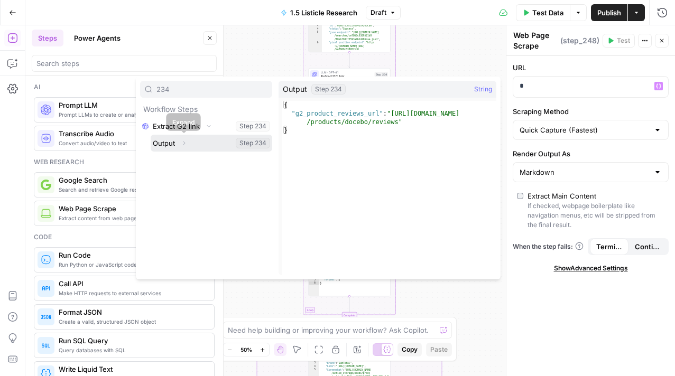
click at [183, 147] on button "Expand" at bounding box center [184, 143] width 14 height 14
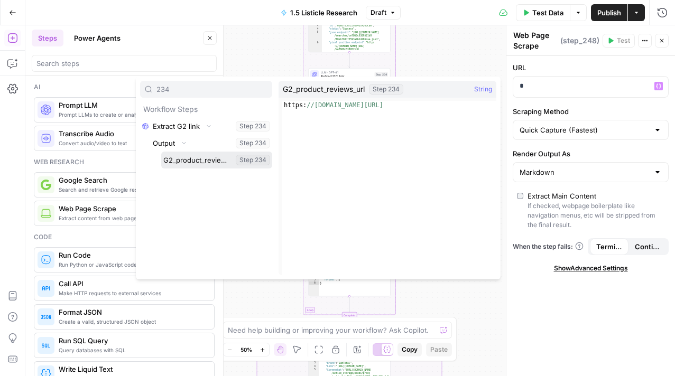
click at [178, 165] on button "Select variable G2_product_reviews_url" at bounding box center [216, 160] width 111 height 17
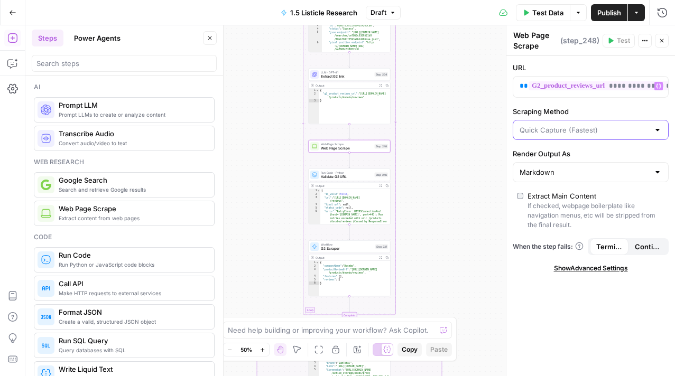
click at [589, 134] on input "Scraping Method" at bounding box center [583, 130] width 129 height 11
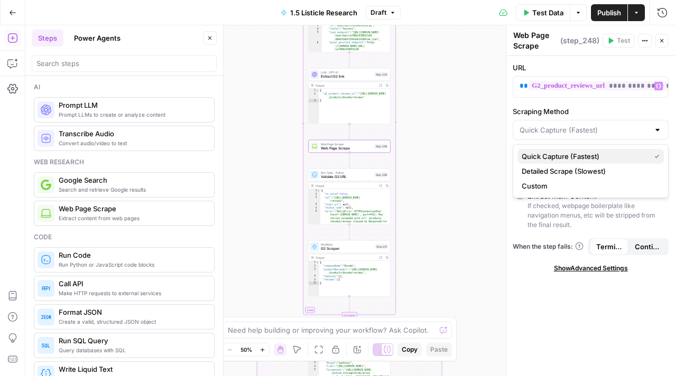
click at [574, 161] on span "Quick Capture (Fastest)" at bounding box center [583, 156] width 124 height 11
type input "Quick Capture (Fastest)"
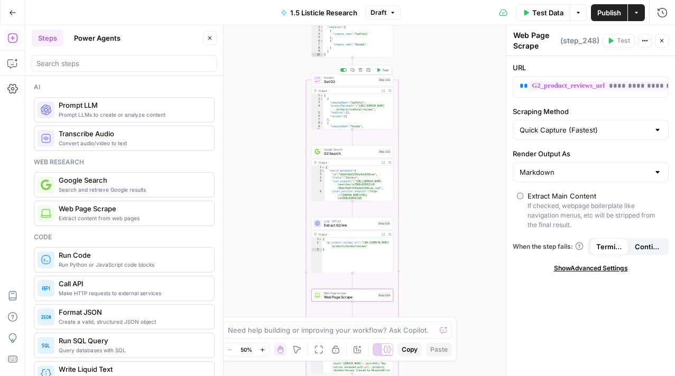
click at [385, 71] on span "Test" at bounding box center [385, 70] width 6 height 5
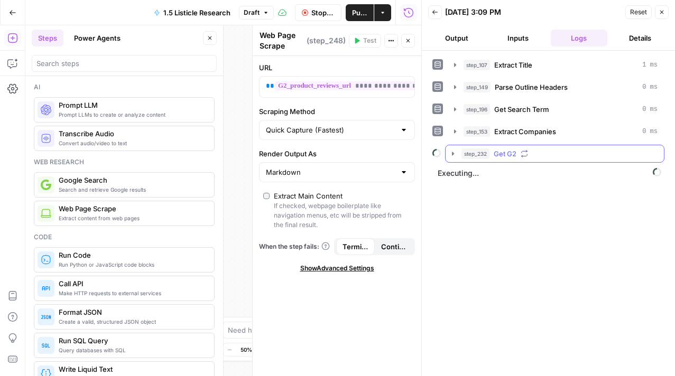
click at [454, 157] on icon "button" at bounding box center [453, 154] width 8 height 8
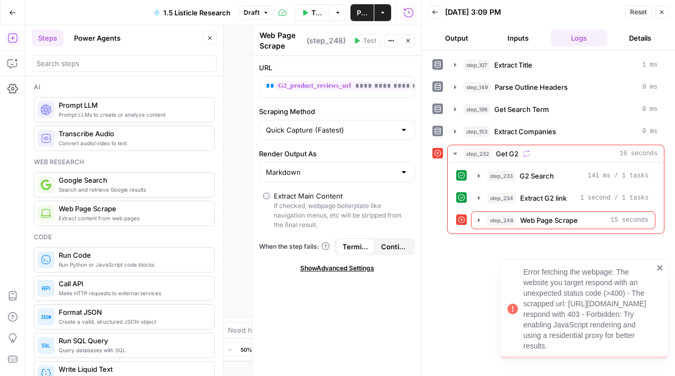
click at [664, 259] on div "Error fetching the webpage: The website you target respond with an unexpected s…" at bounding box center [583, 309] width 169 height 100
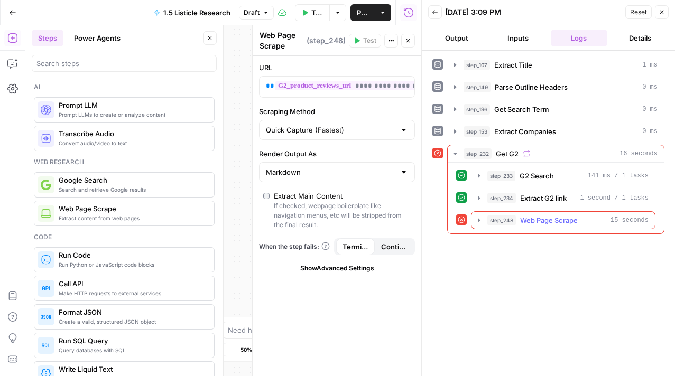
click at [475, 217] on icon "button" at bounding box center [478, 220] width 8 height 8
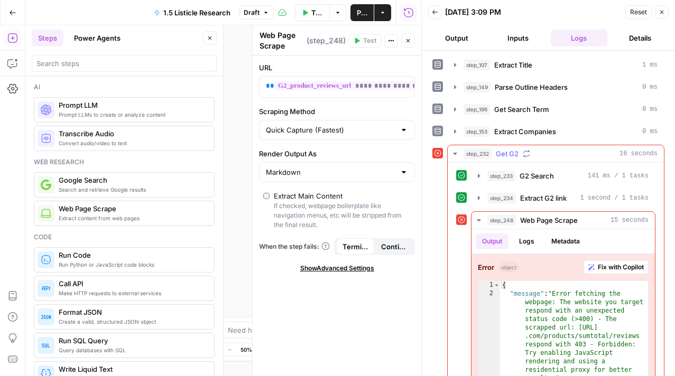
scroll to position [40, 0]
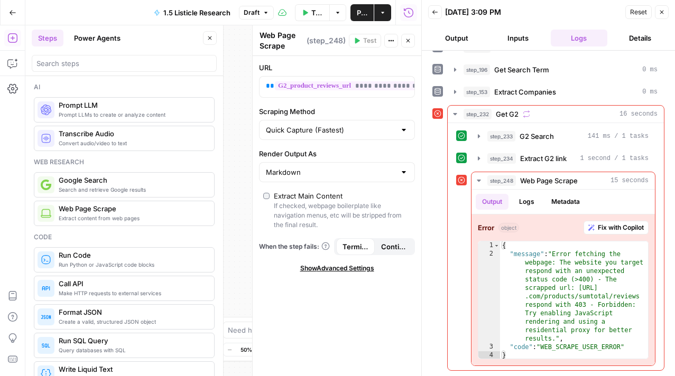
click at [664, 12] on icon "button" at bounding box center [661, 12] width 6 height 6
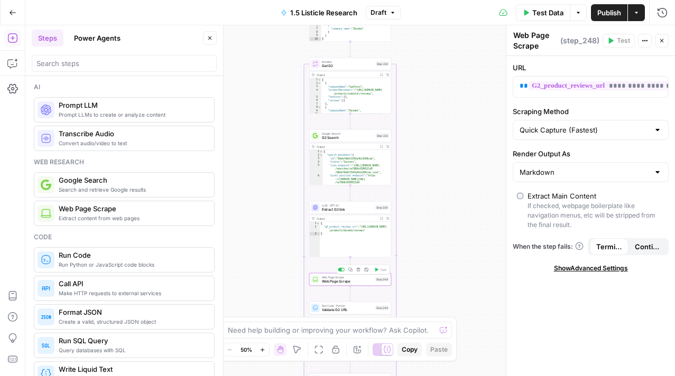
click at [358, 270] on icon "button" at bounding box center [358, 270] width 4 height 4
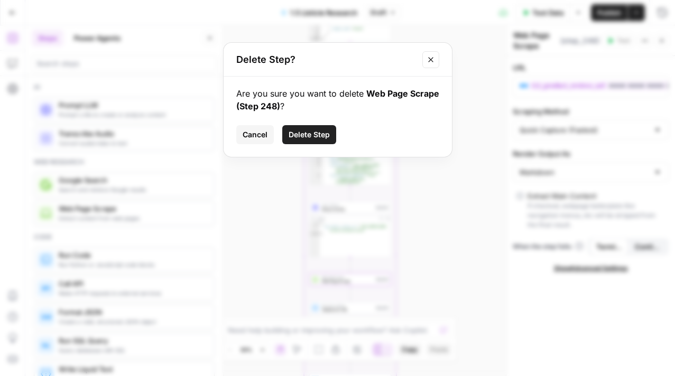
click at [307, 135] on span "Delete Step" at bounding box center [308, 134] width 41 height 11
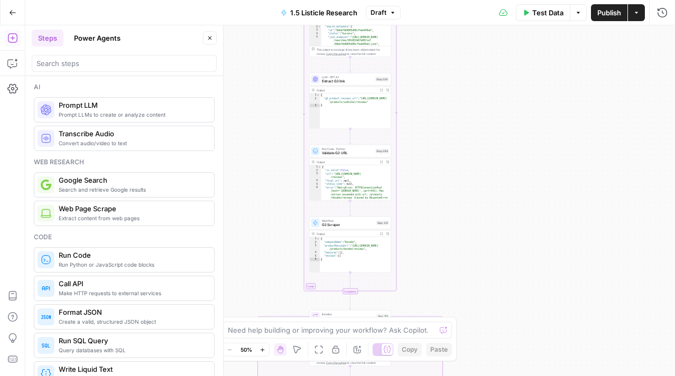
drag, startPoint x: 479, startPoint y: 170, endPoint x: 479, endPoint y: 42, distance: 128.4
click at [479, 42] on div "true false Workflow Input Settings Inputs LLM · GPT-4.1 Extract Title Step 107 …" at bounding box center [349, 200] width 649 height 351
click at [347, 154] on span "Validate G2 URL" at bounding box center [348, 153] width 52 height 5
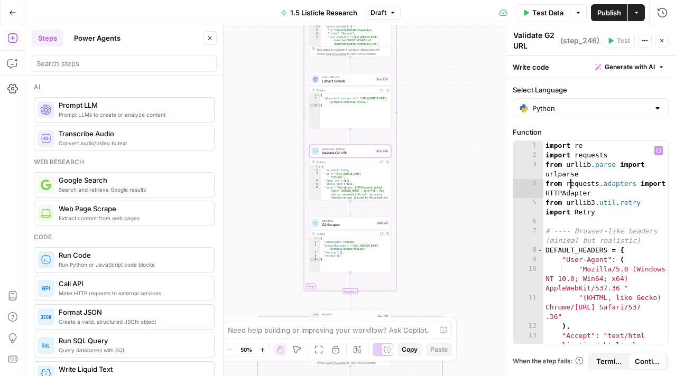
click at [568, 180] on div "import re import requests from urllib . parse import urlparse from requests . a…" at bounding box center [605, 266] width 125 height 250
type textarea "**********"
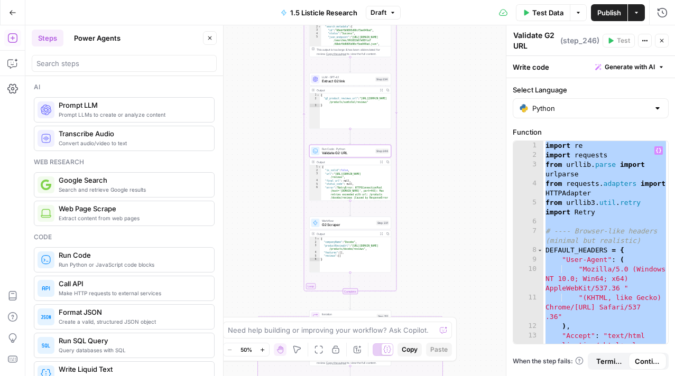
paste textarea
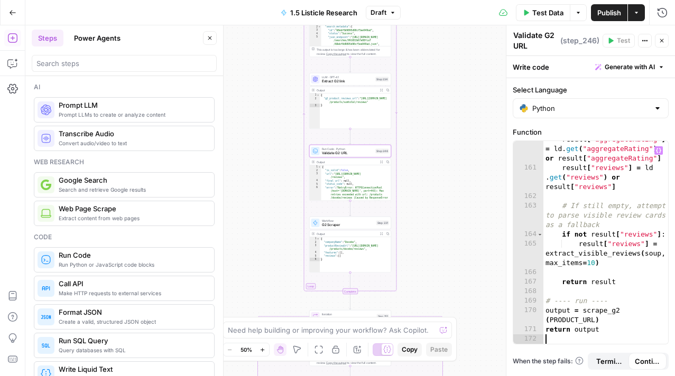
scroll to position [3068, 0]
type textarea "**********"
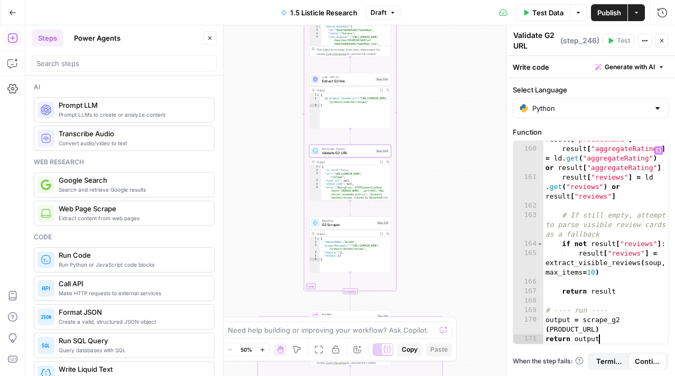
scroll to position [3059, 0]
click at [664, 44] on button "Close" at bounding box center [662, 41] width 14 height 14
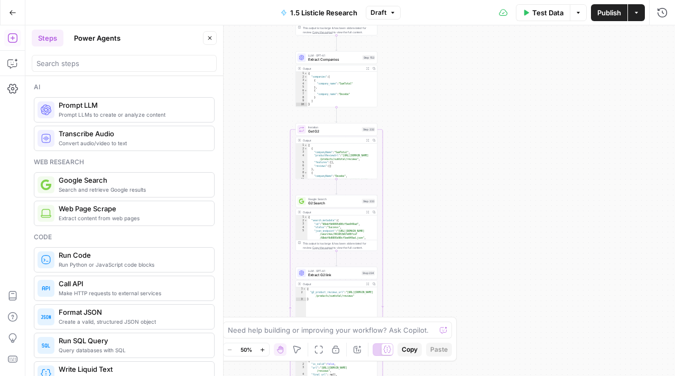
drag, startPoint x: 468, startPoint y: 136, endPoint x: 455, endPoint y: 331, distance: 195.9
click at [455, 331] on body "Docebo New Home Browse Insights Opportunities Your Data Recent Grids Articles R…" at bounding box center [337, 188] width 675 height 376
click at [372, 120] on span "Test" at bounding box center [370, 121] width 6 height 5
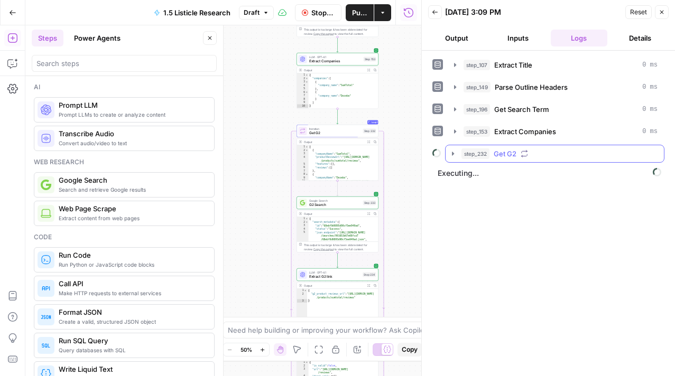
click at [454, 151] on icon "button" at bounding box center [453, 154] width 8 height 8
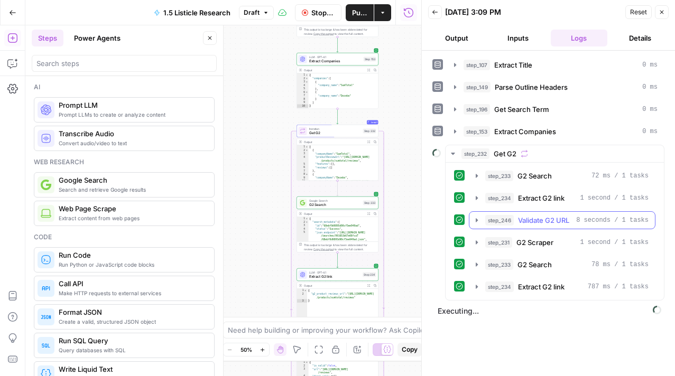
click at [473, 215] on button "step_246 Validate G2 URL 8 seconds / 1 tasks" at bounding box center [561, 220] width 185 height 17
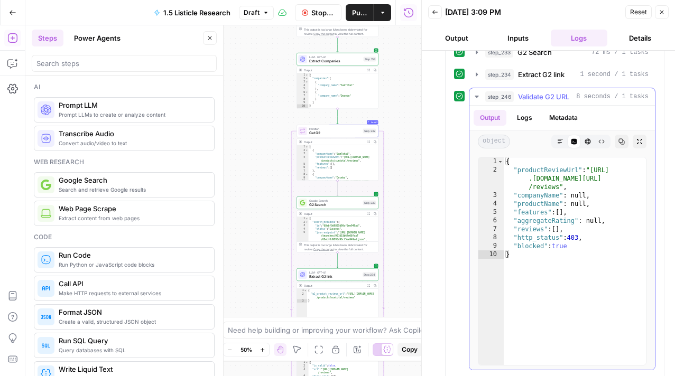
scroll to position [388, 0]
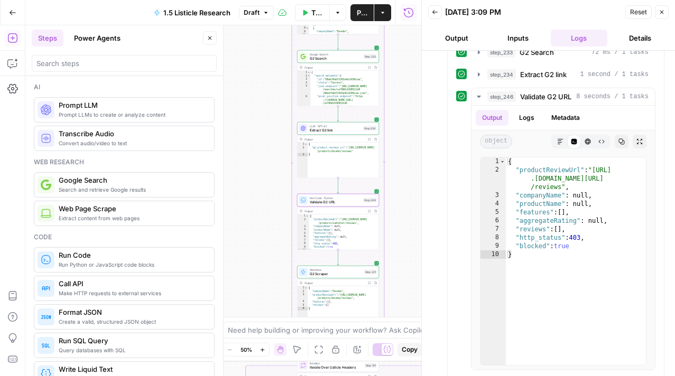
drag, startPoint x: 402, startPoint y: 220, endPoint x: 402, endPoint y: 72, distance: 147.9
click at [402, 72] on div "true false Workflow Input Settings Inputs LLM · GPT-4.1 Extract Title Step 107 …" at bounding box center [223, 200] width 396 height 351
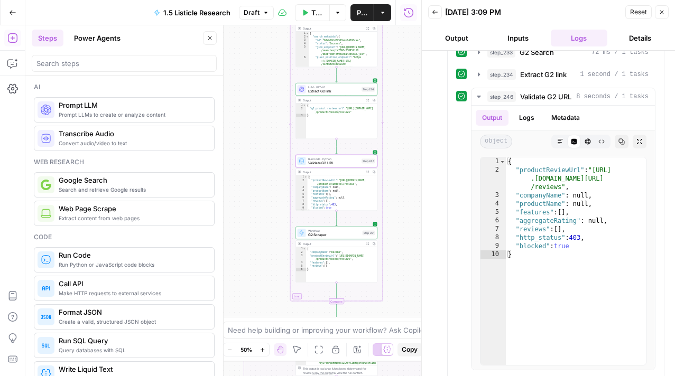
drag, startPoint x: 404, startPoint y: 156, endPoint x: 402, endPoint y: 119, distance: 37.5
click at [402, 119] on div "true false Workflow Input Settings Inputs LLM · GPT-4.1 Extract Title Step 107 …" at bounding box center [223, 200] width 396 height 351
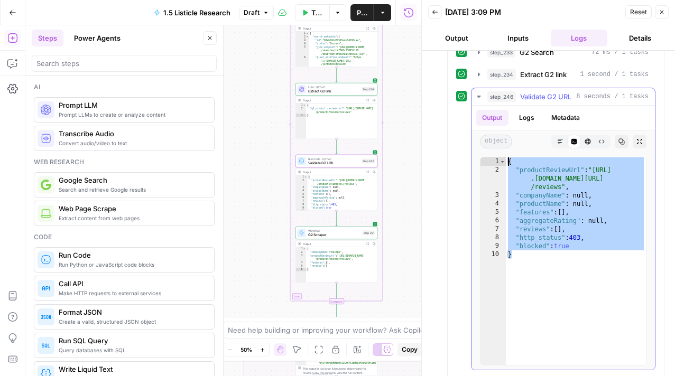
drag, startPoint x: 539, startPoint y: 259, endPoint x: 474, endPoint y: 152, distance: 125.7
click at [474, 155] on div "* 1 2 3 4 5 6 7 8 9 10 { "productReviewUrl" : "https://www .g2.com/products/sum…" at bounding box center [562, 261] width 183 height 217
type textarea "**********"
click at [338, 166] on div "Run Code · Python Validate G2 URL Step 246 Copy step Delete step Add Note Test" at bounding box center [336, 161] width 82 height 13
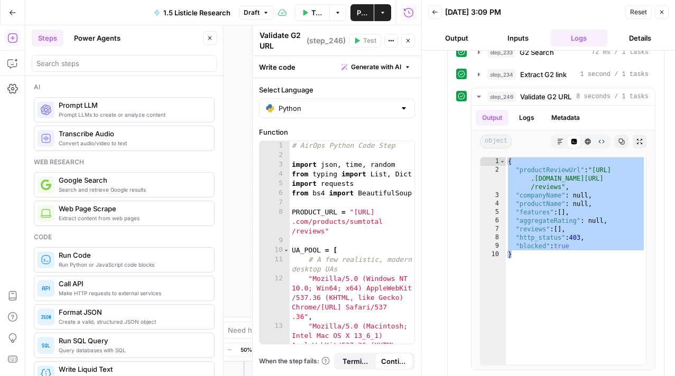
click at [302, 214] on div "# AirOps Python Code Step import json , time , random from typing import List ,…" at bounding box center [352, 271] width 125 height 260
type textarea "**********"
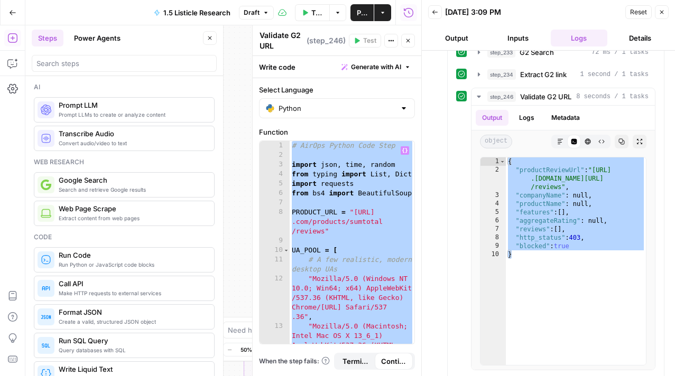
paste textarea
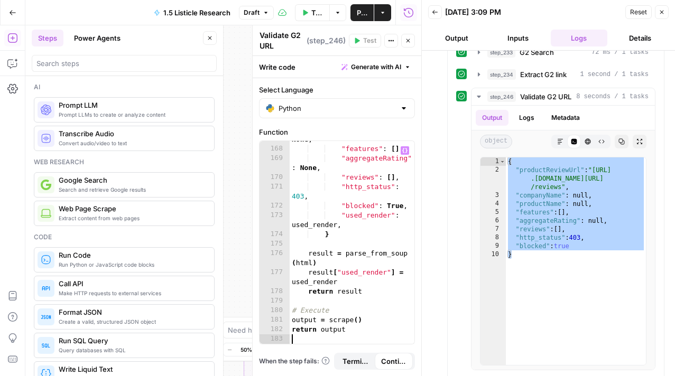
scroll to position [2821, 0]
type textarea "**********"
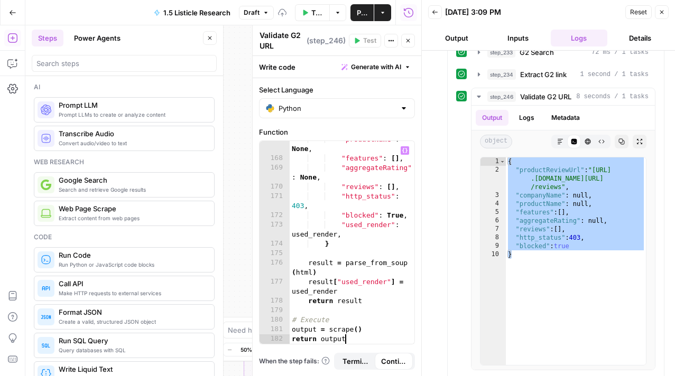
click at [405, 42] on icon "button" at bounding box center [408, 41] width 6 height 6
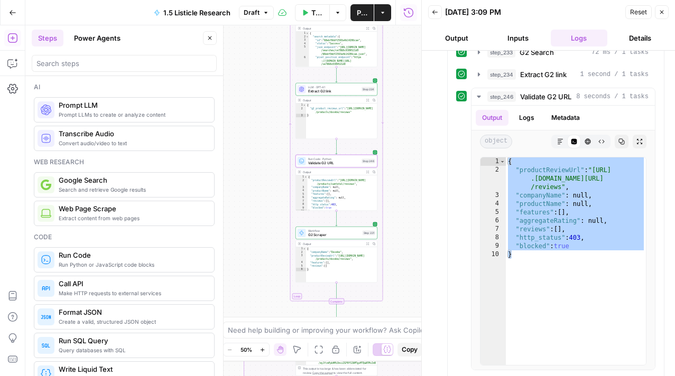
click at [661, 15] on icon "button" at bounding box center [661, 12] width 6 height 6
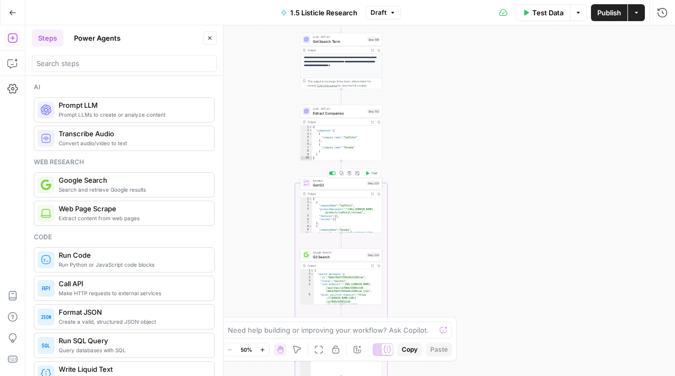
click at [373, 173] on span "Test" at bounding box center [374, 173] width 6 height 5
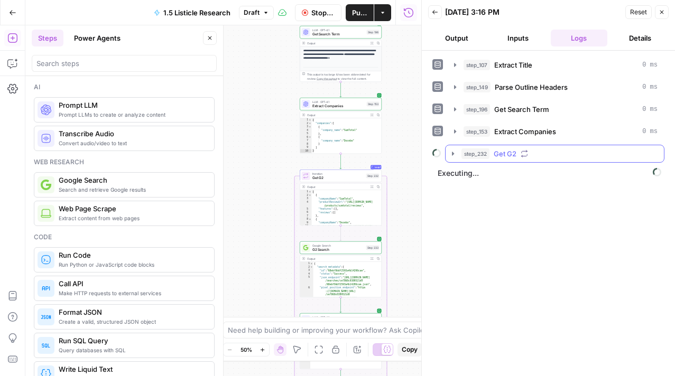
click at [454, 154] on icon "button" at bounding box center [453, 154] width 8 height 8
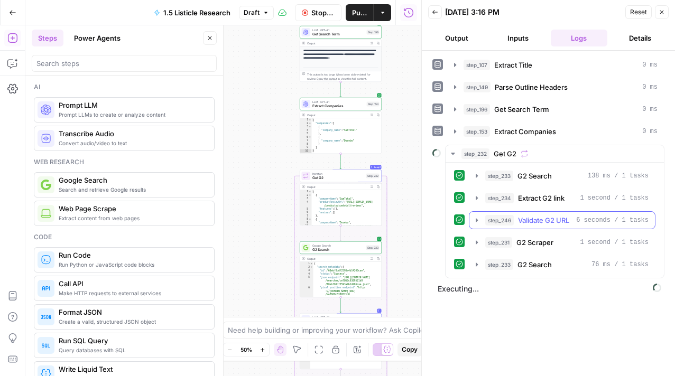
click at [474, 221] on icon "button" at bounding box center [476, 220] width 8 height 8
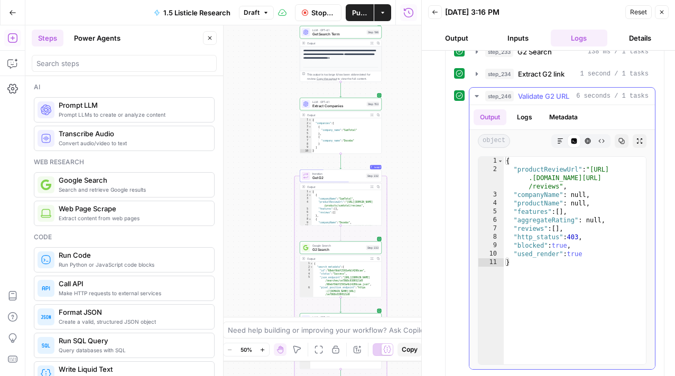
scroll to position [111, 0]
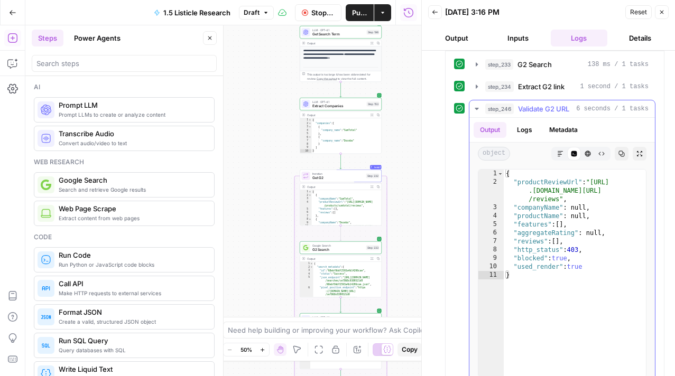
click at [478, 105] on icon "button" at bounding box center [476, 109] width 8 height 8
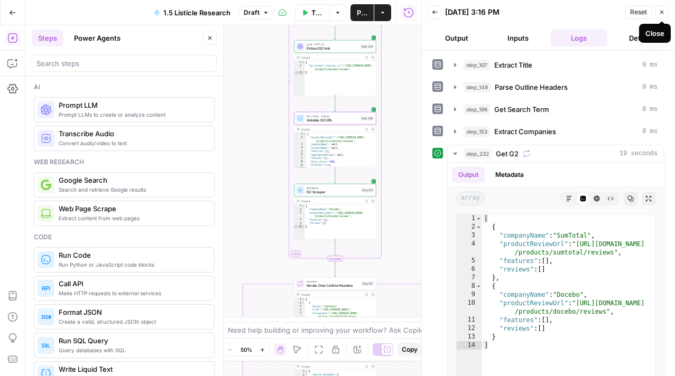
click at [666, 14] on button "Close" at bounding box center [662, 12] width 14 height 14
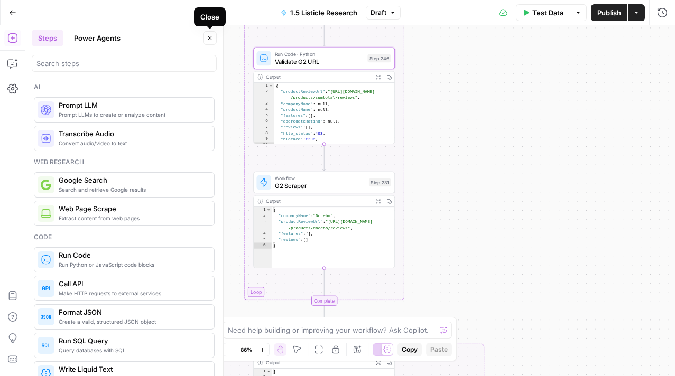
click at [211, 37] on icon "button" at bounding box center [210, 38] width 6 height 6
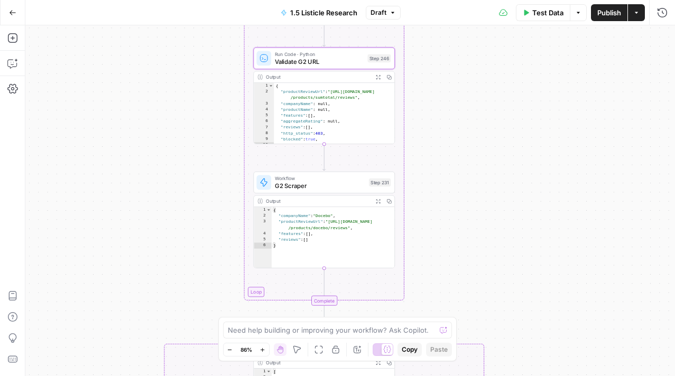
click at [338, 56] on span "Run Code · Python" at bounding box center [319, 54] width 89 height 7
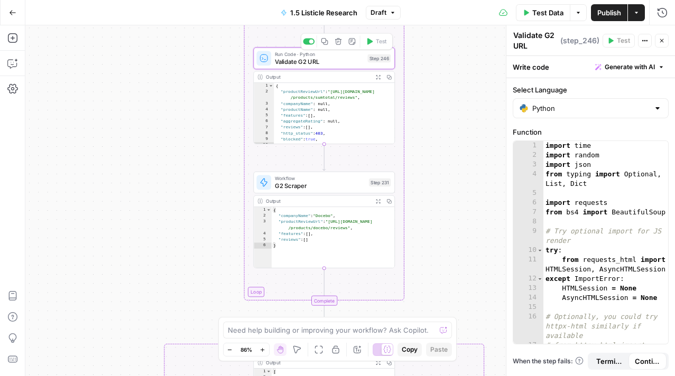
click at [335, 41] on icon "button" at bounding box center [338, 41] width 7 height 7
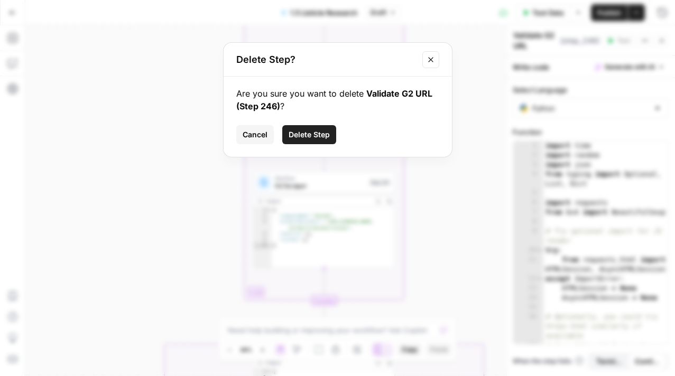
click at [317, 130] on span "Delete Step" at bounding box center [308, 134] width 41 height 11
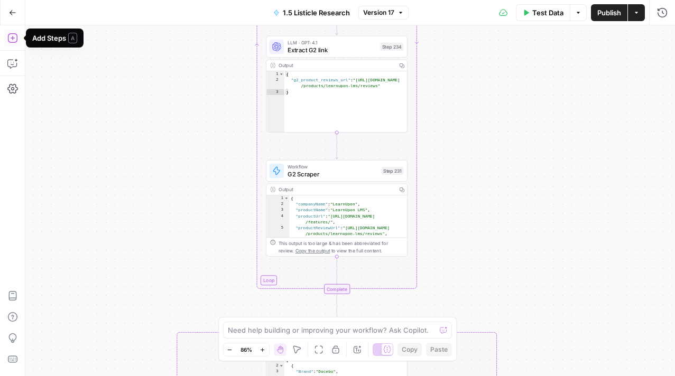
click at [12, 38] on icon "button" at bounding box center [12, 38] width 10 height 10
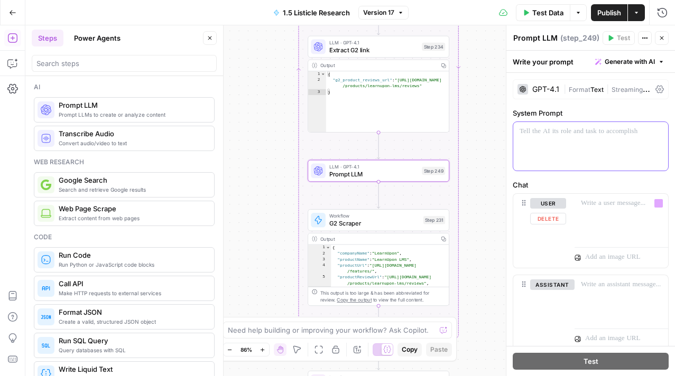
click at [581, 157] on div at bounding box center [590, 146] width 155 height 49
click at [13, 64] on icon "button" at bounding box center [12, 63] width 11 height 11
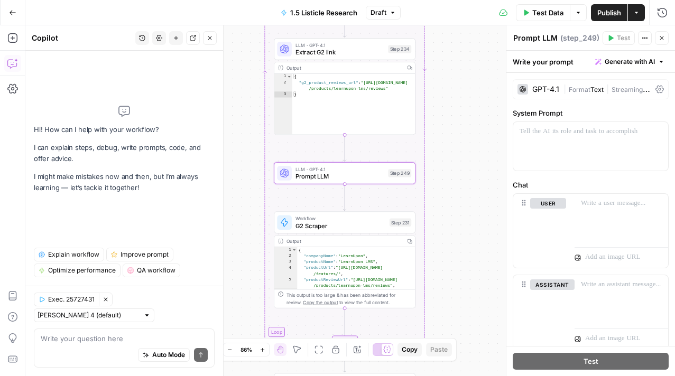
click at [390, 7] on button "Draft" at bounding box center [383, 13] width 35 height 14
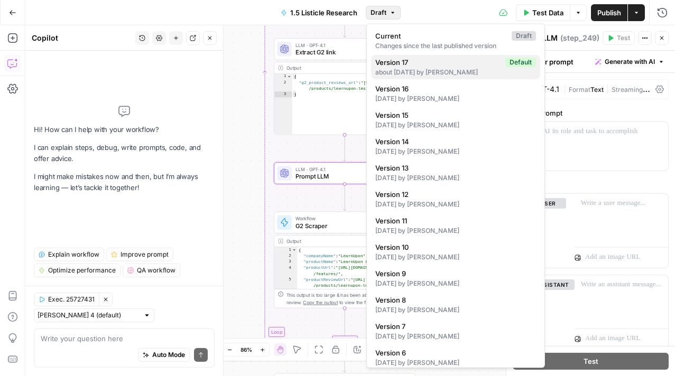
click at [443, 64] on span "Version 17" at bounding box center [438, 62] width 126 height 11
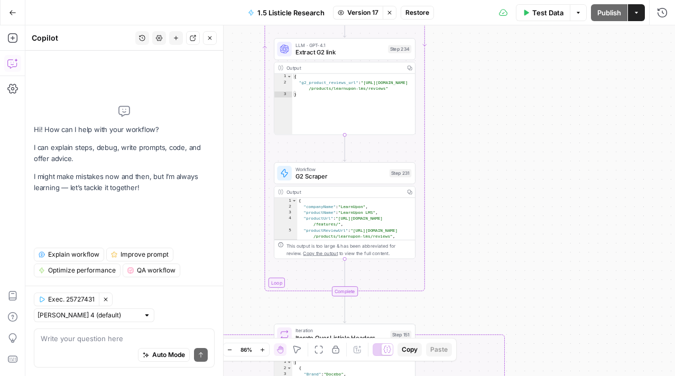
click at [410, 9] on span "Restore" at bounding box center [417, 13] width 24 height 10
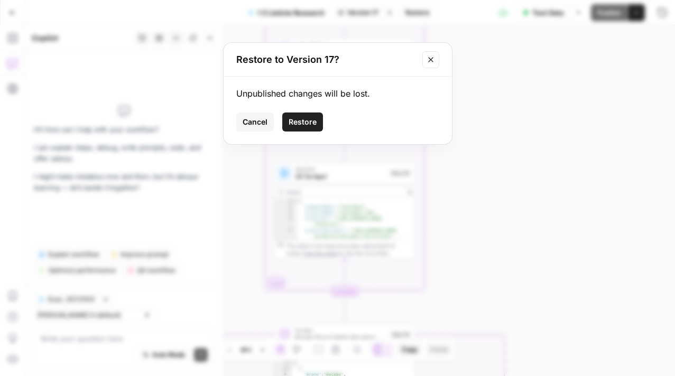
click at [302, 123] on span "Restore" at bounding box center [302, 122] width 28 height 11
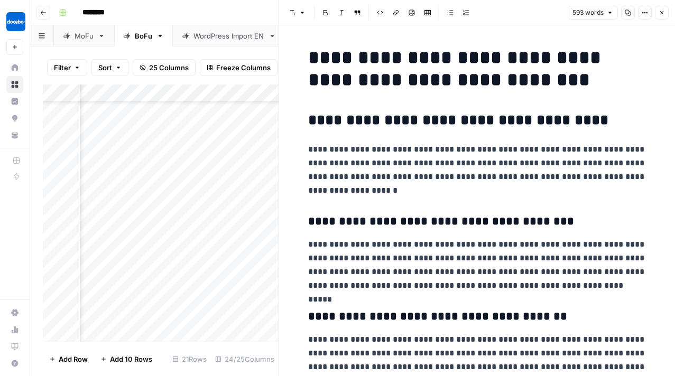
scroll to position [42, 86]
click at [665, 14] on button "Close" at bounding box center [662, 13] width 14 height 14
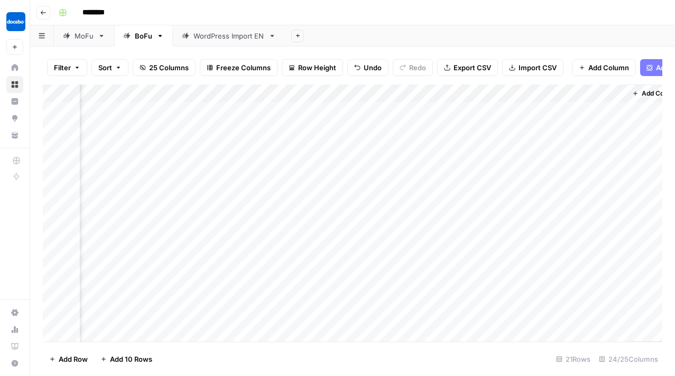
scroll to position [0, 2095]
click at [404, 113] on div "Add Column" at bounding box center [352, 213] width 619 height 257
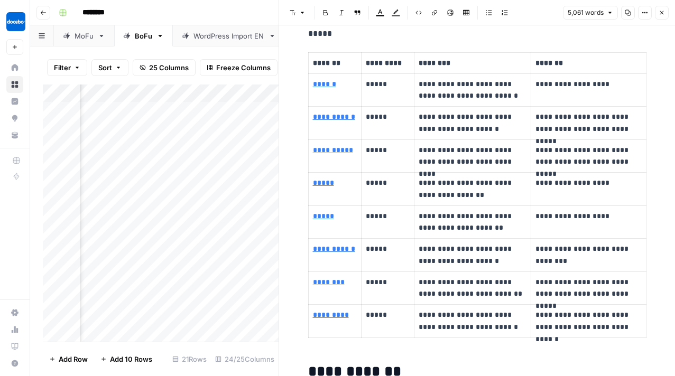
scroll to position [462, 0]
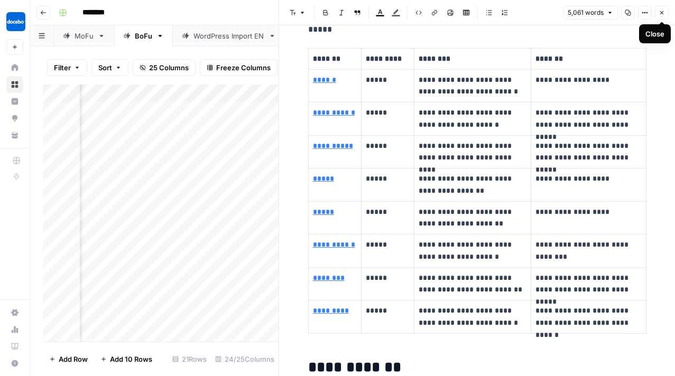
click at [666, 16] on button "Close" at bounding box center [662, 13] width 14 height 14
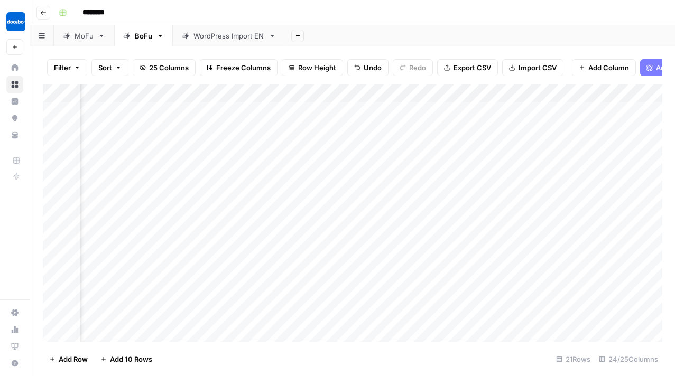
scroll to position [0, 1349]
click at [239, 111] on div "Add Column" at bounding box center [352, 213] width 619 height 257
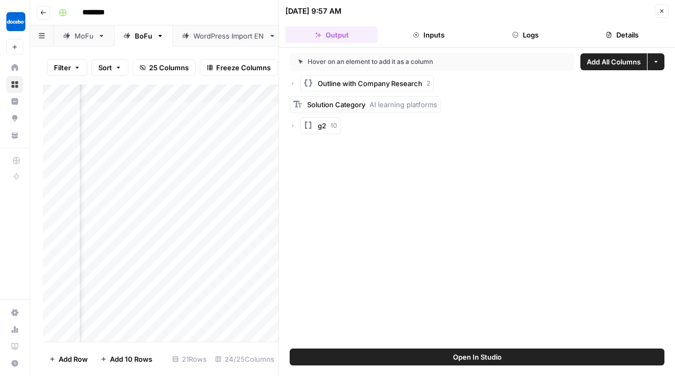
click at [461, 354] on span "Open In Studio" at bounding box center [477, 357] width 49 height 11
click at [666, 11] on button "Close" at bounding box center [662, 11] width 14 height 14
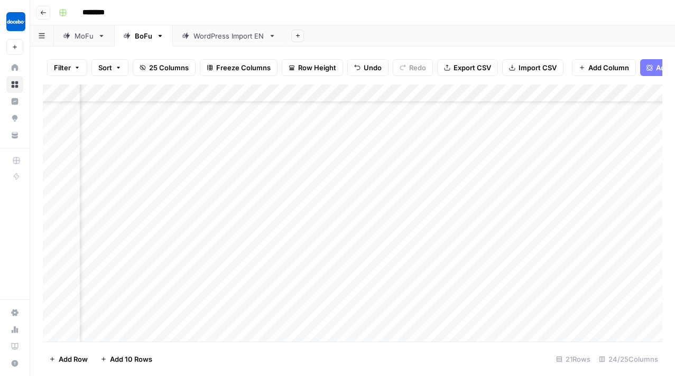
scroll to position [74, 2095]
click at [400, 268] on div "Add Column" at bounding box center [352, 213] width 619 height 257
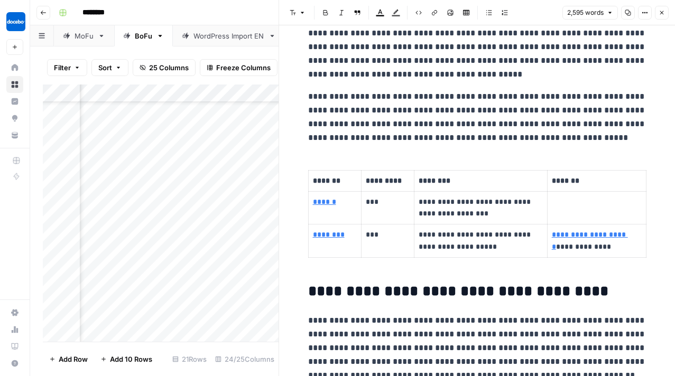
scroll to position [387, 0]
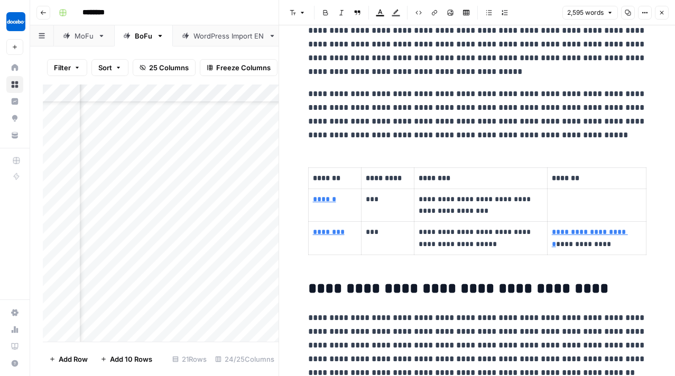
click at [663, 12] on icon "button" at bounding box center [661, 13] width 6 height 6
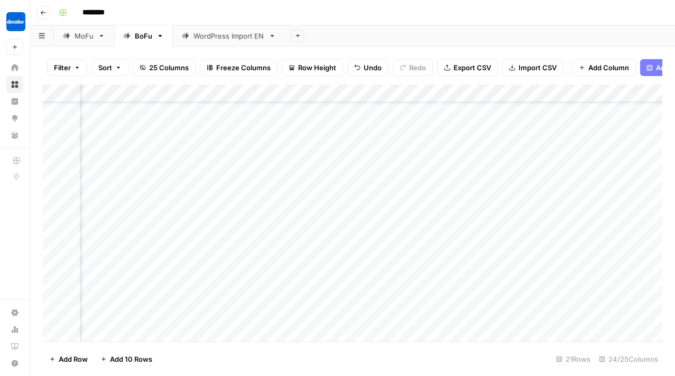
scroll to position [74, 1360]
click at [225, 266] on div "Add Column" at bounding box center [352, 213] width 619 height 257
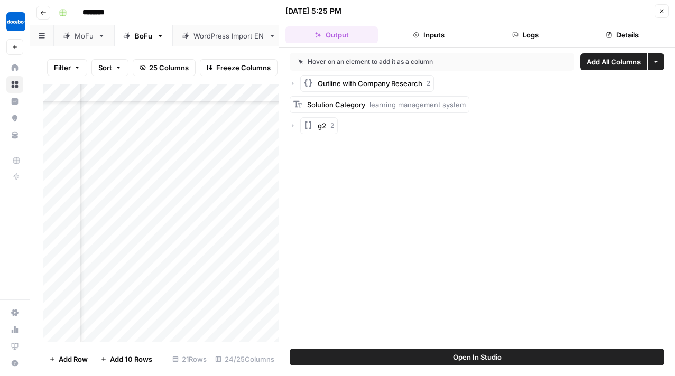
click at [423, 353] on button "Open In Studio" at bounding box center [477, 357] width 375 height 17
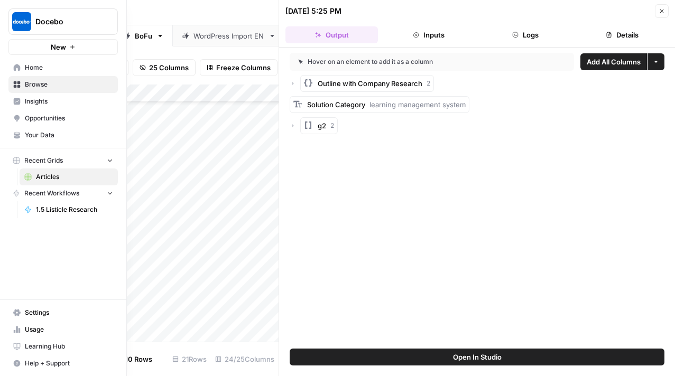
click at [33, 311] on span "Settings" at bounding box center [69, 313] width 88 height 10
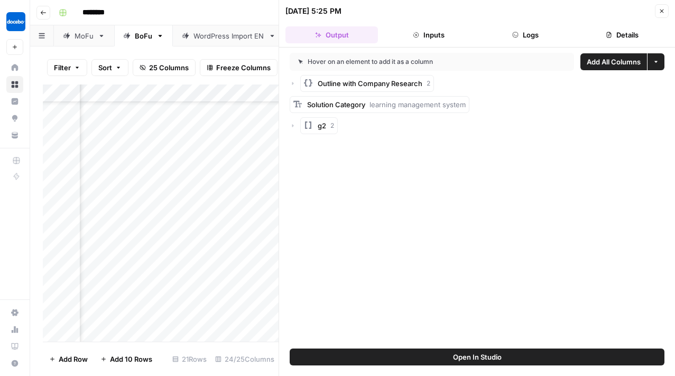
scroll to position [74, 1792]
click at [661, 4] on button "Close" at bounding box center [662, 11] width 14 height 14
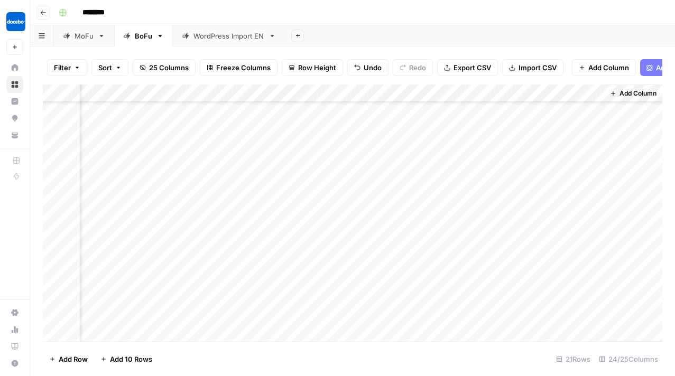
scroll to position [0, 2095]
click at [402, 108] on div "Add Column" at bounding box center [352, 213] width 619 height 257
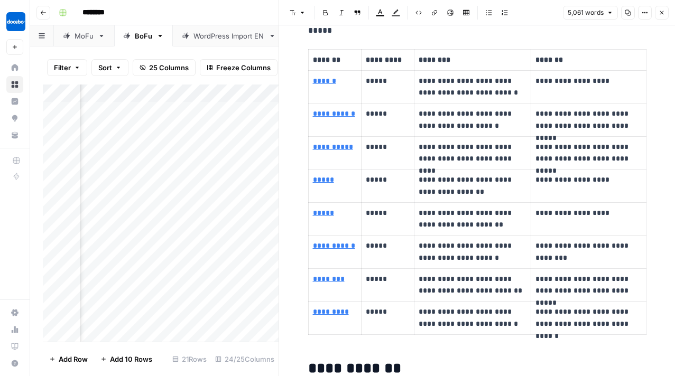
scroll to position [464, 0]
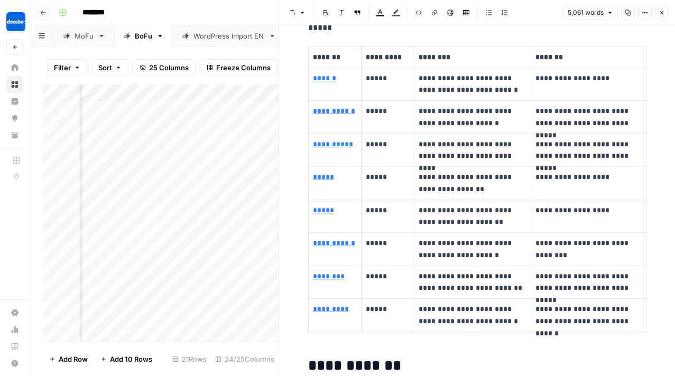
click at [660, 17] on button "Close" at bounding box center [662, 13] width 14 height 14
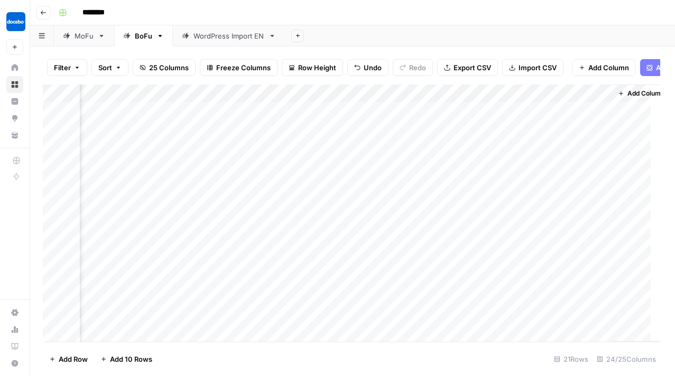
scroll to position [0, 2083]
click at [415, 157] on div "Add Column" at bounding box center [352, 213] width 619 height 257
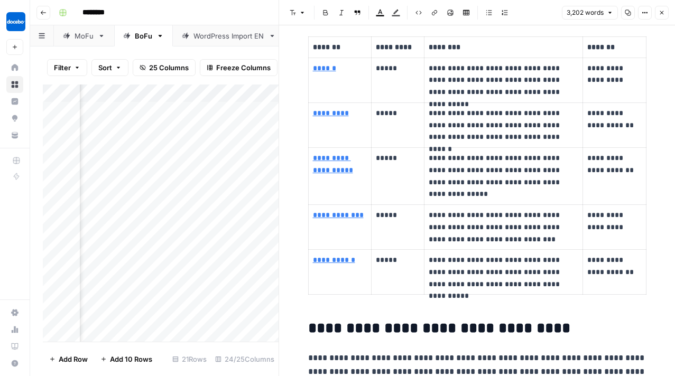
scroll to position [522, 0]
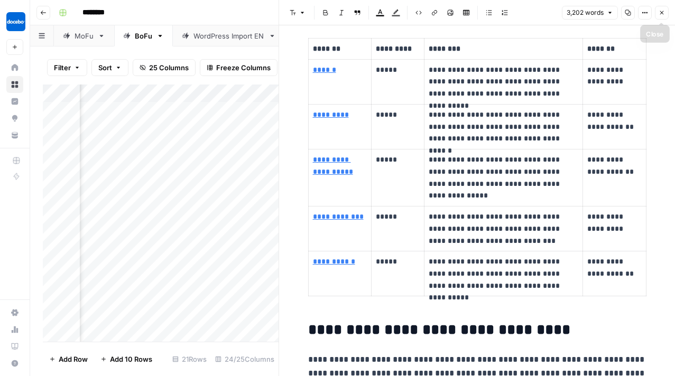
click at [661, 11] on icon "button" at bounding box center [661, 13] width 6 height 6
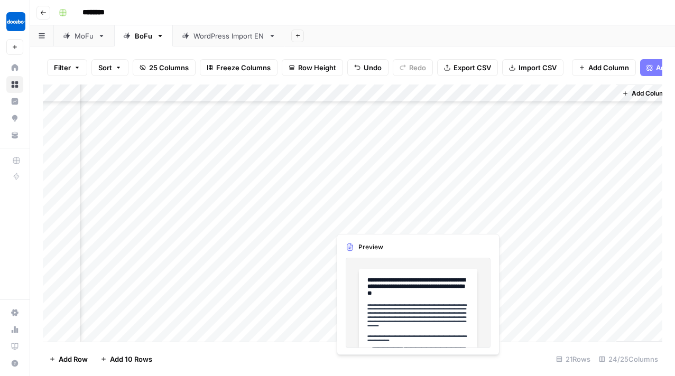
scroll to position [127, 2083]
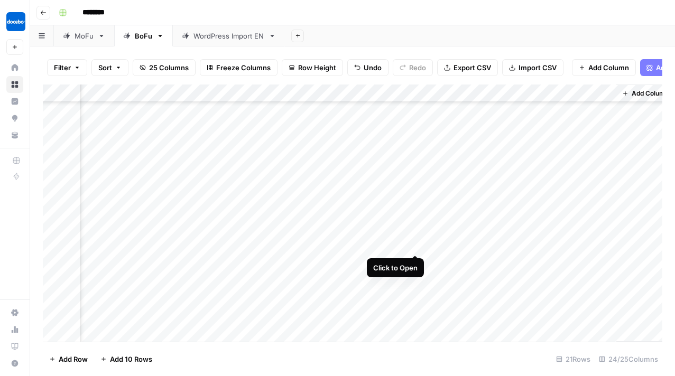
click at [416, 214] on div "Add Column" at bounding box center [352, 213] width 619 height 257
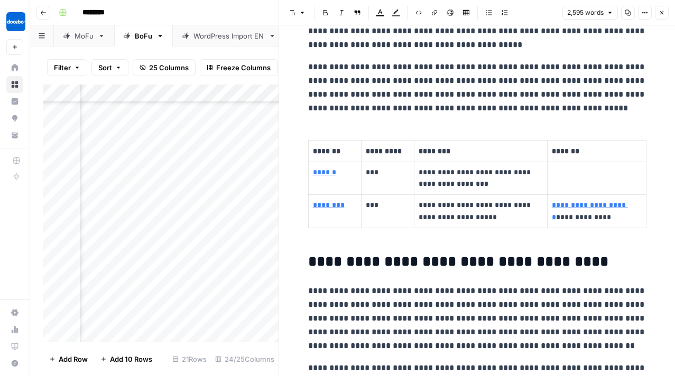
scroll to position [425, 0]
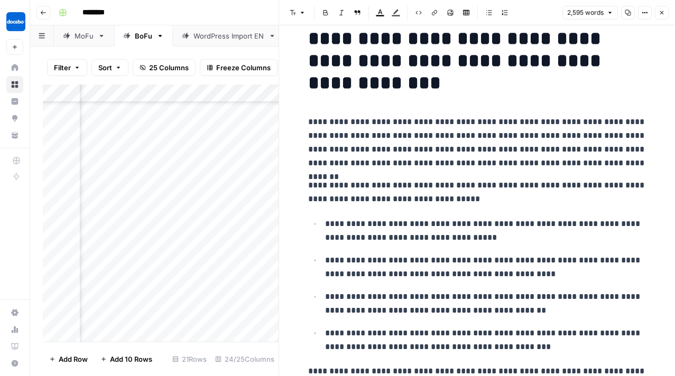
scroll to position [0, 0]
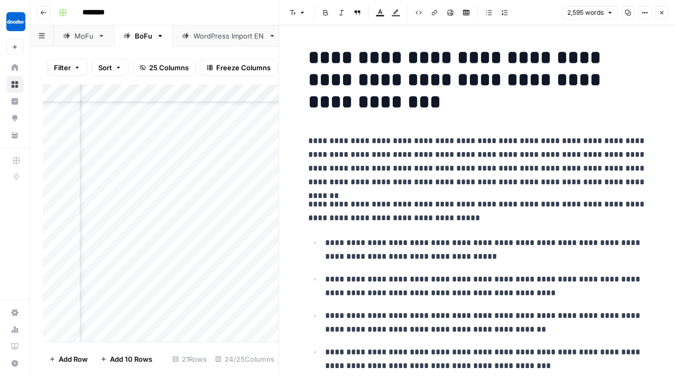
click at [667, 16] on button "Close" at bounding box center [662, 13] width 14 height 14
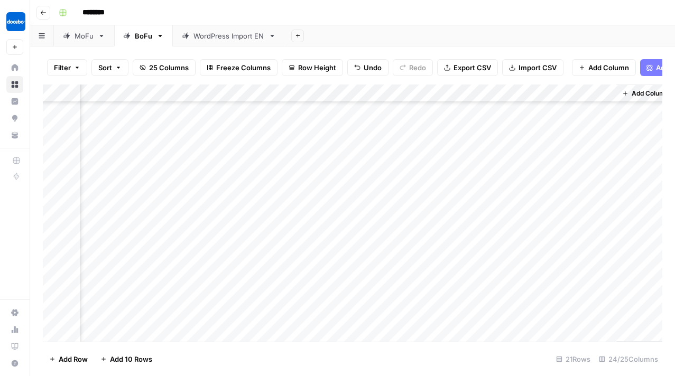
click at [658, 24] on header "Go back ********" at bounding box center [352, 12] width 645 height 25
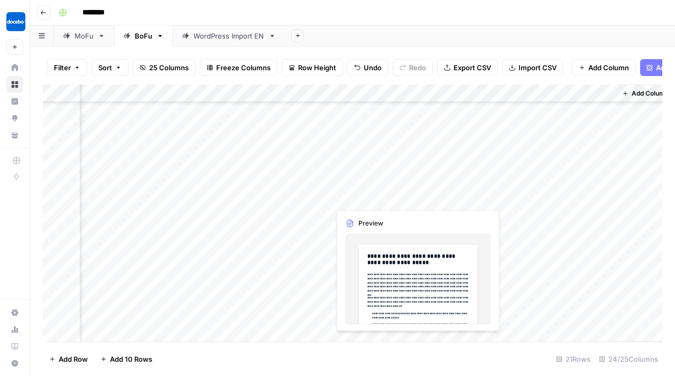
scroll to position [0, 2083]
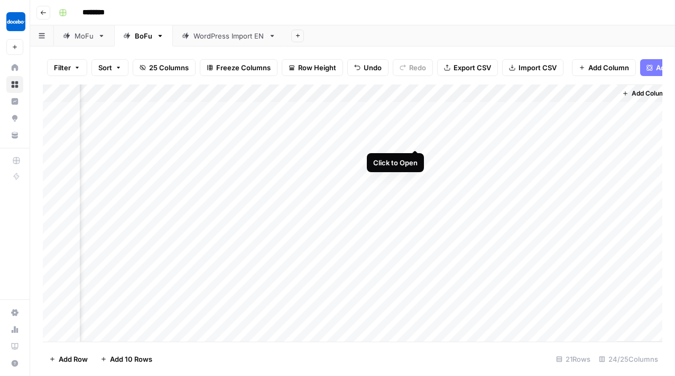
click at [415, 109] on div "Add Column" at bounding box center [352, 213] width 619 height 257
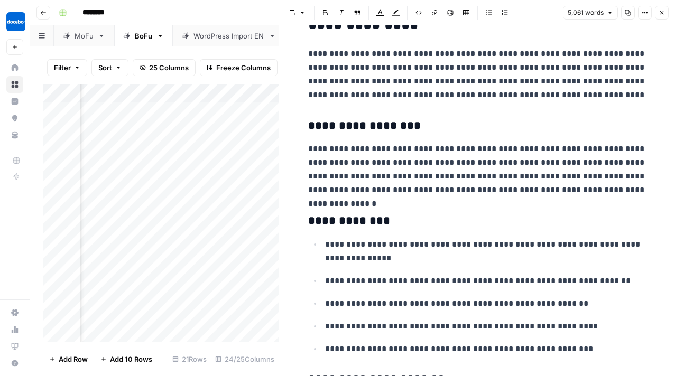
scroll to position [2126, 0]
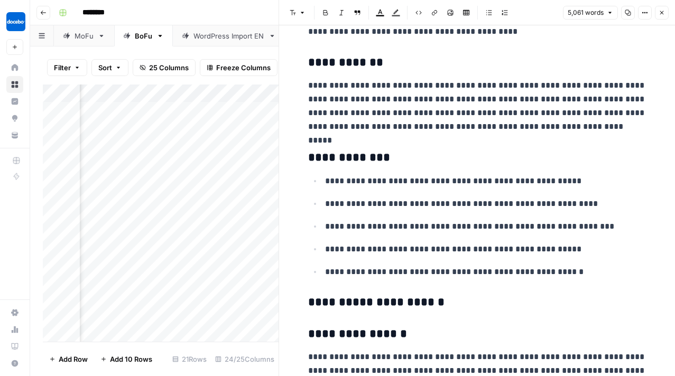
scroll to position [4328, 0]
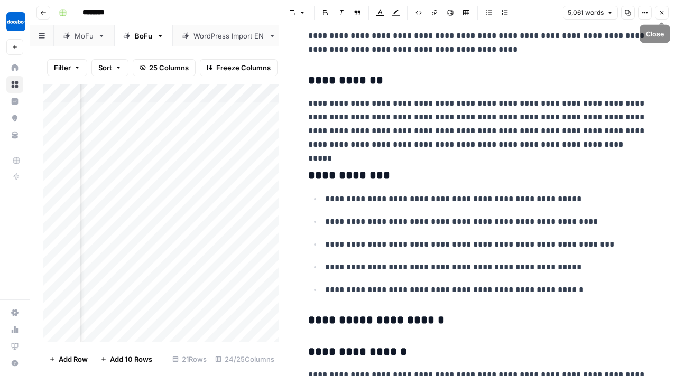
click at [660, 6] on button "Close" at bounding box center [662, 13] width 14 height 14
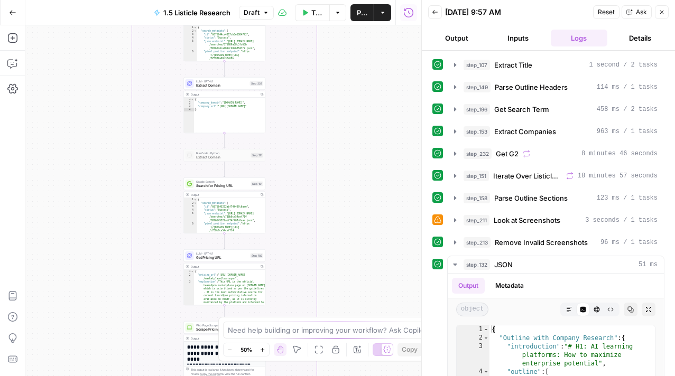
drag, startPoint x: 381, startPoint y: 106, endPoint x: 380, endPoint y: 378, distance: 271.6
click at [380, 376] on html "**********" at bounding box center [337, 188] width 675 height 376
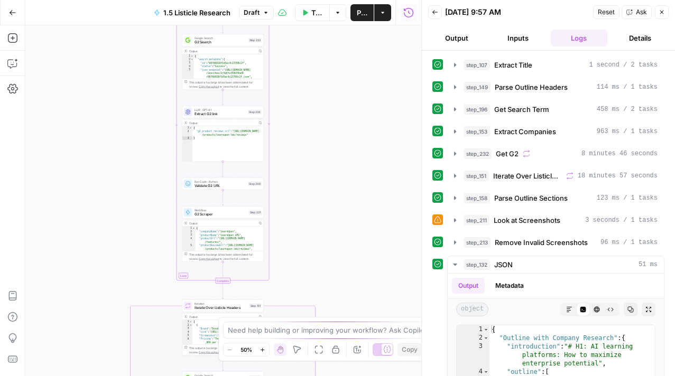
drag, startPoint x: 387, startPoint y: 98, endPoint x: 388, endPoint y: 277, distance: 178.6
click at [388, 277] on div "true false Workflow Input Settings Inputs LLM · GPT-4.1 Extract Title Step 107 …" at bounding box center [223, 200] width 396 height 351
type textarea "*"
click at [237, 235] on div "{ "companyName" : "LearnUpon" , "productName" : "LearnUpon LMS" , "productUrl" …" at bounding box center [230, 247] width 69 height 32
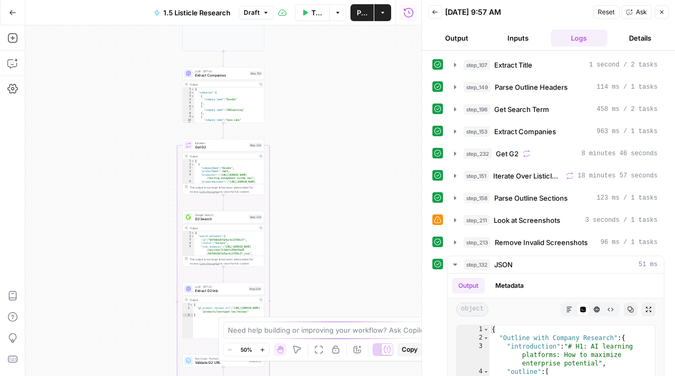
drag, startPoint x: 301, startPoint y: 175, endPoint x: 300, endPoint y: 361, distance: 185.4
click at [300, 361] on body "**********" at bounding box center [337, 188] width 675 height 376
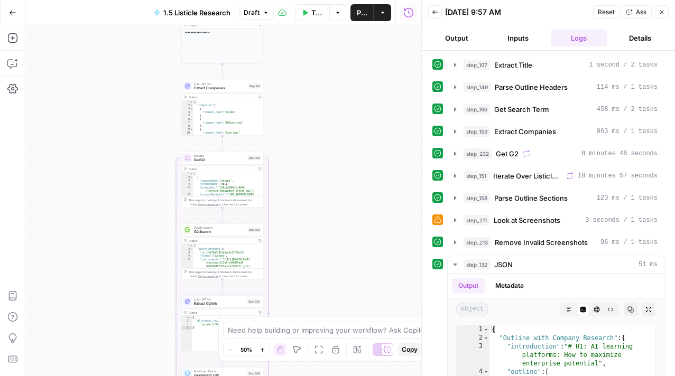
click at [263, 353] on button "Zoom In" at bounding box center [262, 349] width 13 height 13
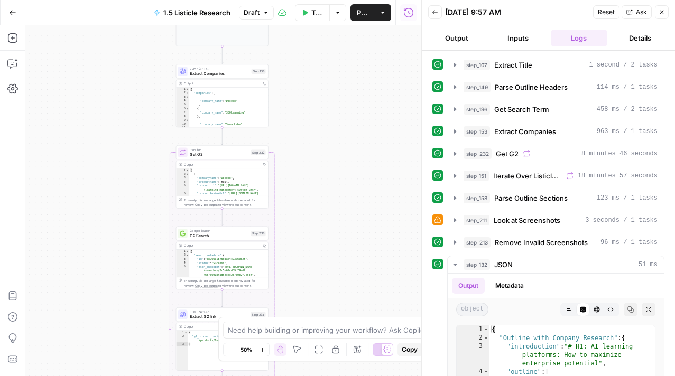
click at [263, 353] on button "Zoom In" at bounding box center [262, 349] width 13 height 13
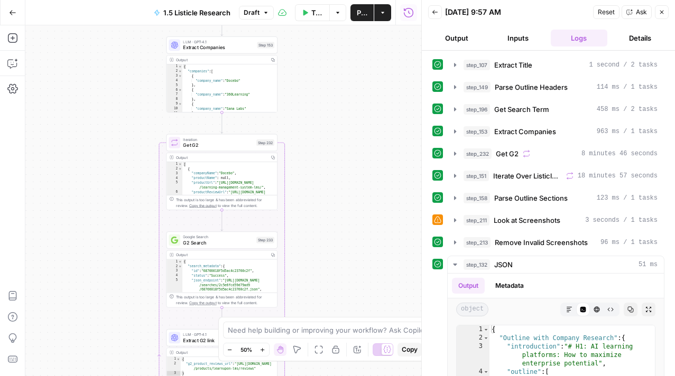
click at [263, 353] on button "Zoom In" at bounding box center [262, 349] width 13 height 13
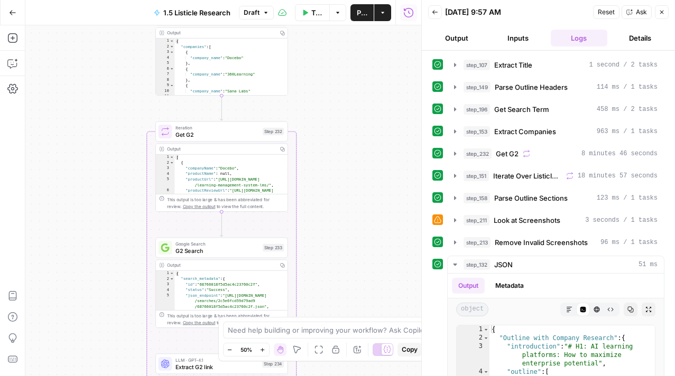
click at [263, 353] on button "Zoom In" at bounding box center [262, 349] width 13 height 13
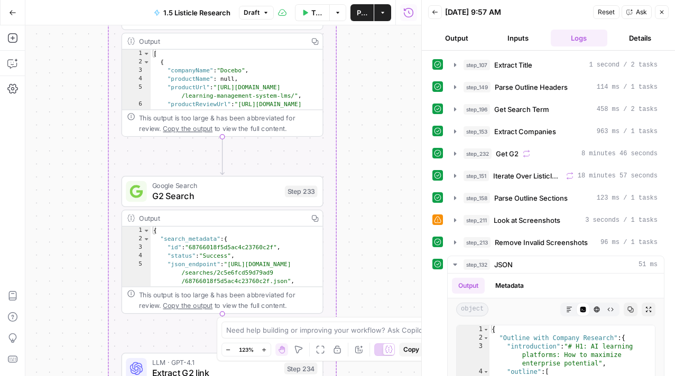
drag, startPoint x: 362, startPoint y: 190, endPoint x: 363, endPoint y: 109, distance: 80.8
click at [363, 109] on div "true false Workflow Input Settings Inputs LLM · GPT-4.1 Extract Title Step 107 …" at bounding box center [223, 200] width 396 height 351
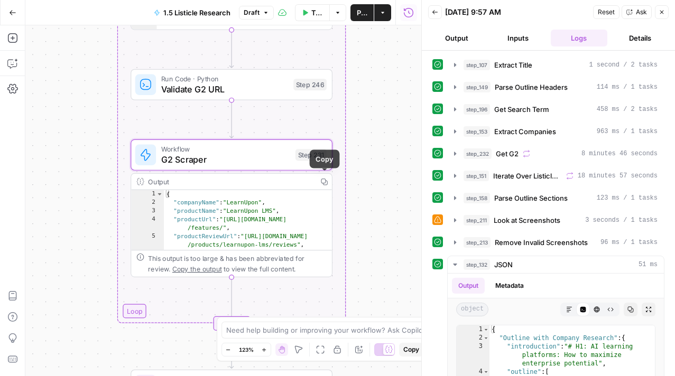
click at [326, 180] on icon "button" at bounding box center [323, 181] width 7 height 7
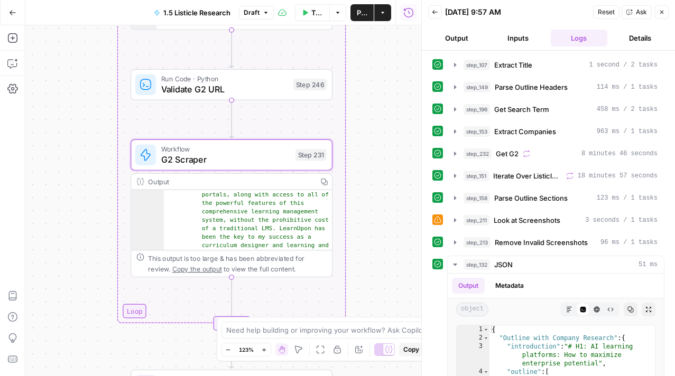
scroll to position [5582, 0]
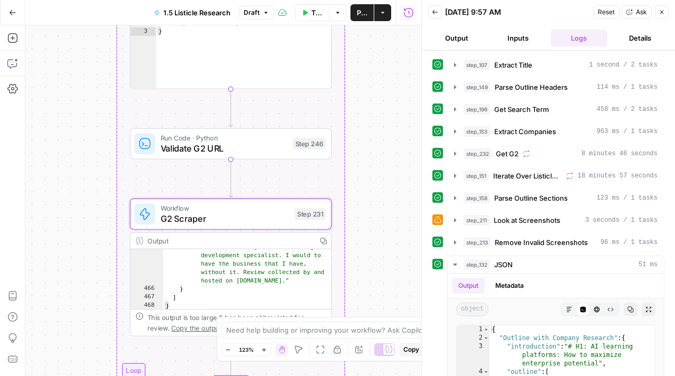
click at [290, 152] on div "Run Code · Python Validate G2 URL Step 246 Copy step Delete step Add Note Test" at bounding box center [229, 144] width 191 height 22
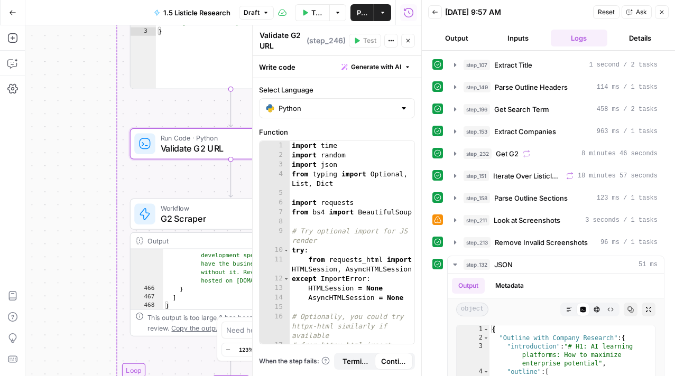
click at [409, 45] on button "Close" at bounding box center [408, 41] width 14 height 14
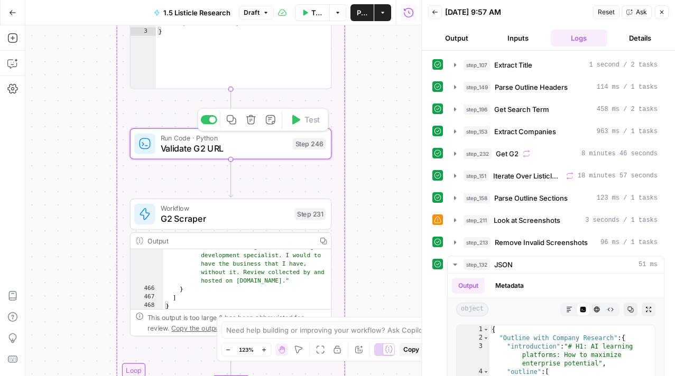
click at [250, 121] on icon "button" at bounding box center [251, 120] width 10 height 10
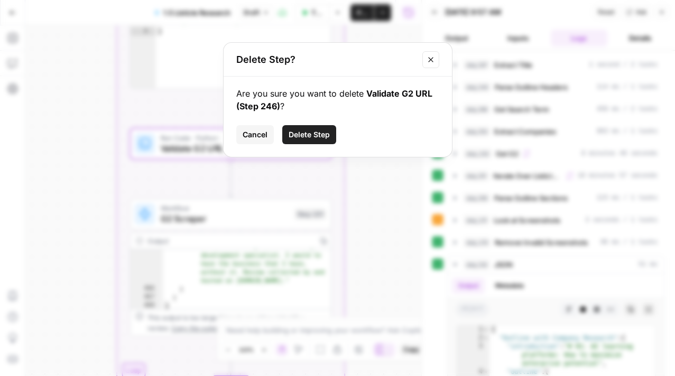
click at [316, 137] on span "Delete Step" at bounding box center [308, 134] width 41 height 11
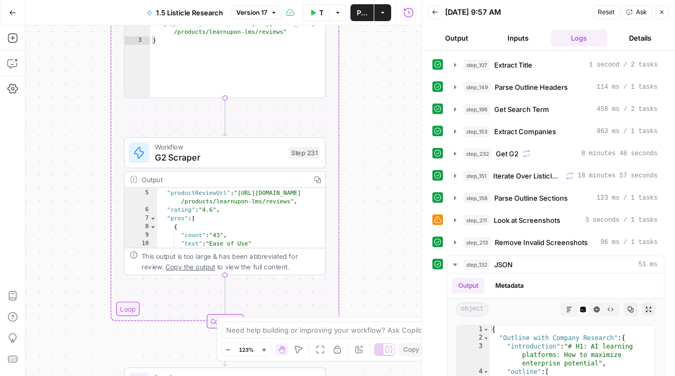
scroll to position [0, 0]
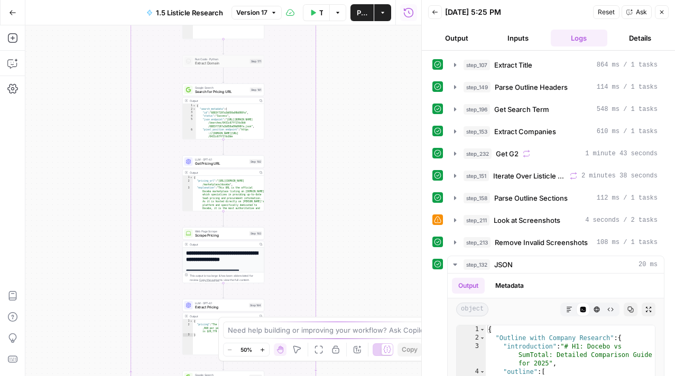
click at [259, 343] on div "Zoom Out 50% Zoom In" at bounding box center [246, 350] width 46 height 14
click at [262, 349] on icon "button" at bounding box center [262, 350] width 6 height 6
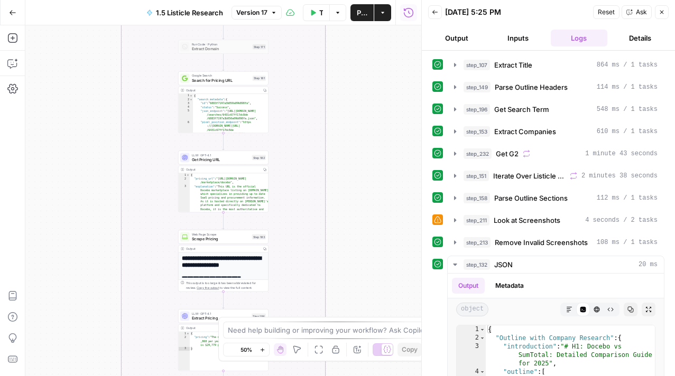
click at [262, 349] on icon "button" at bounding box center [262, 350] width 6 height 6
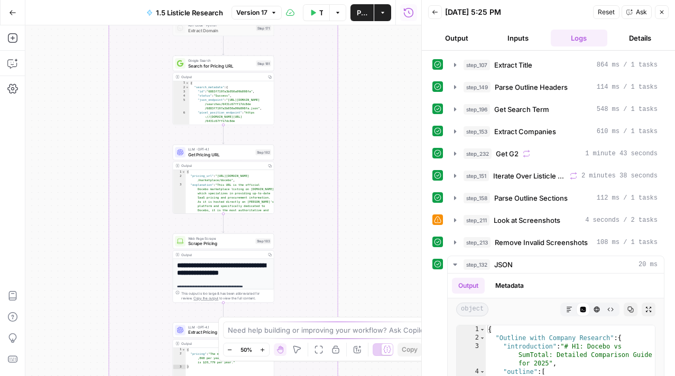
click at [262, 349] on icon "button" at bounding box center [262, 350] width 6 height 6
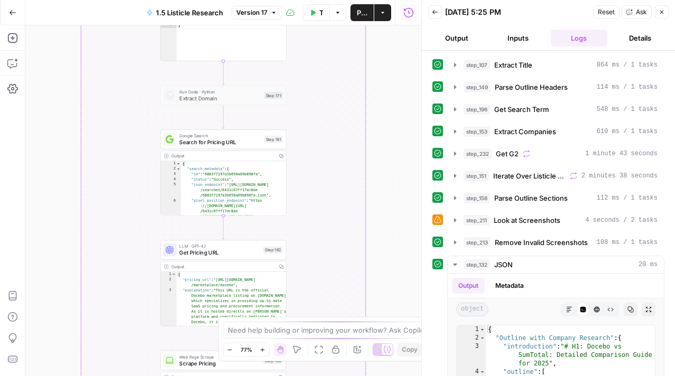
drag, startPoint x: 367, startPoint y: 72, endPoint x: 378, endPoint y: 295, distance: 222.7
click at [378, 295] on div "true false Workflow Input Settings Inputs LLM · GPT-4.1 Extract Title Step 107 …" at bounding box center [223, 200] width 396 height 351
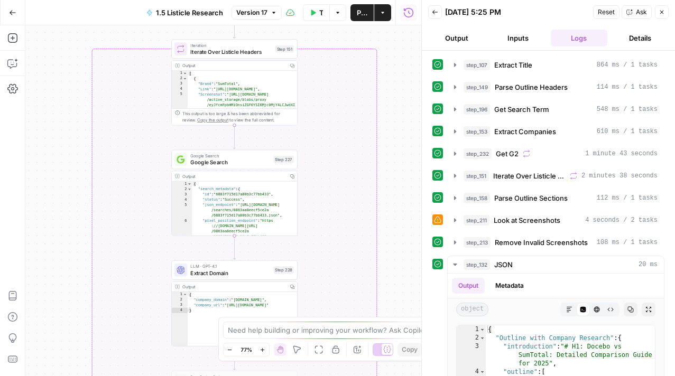
drag, startPoint x: 395, startPoint y: 67, endPoint x: 397, endPoint y: 262, distance: 194.4
click at [396, 261] on div "true false Workflow Input Settings Inputs LLM · GPT-4.1 Extract Title Step 107 …" at bounding box center [223, 200] width 396 height 351
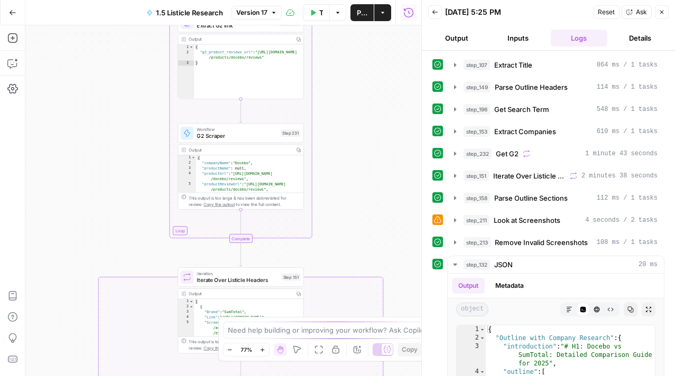
drag, startPoint x: 399, startPoint y: 52, endPoint x: 392, endPoint y: 273, distance: 220.9
click at [392, 273] on div "true false Workflow Input Settings Inputs LLM · GPT-4.1 Extract Title Step 107 …" at bounding box center [223, 200] width 396 height 351
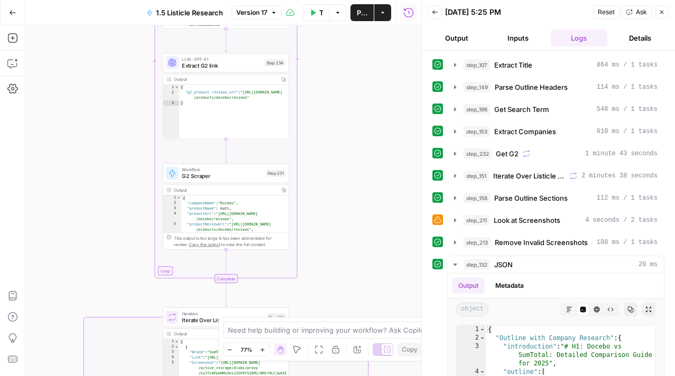
drag, startPoint x: 390, startPoint y: 119, endPoint x: 387, endPoint y: 144, distance: 25.0
click at [387, 144] on div "true false Workflow Input Settings Inputs LLM · GPT-4.1 Extract Title Step 107 …" at bounding box center [223, 200] width 396 height 351
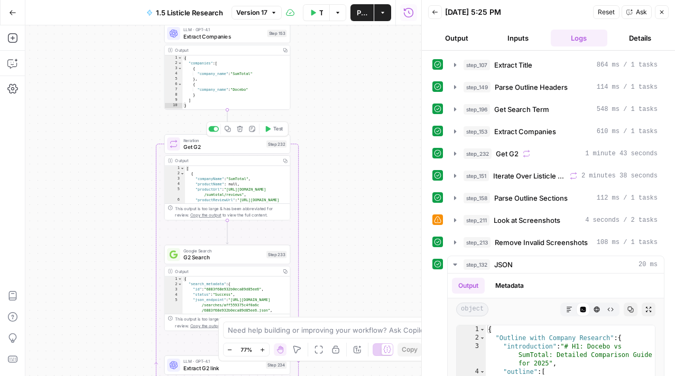
click at [281, 128] on span "Test" at bounding box center [278, 128] width 10 height 7
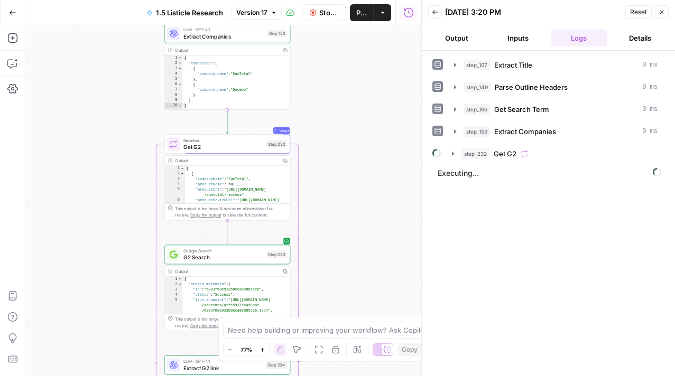
click at [526, 43] on button "Inputs" at bounding box center [517, 38] width 57 height 17
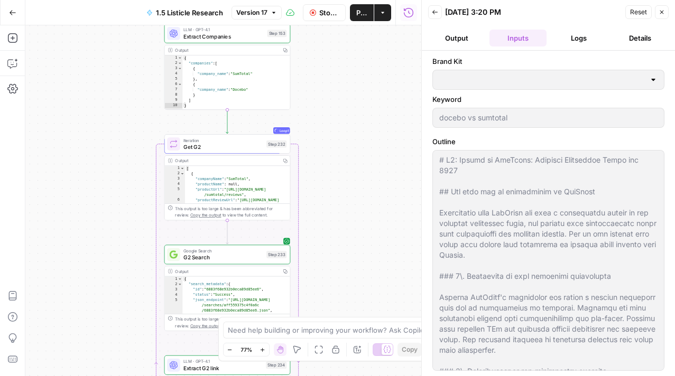
type input "Docebo"
click at [663, 17] on button "Close" at bounding box center [662, 12] width 14 height 14
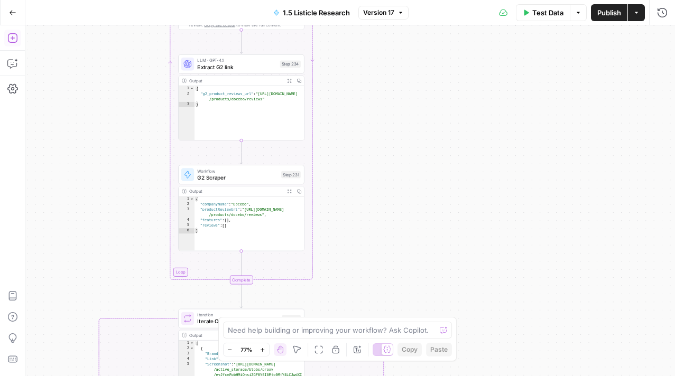
click at [11, 42] on icon "button" at bounding box center [12, 38] width 11 height 11
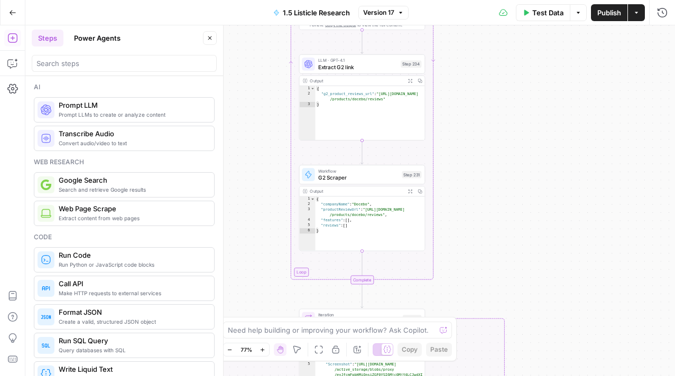
click at [24, 60] on div "Add Steps Copilot Settings AirOps Academy Help Give Feedback Shortcuts" at bounding box center [12, 200] width 25 height 351
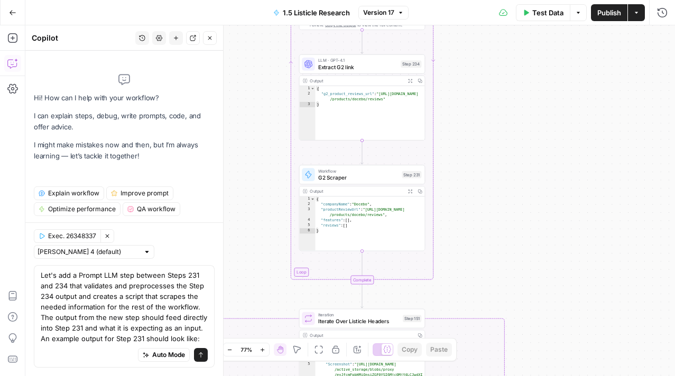
type textarea "Let's add a Prompt LLM step between Steps 231 and 234 that validates and prepro…"
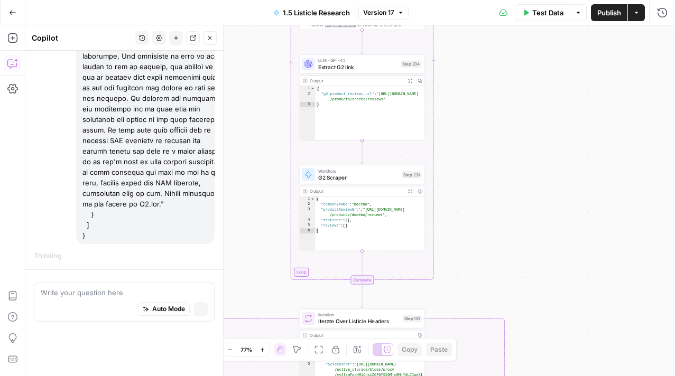
scroll to position [18331, 0]
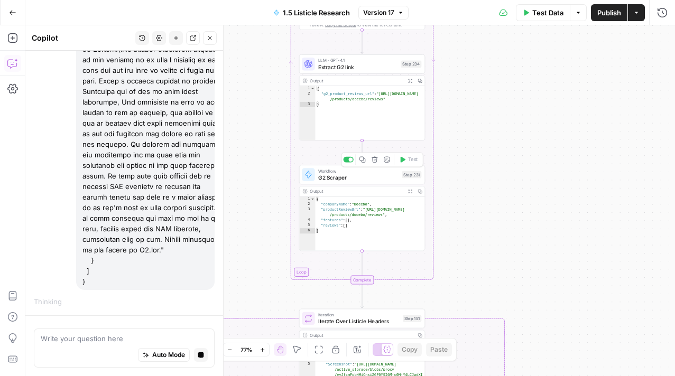
click at [340, 182] on div "Workflow G2 Scraper Step 231 Copy step Delete step Add Note Test" at bounding box center [362, 175] width 126 height 20
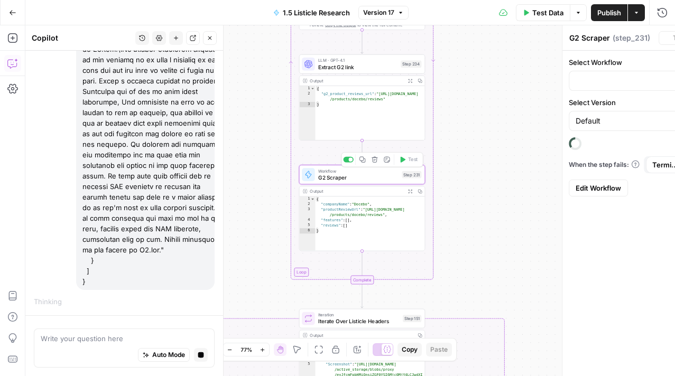
type input "[AirOps] G2 Competitor Review Analysis"
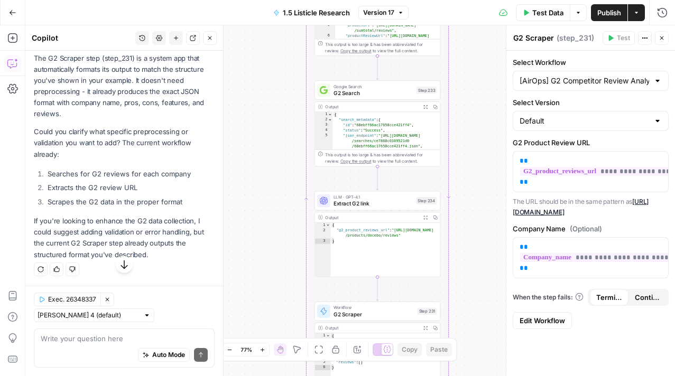
scroll to position [18644, 0]
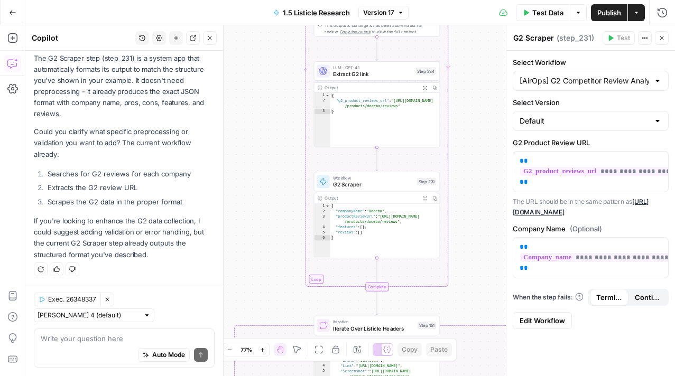
click at [83, 344] on div "Auto Mode Send" at bounding box center [124, 355] width 167 height 23
type textarea "When the iteration step including"
click at [103, 339] on textarea "We need to remove Step 231 a" at bounding box center [124, 338] width 167 height 11
click at [174, 346] on div "Auto Mode Send" at bounding box center [124, 355] width 167 height 23
click at [174, 336] on textarea "We need to remove/rework Step 231 a" at bounding box center [124, 338] width 167 height 11
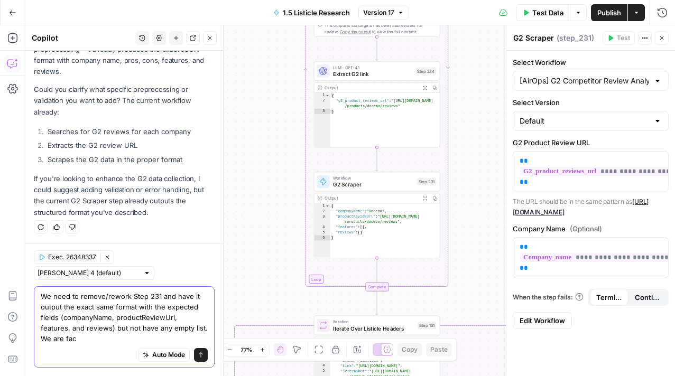
scroll to position [18687, 0]
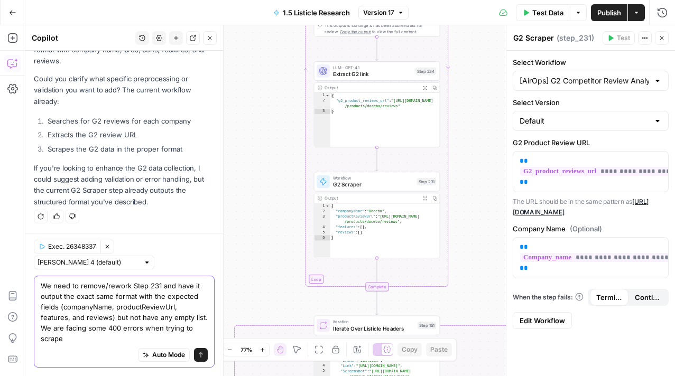
click at [82, 338] on textarea "We need to remove/rework Step 231 and have it output the exact same format with…" at bounding box center [124, 312] width 167 height 63
click at [206, 345] on div "Auto Mode Send" at bounding box center [124, 355] width 167 height 23
click at [202, 335] on textarea "We need to remove/rework Step 231 and have it output the exact same format with…" at bounding box center [124, 312] width 167 height 63
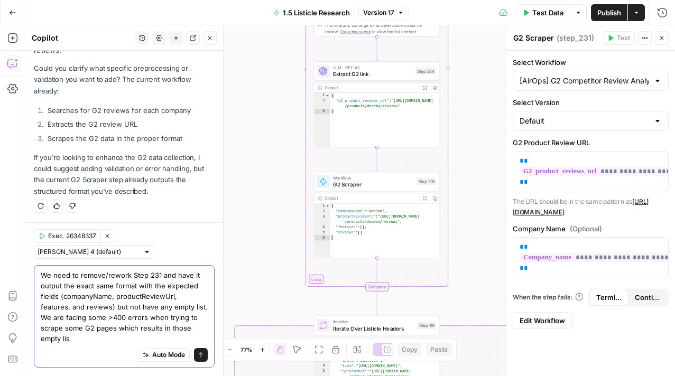
type textarea "We need to remove/rework Step 231 and have it output the exact same format with…"
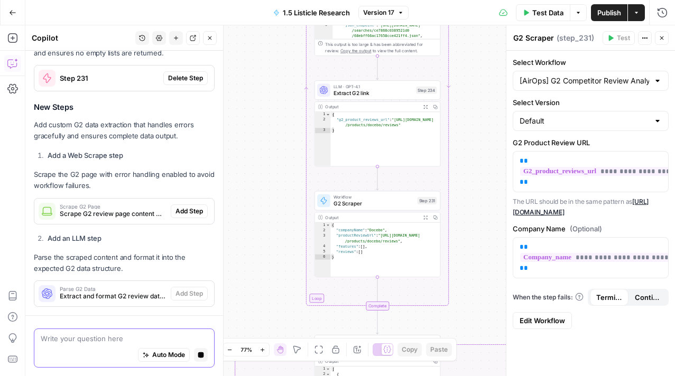
scroll to position [19062, 0]
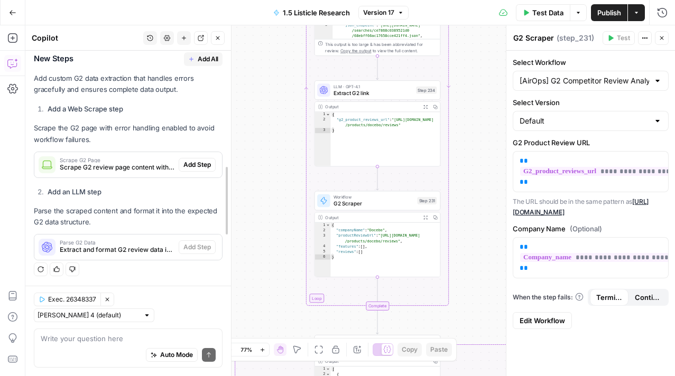
drag, startPoint x: 224, startPoint y: 226, endPoint x: 229, endPoint y: 234, distance: 9.1
click at [230, 235] on div at bounding box center [231, 200] width 11 height 351
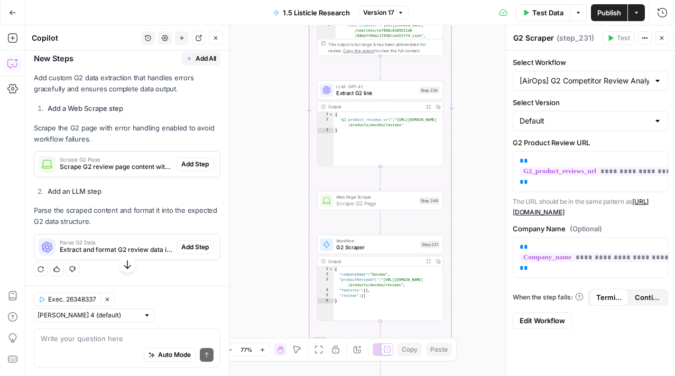
click at [201, 169] on span "Add Step" at bounding box center [194, 165] width 27 height 10
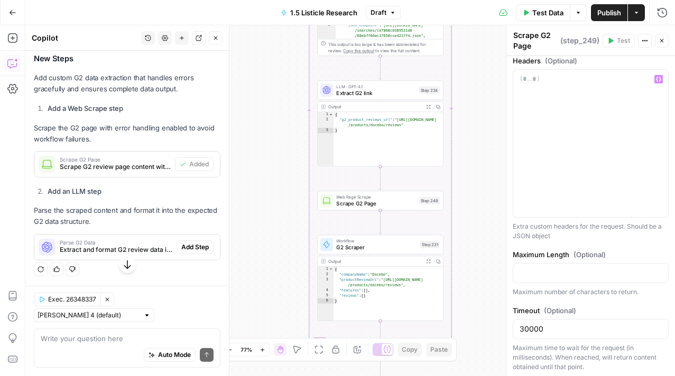
scroll to position [349, 0]
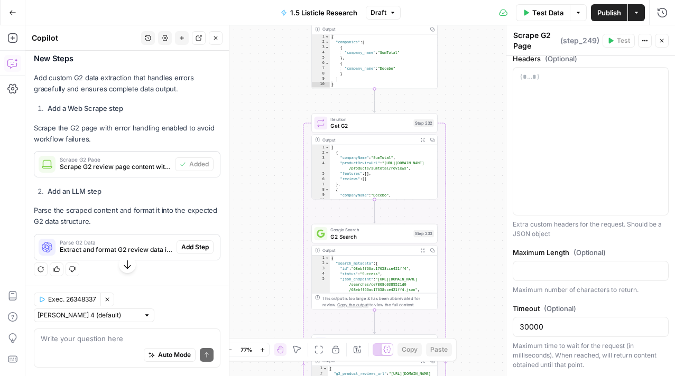
drag, startPoint x: 478, startPoint y: 59, endPoint x: 472, endPoint y: 313, distance: 254.2
click at [472, 313] on div "true false Workflow Input Settings Inputs LLM · GPT-4.1 Extract Title Step 107 …" at bounding box center [349, 200] width 649 height 351
click at [426, 109] on span "Test" at bounding box center [425, 108] width 10 height 7
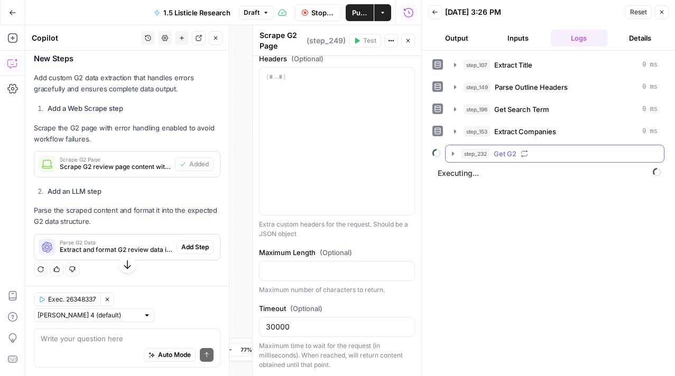
click at [451, 154] on icon "button" at bounding box center [453, 154] width 8 height 8
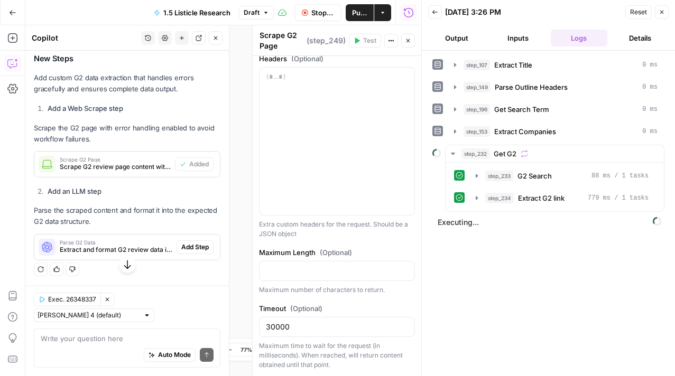
click at [408, 40] on icon "button" at bounding box center [408, 41] width 4 height 4
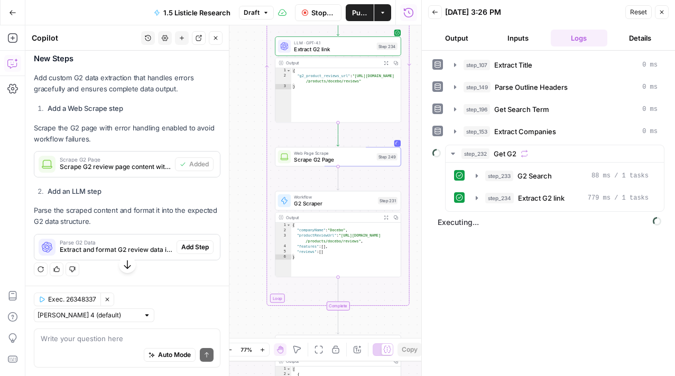
drag, startPoint x: 264, startPoint y: 172, endPoint x: 249, endPoint y: 32, distance: 141.3
click at [249, 32] on div "true false Workflow Input Settings Inputs LLM · GPT-4.1 Extract Title Step 107 …" at bounding box center [223, 200] width 396 height 351
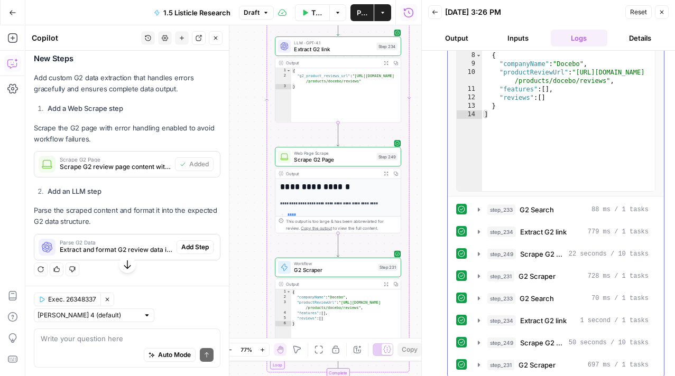
scroll to position [239, 0]
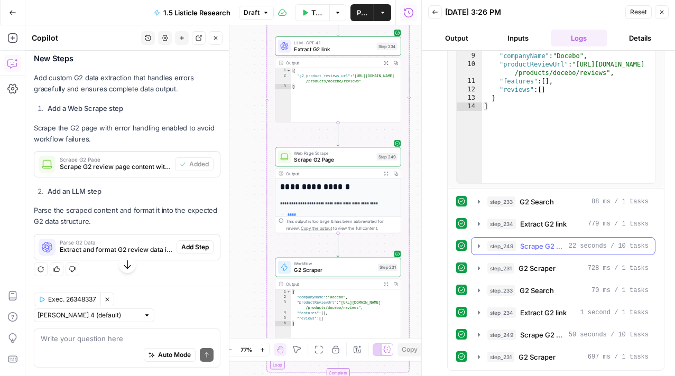
click at [479, 246] on icon "button" at bounding box center [479, 246] width 2 height 4
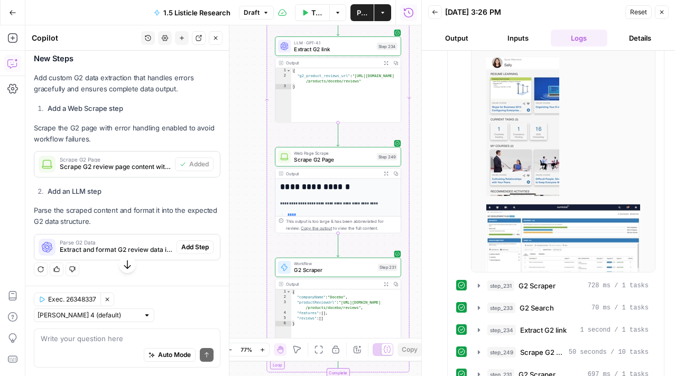
scroll to position [19063, 0]
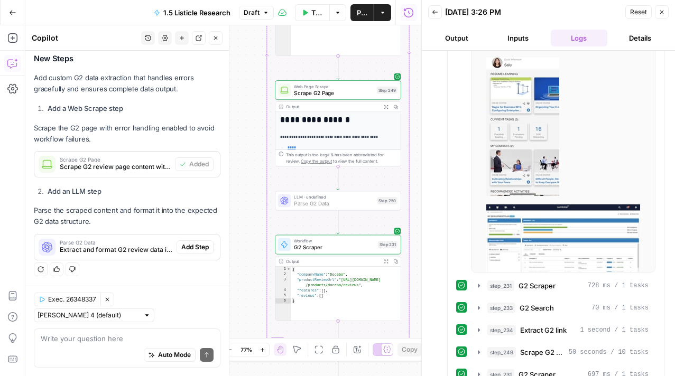
click at [198, 252] on span "Add Step" at bounding box center [194, 247] width 27 height 10
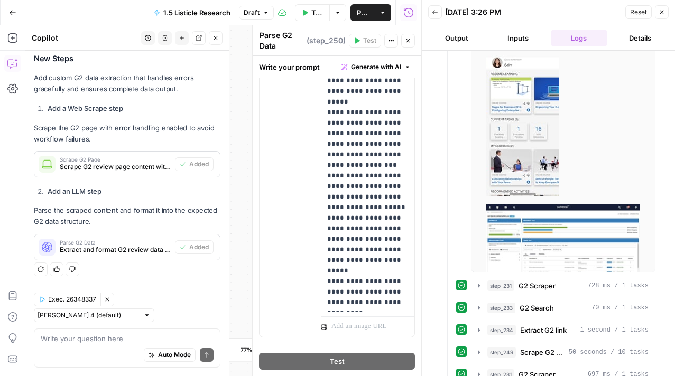
scroll to position [384, 0]
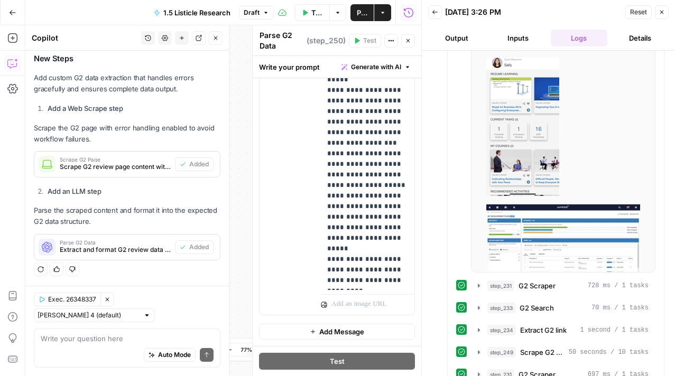
click at [412, 48] on div "Parse G2 Data Parse G2 Data ( step_250 ) Test Actions Close" at bounding box center [337, 41] width 156 height 22
click at [409, 43] on icon "button" at bounding box center [408, 41] width 6 height 6
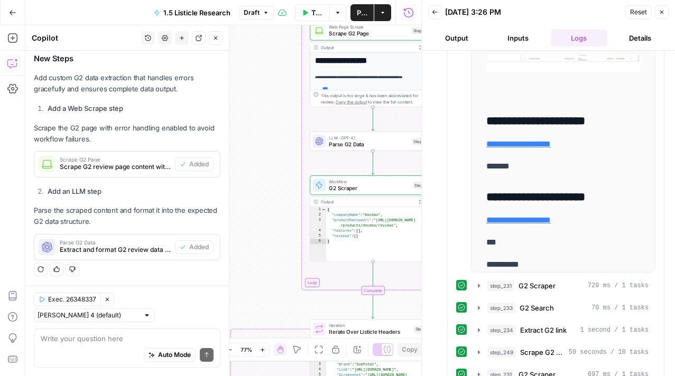
drag, startPoint x: 296, startPoint y: 161, endPoint x: 252, endPoint y: 189, distance: 52.0
click at [252, 188] on div "true false Workflow Input Settings Inputs LLM · GPT-4.1 Extract Title Step 107 …" at bounding box center [223, 200] width 396 height 351
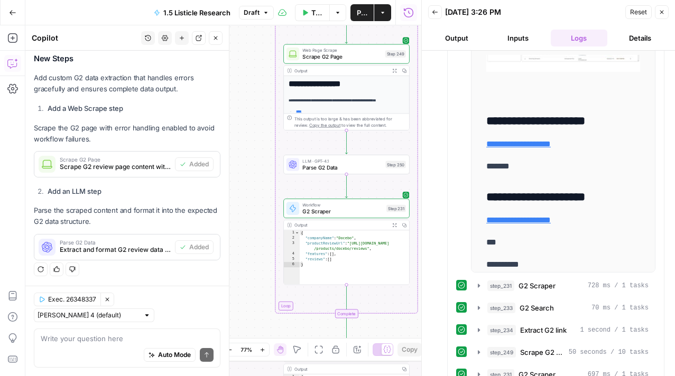
drag, startPoint x: 394, startPoint y: 87, endPoint x: 355, endPoint y: 86, distance: 39.1
click at [355, 89] on div "**********" at bounding box center [346, 155] width 125 height 158
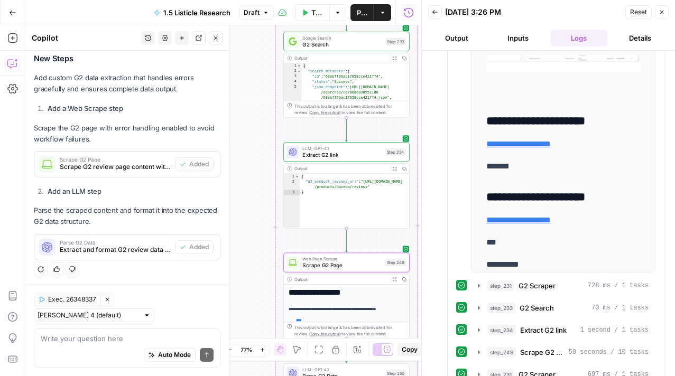
drag, startPoint x: 258, startPoint y: 91, endPoint x: 258, endPoint y: 308, distance: 217.1
click at [258, 308] on div "true false Workflow Input Settings Inputs LLM · GPT-4.1 Extract Title Step 107 …" at bounding box center [223, 200] width 396 height 351
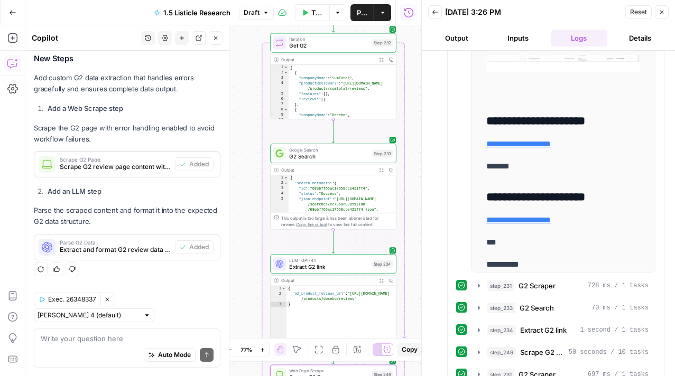
drag, startPoint x: 247, startPoint y: 148, endPoint x: 206, endPoint y: 365, distance: 220.6
click at [206, 365] on body "Docebo New Home Browse Insights Opportunities Your Data Recent Grids Articles R…" at bounding box center [337, 188] width 675 height 376
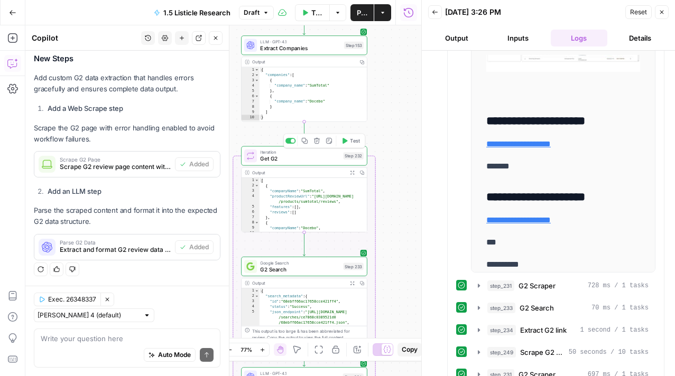
click at [351, 141] on span "Test" at bounding box center [355, 140] width 10 height 7
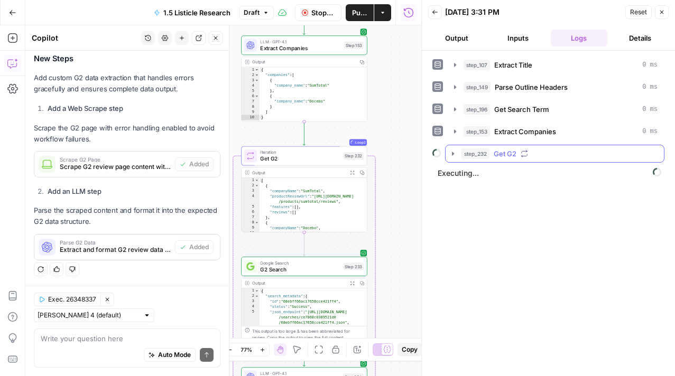
click at [455, 156] on icon "button" at bounding box center [453, 154] width 8 height 8
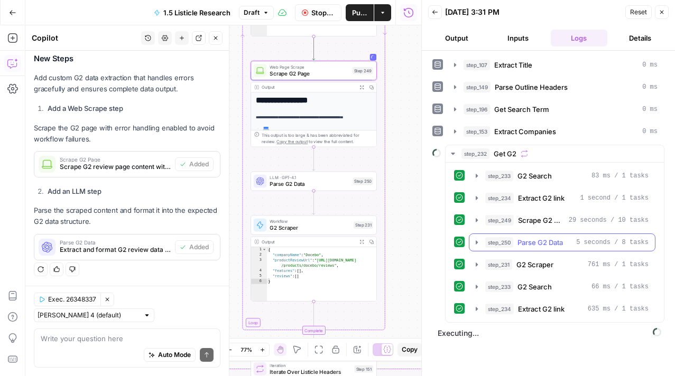
click at [479, 245] on icon "button" at bounding box center [476, 242] width 8 height 8
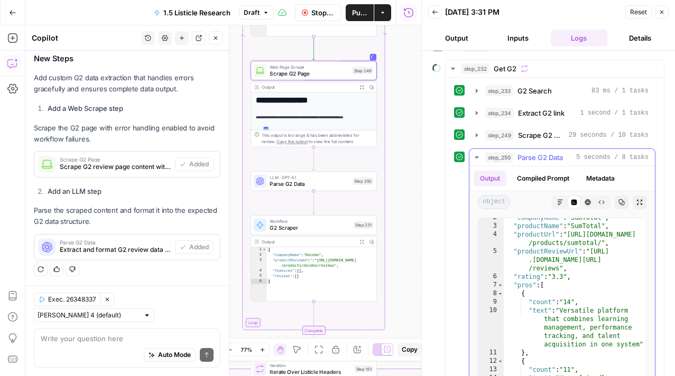
scroll to position [3, 0]
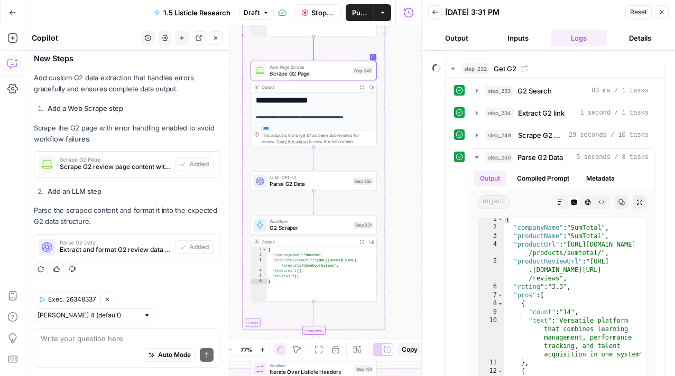
drag, startPoint x: 387, startPoint y: 206, endPoint x: 387, endPoint y: 178, distance: 28.0
click at [387, 178] on div "true false Workflow Input Settings Inputs LLM · GPT-4.1 Extract Title Step 107 …" at bounding box center [223, 200] width 396 height 351
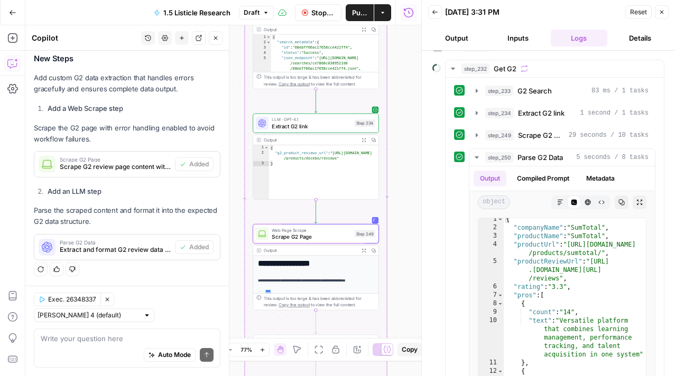
drag, startPoint x: 387, startPoint y: 178, endPoint x: 389, endPoint y: 370, distance: 192.3
click at [389, 370] on div "true false Workflow Input Settings Inputs LLM · GPT-4.1 Extract Title Step 107 …" at bounding box center [223, 200] width 396 height 351
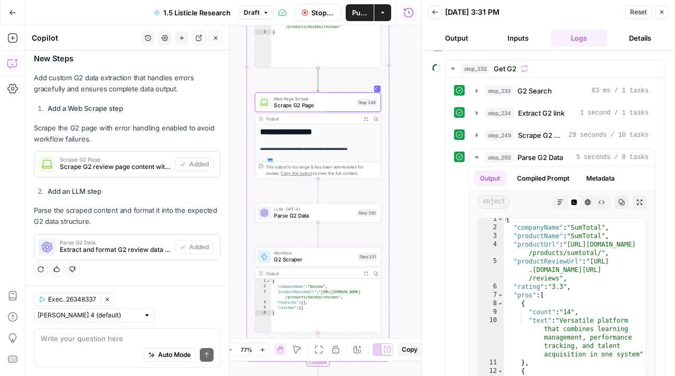
drag, startPoint x: 398, startPoint y: 180, endPoint x: 400, endPoint y: 47, distance: 132.6
click at [400, 47] on div "true false Workflow Input Settings Inputs LLM · GPT-4.1 Extract Title Step 107 …" at bounding box center [223, 200] width 396 height 351
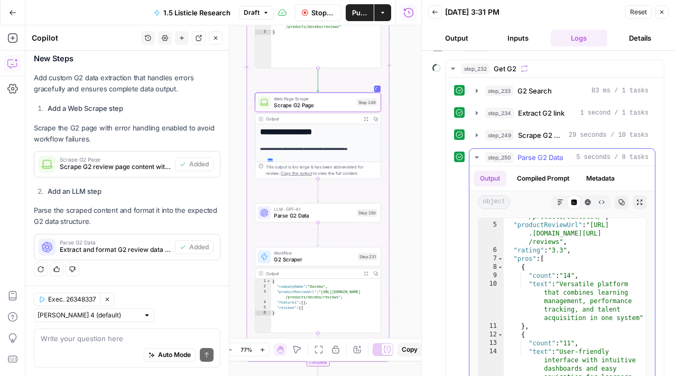
scroll to position [40, 0]
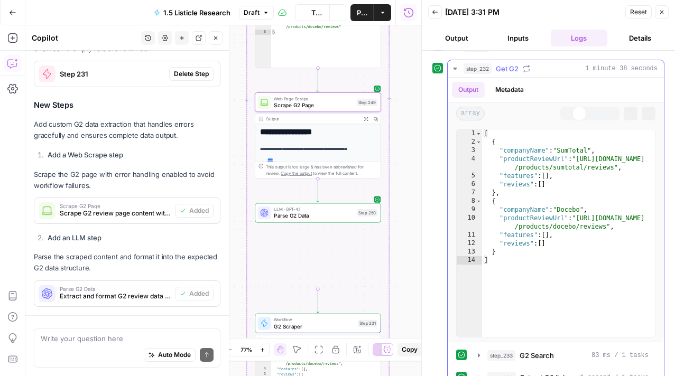
scroll to position [19063, 0]
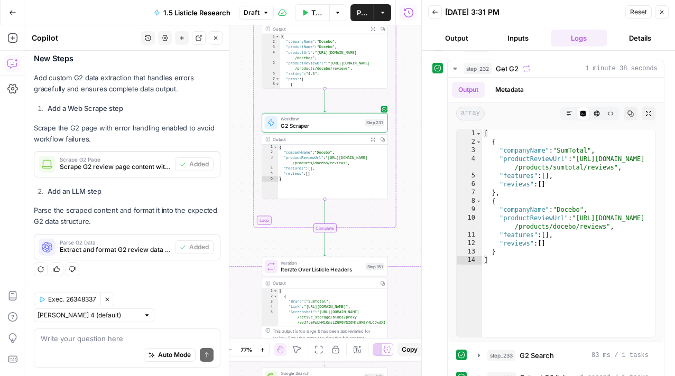
drag, startPoint x: 405, startPoint y: 210, endPoint x: 413, endPoint y: 10, distance: 200.4
click at [413, 10] on div "Go Back 1.5 Listicle Research Draft Test Data Options Publish Actions Run Histo…" at bounding box center [210, 188] width 421 height 376
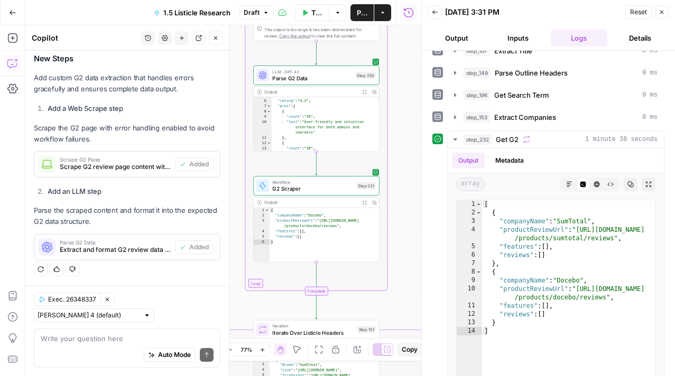
scroll to position [41, 0]
click at [325, 188] on span "G2 Scraper" at bounding box center [312, 189] width 80 height 8
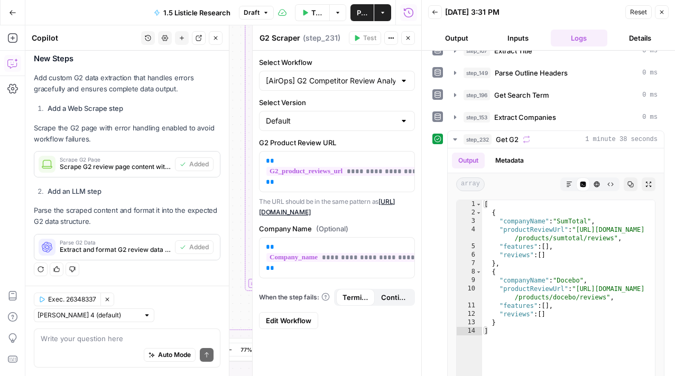
click at [287, 326] on span "Edit Workflow" at bounding box center [288, 320] width 45 height 11
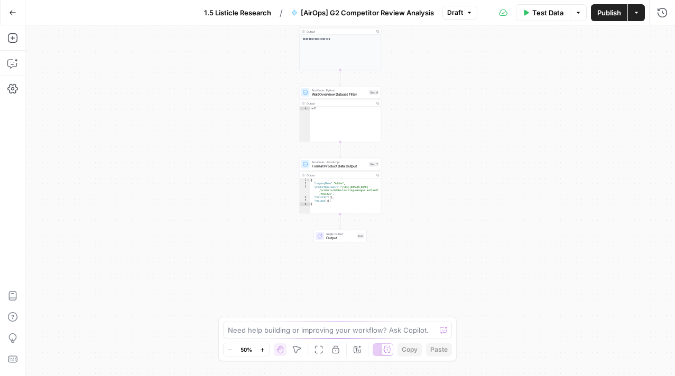
click at [351, 168] on span "Format Product Data Output" at bounding box center [339, 166] width 55 height 5
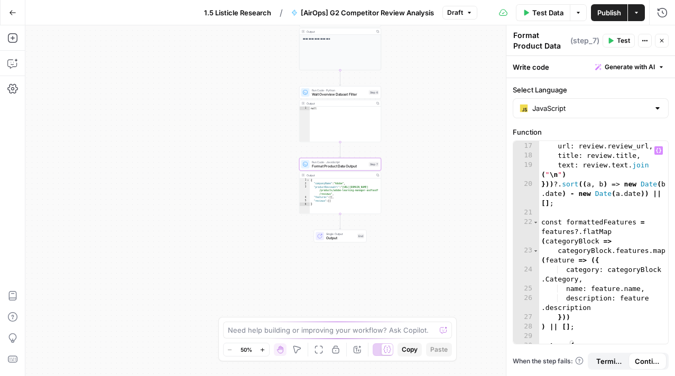
scroll to position [228, 0]
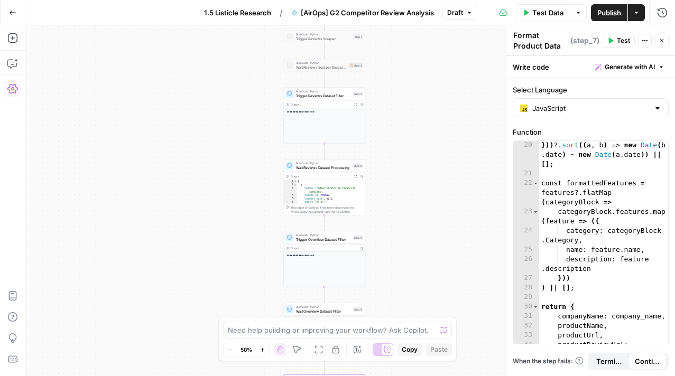
click at [6, 90] on button "Settings" at bounding box center [12, 88] width 17 height 17
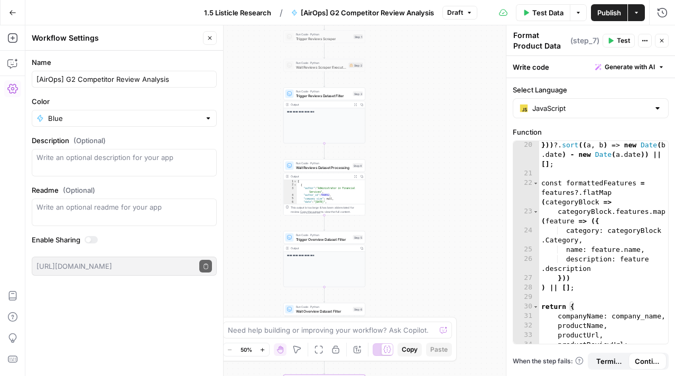
click at [212, 36] on icon "button" at bounding box center [210, 38] width 6 height 6
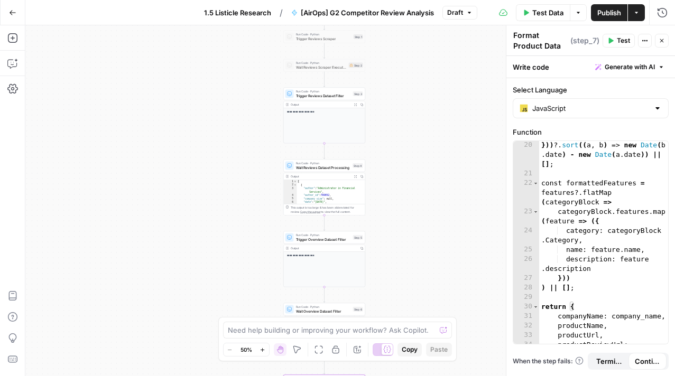
click at [336, 96] on span "Trigger Reviews Dataset Filter" at bounding box center [323, 95] width 55 height 5
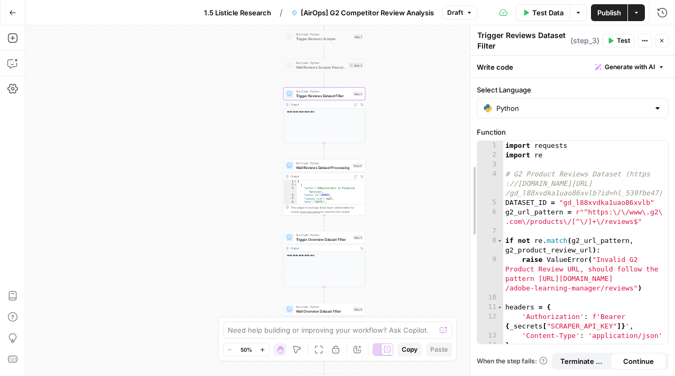
drag, startPoint x: 508, startPoint y: 173, endPoint x: 472, endPoint y: 173, distance: 35.9
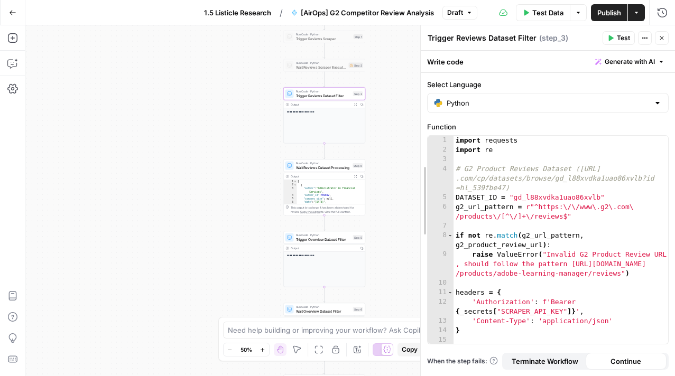
drag, startPoint x: 472, startPoint y: 173, endPoint x: 422, endPoint y: 178, distance: 49.9
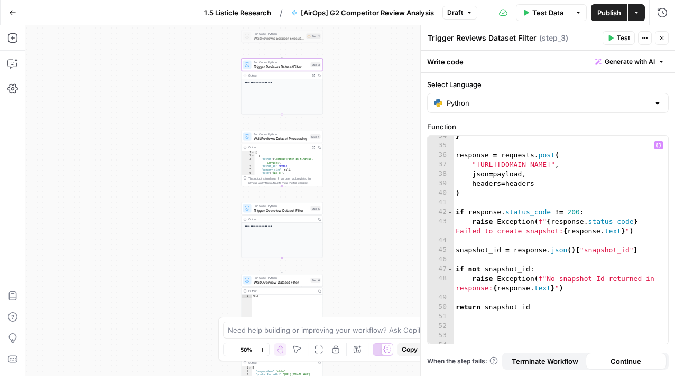
scroll to position [382, 0]
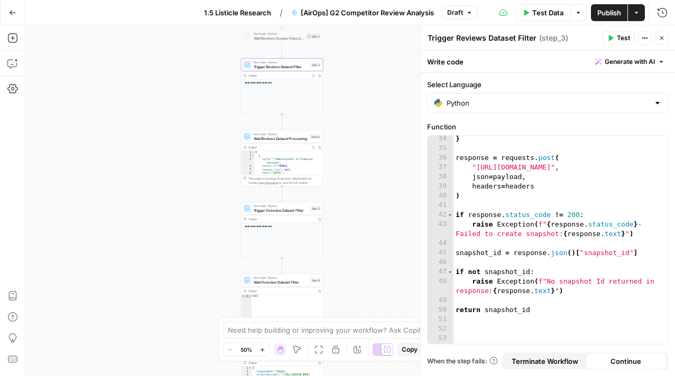
click at [292, 141] on div "Run Code · Python Wait Reviews Dataset Processing Step 4 Copy step Delete step …" at bounding box center [282, 136] width 82 height 13
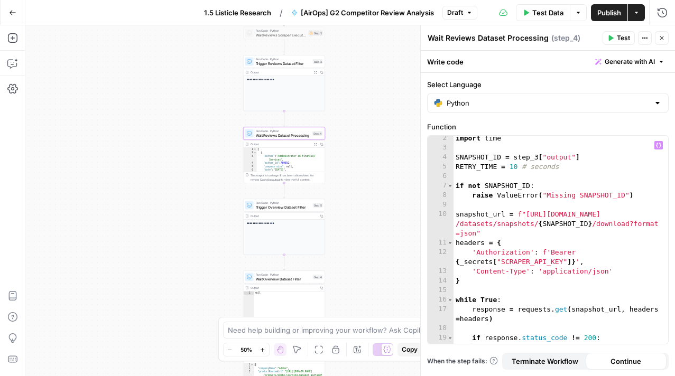
scroll to position [10, 0]
click at [268, 209] on span "Trigger Overview Dataset Filter" at bounding box center [283, 206] width 55 height 5
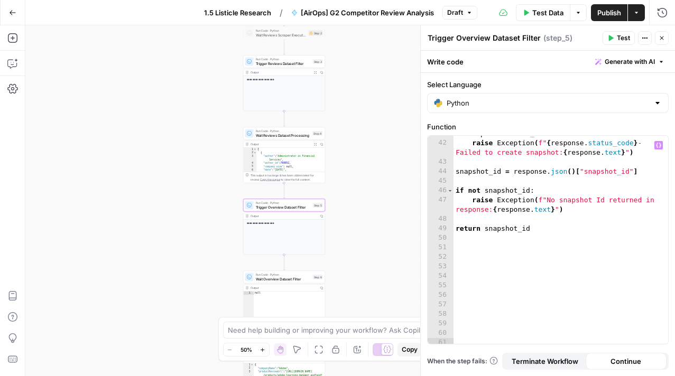
scroll to position [458, 0]
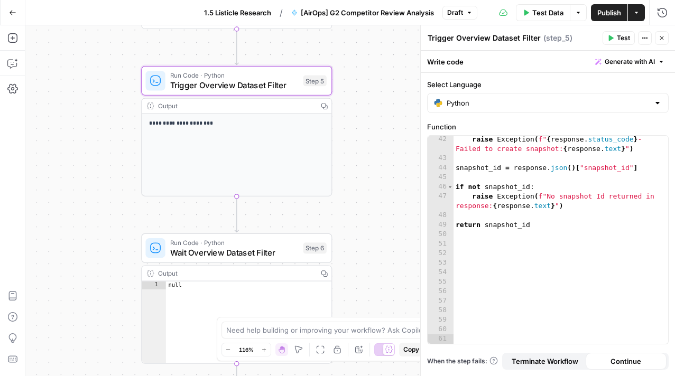
drag, startPoint x: 348, startPoint y: 231, endPoint x: 375, endPoint y: 143, distance: 92.8
click at [375, 143] on div "**********" at bounding box center [349, 200] width 649 height 351
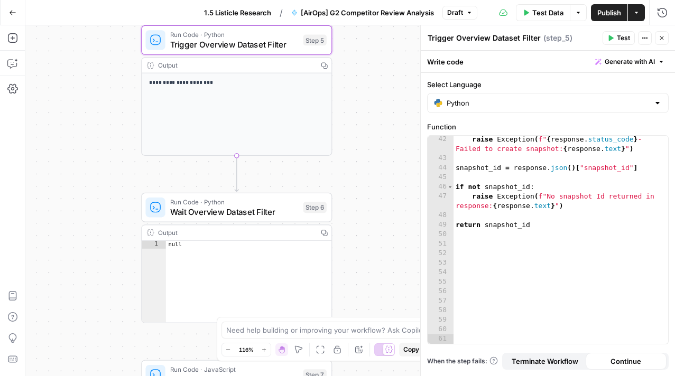
drag, startPoint x: 366, startPoint y: 209, endPoint x: 365, endPoint y: 163, distance: 46.0
click at [365, 163] on div "**********" at bounding box center [349, 200] width 649 height 351
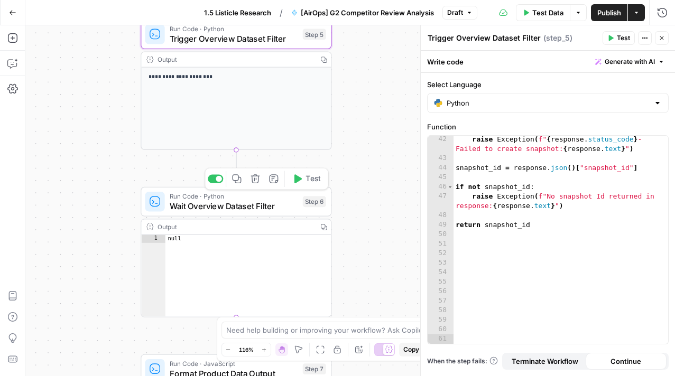
click at [250, 205] on span "Wait Overview Dataset Filter" at bounding box center [234, 206] width 128 height 12
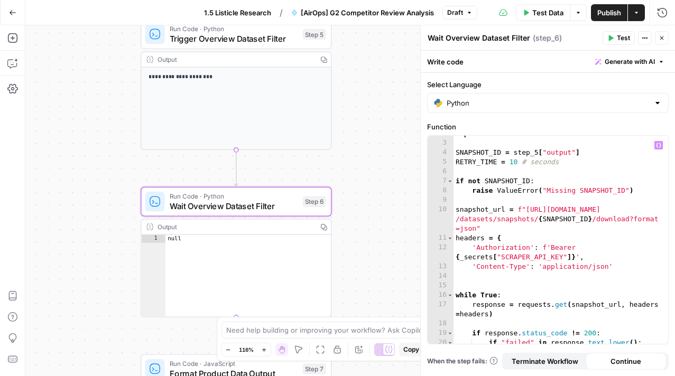
scroll to position [0, 0]
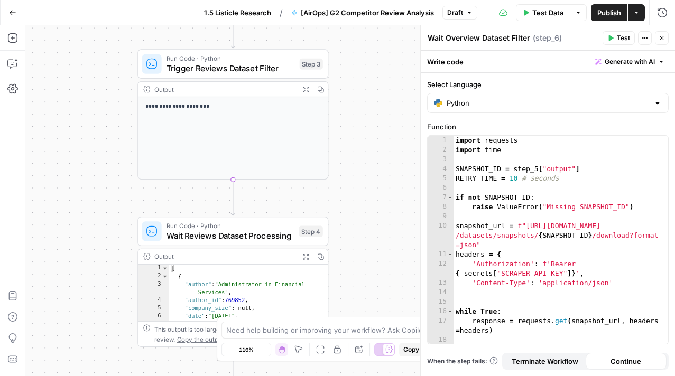
click at [261, 65] on span "Trigger Reviews Dataset Filter" at bounding box center [230, 68] width 128 height 12
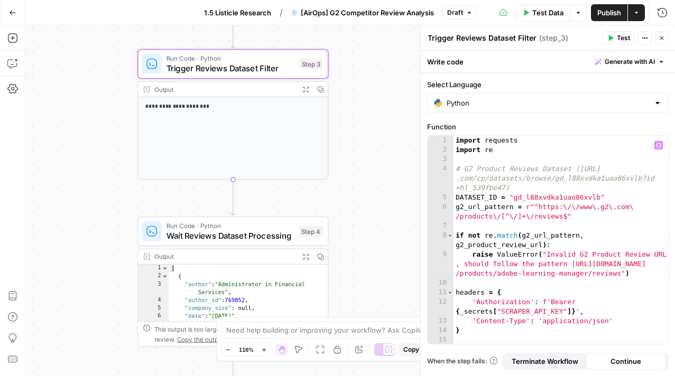
type textarea "**********"
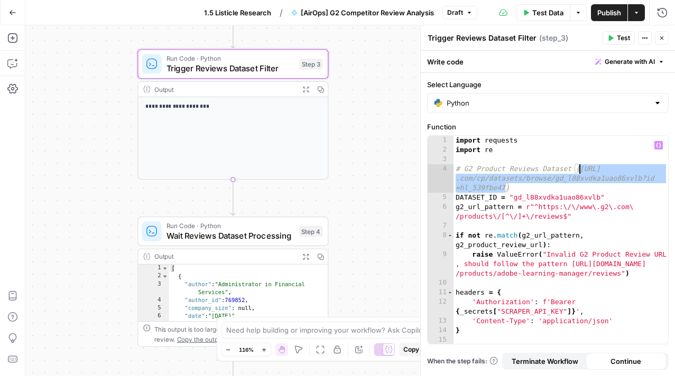
drag, startPoint x: 507, startPoint y: 185, endPoint x: 579, endPoint y: 169, distance: 74.2
click at [579, 169] on div "import requests import re # G2 Product Reviews Dataset (https://brightdata .com…" at bounding box center [560, 249] width 214 height 227
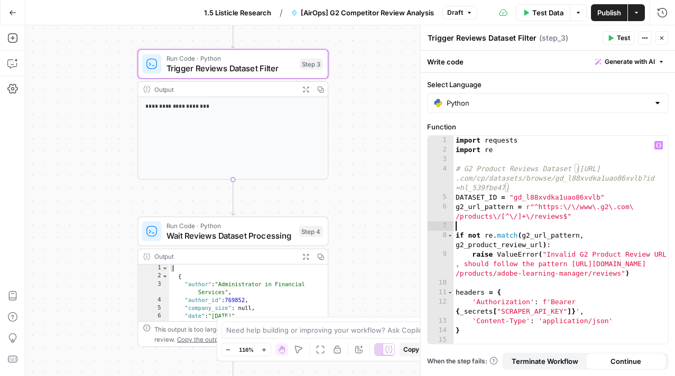
click at [603, 223] on div "import requests import re # G2 Product Reviews Dataset (https://brightdata .com…" at bounding box center [560, 249] width 214 height 227
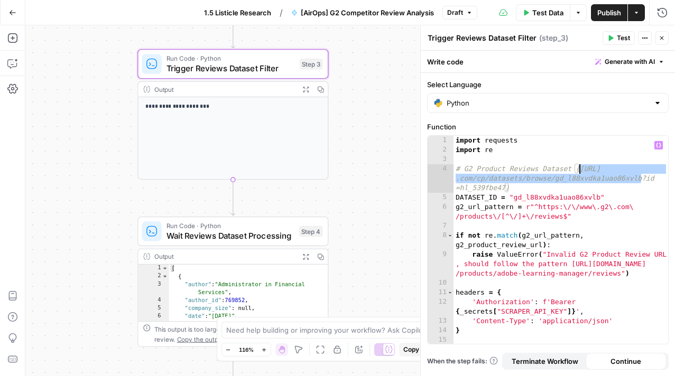
drag, startPoint x: 641, startPoint y: 176, endPoint x: 578, endPoint y: 165, distance: 63.8
click at [578, 165] on div "import requests import re # G2 Product Reviews Dataset (https://brightdata .com…" at bounding box center [560, 249] width 214 height 227
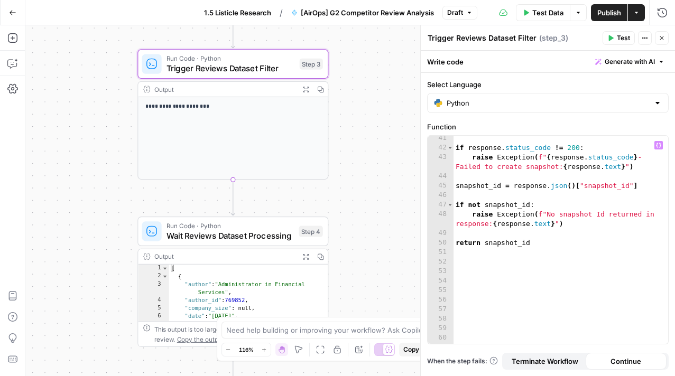
scroll to position [450, 0]
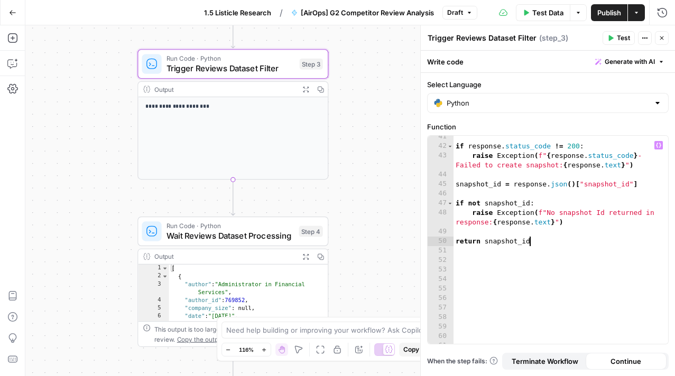
click at [546, 245] on div "if response . status_code != 200 : raise Exception ( f" { response . status_cod…" at bounding box center [560, 245] width 214 height 227
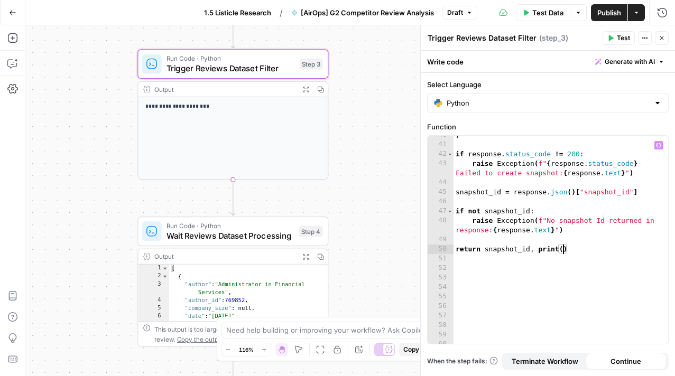
scroll to position [436, 0]
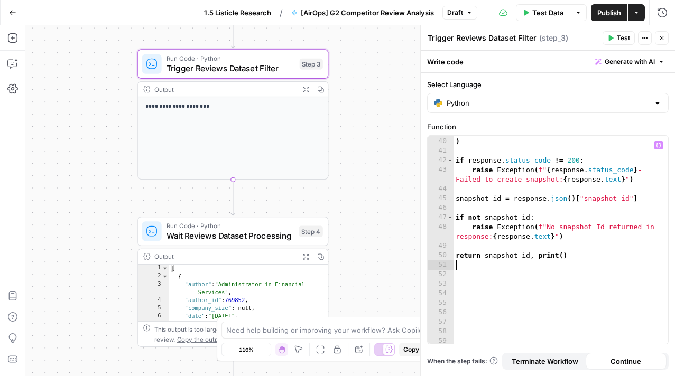
drag, startPoint x: 579, startPoint y: 260, endPoint x: 524, endPoint y: 259, distance: 55.0
click at [523, 259] on div "headers = headers ) if response . status_code != 200 : raise Exception ( f" { r…" at bounding box center [560, 240] width 214 height 227
type textarea "**********"
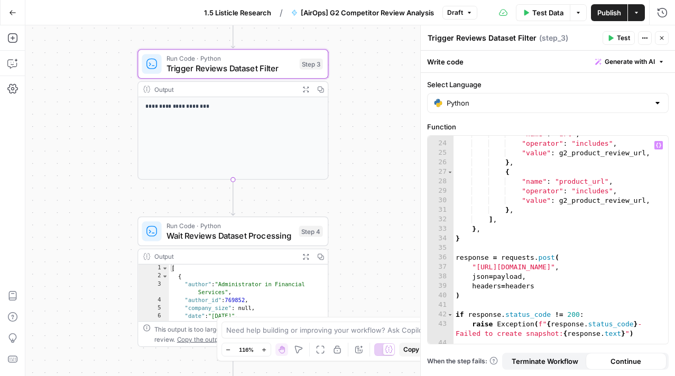
scroll to position [282, 0]
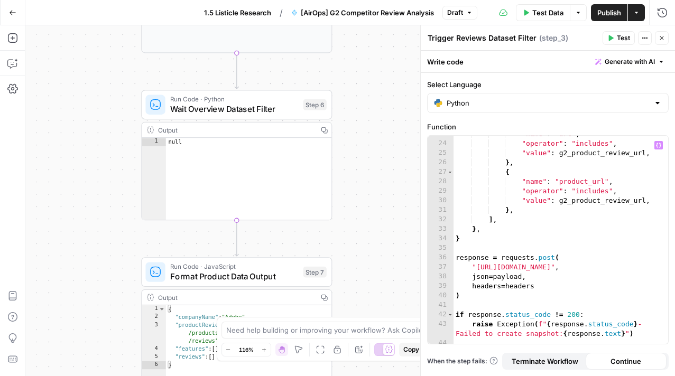
click at [257, 101] on span "Run Code · Python" at bounding box center [234, 99] width 128 height 10
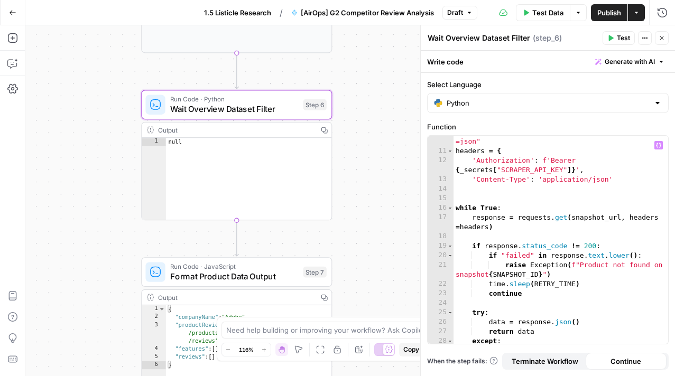
scroll to position [125, 0]
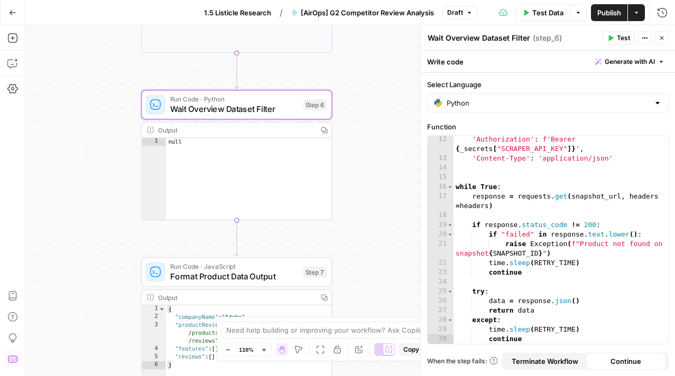
click at [671, 87] on div "Select Language Python Function 12 13 14 15 16 17 18 19 20 21 22 23 24 25 26 27…" at bounding box center [548, 224] width 254 height 303
click at [262, 8] on span "1.5 Listicle Research" at bounding box center [237, 12] width 67 height 11
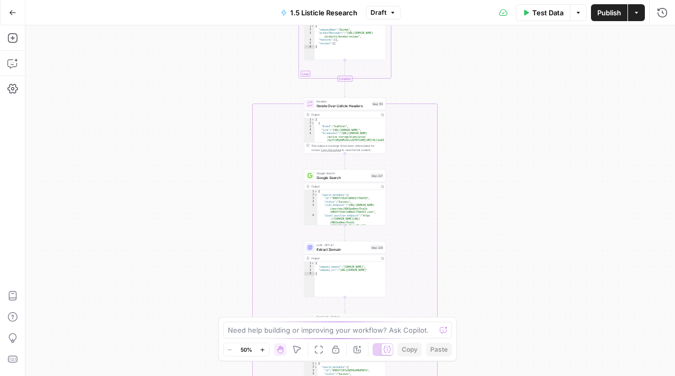
click at [264, 353] on button "Zoom In" at bounding box center [262, 349] width 13 height 13
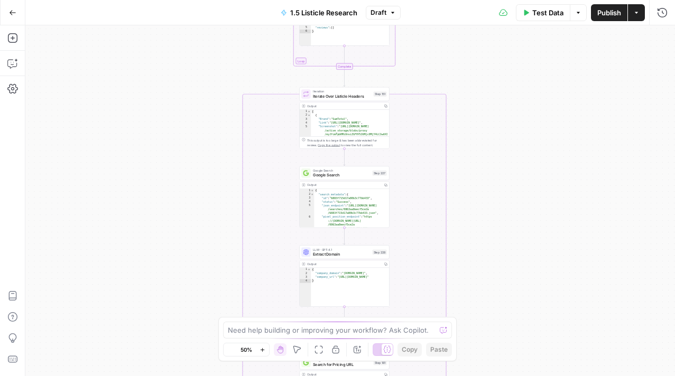
click at [264, 353] on button "Zoom In" at bounding box center [262, 349] width 13 height 13
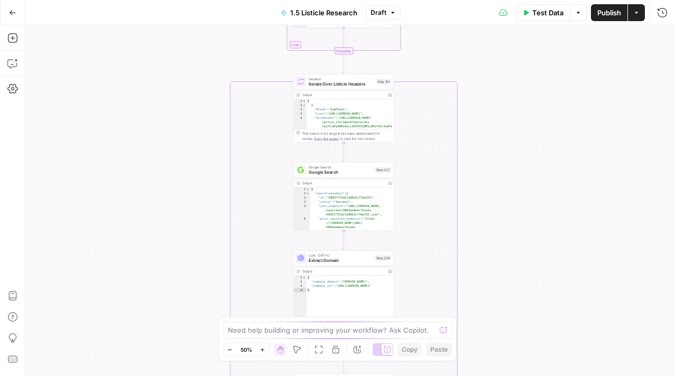
click at [264, 353] on button "Zoom In" at bounding box center [262, 349] width 13 height 13
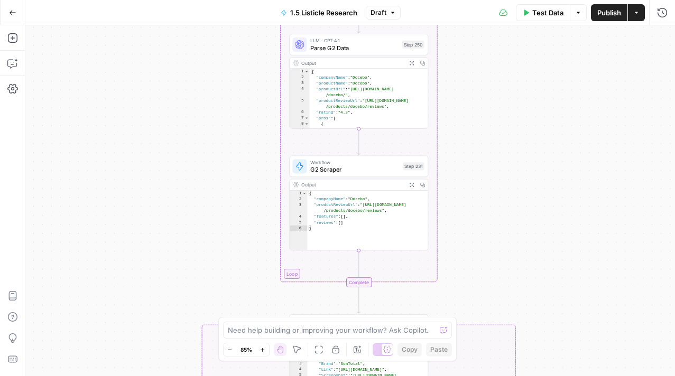
click at [7, 29] on div "Add Steps Copilot Settings AirOps Academy Help Give Feedback Shortcuts" at bounding box center [12, 200] width 25 height 351
click at [8, 34] on icon "button" at bounding box center [12, 38] width 10 height 10
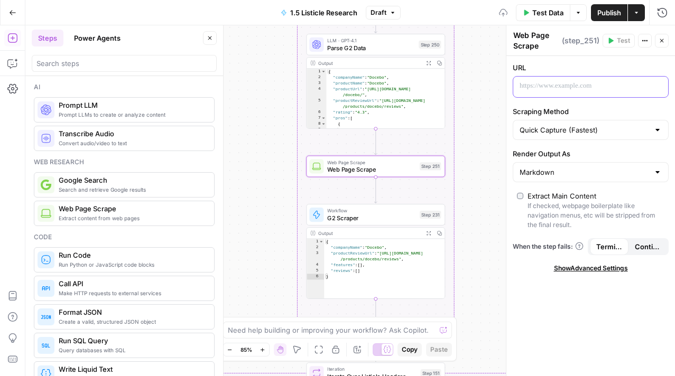
click at [604, 96] on div at bounding box center [582, 87] width 138 height 21
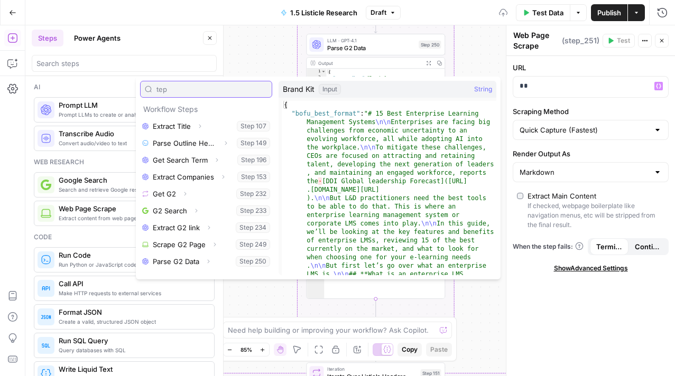
type input "tep"
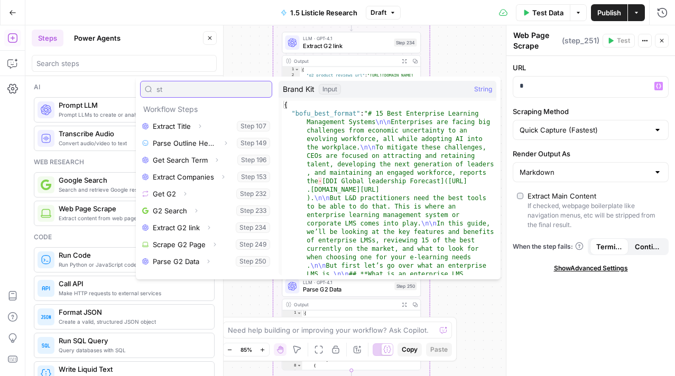
type input "s"
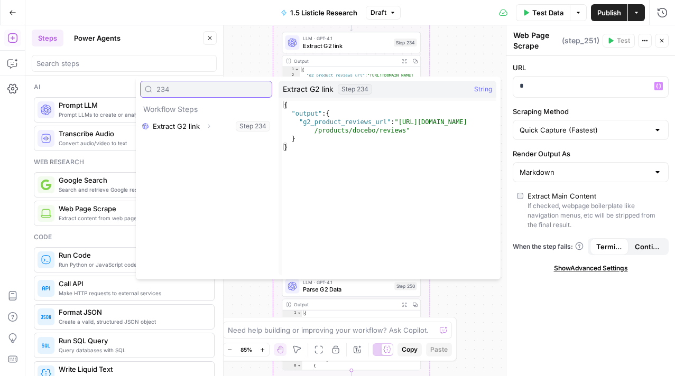
type input "234"
click at [211, 127] on icon "button" at bounding box center [209, 126] width 6 height 6
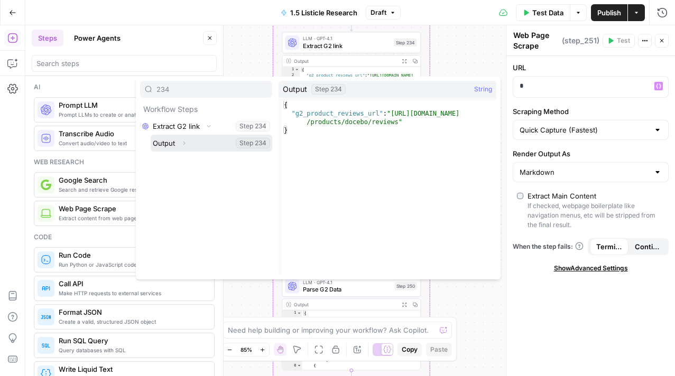
click at [193, 150] on button "Select variable Output" at bounding box center [212, 143] width 122 height 17
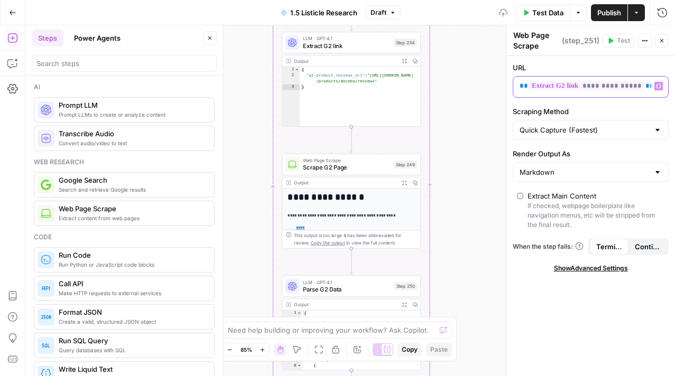
click at [554, 91] on p "**********" at bounding box center [581, 86] width 125 height 11
click at [557, 85] on span "**********" at bounding box center [586, 85] width 116 height 9
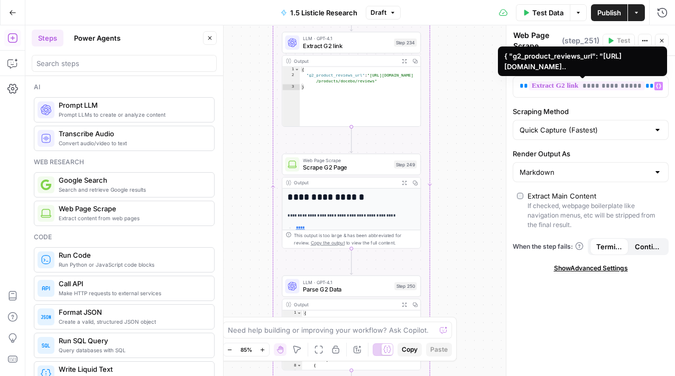
scroll to position [5399, 0]
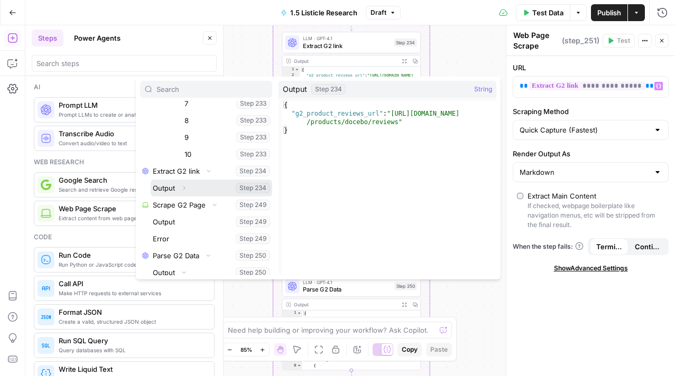
click at [184, 190] on icon "button" at bounding box center [184, 188] width 6 height 6
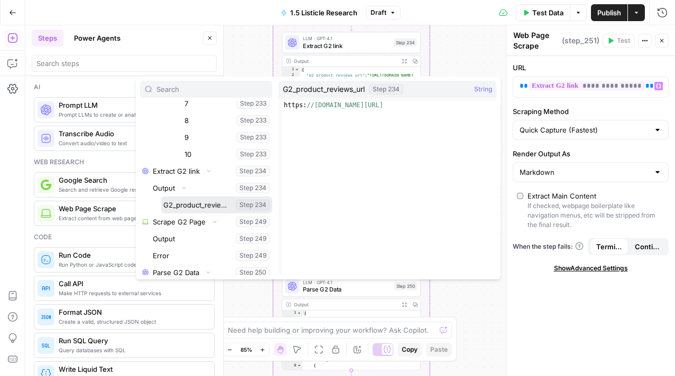
click at [181, 206] on button "Select variable G2_product_reviews_url" at bounding box center [216, 205] width 111 height 17
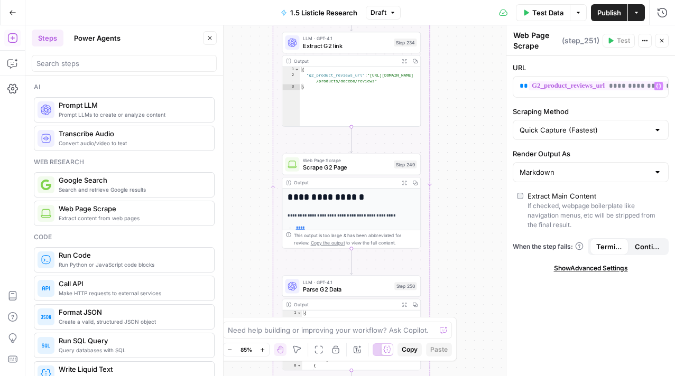
click at [494, 110] on div "true false Workflow Input Settings Inputs LLM · GPT-4.1 Extract Title Step 107 …" at bounding box center [349, 200] width 649 height 351
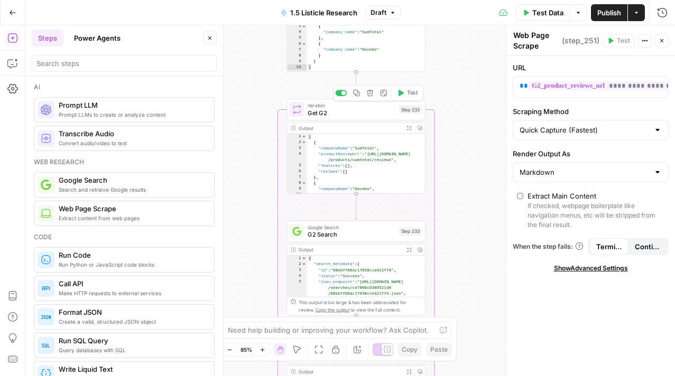
click at [411, 96] on span "Test" at bounding box center [412, 93] width 11 height 8
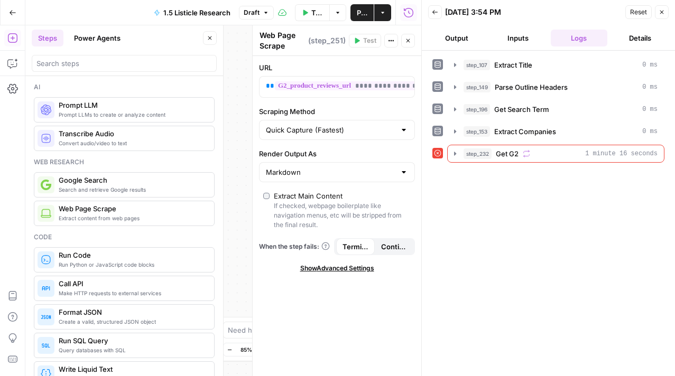
click at [666, 45] on button "Details" at bounding box center [639, 38] width 57 height 17
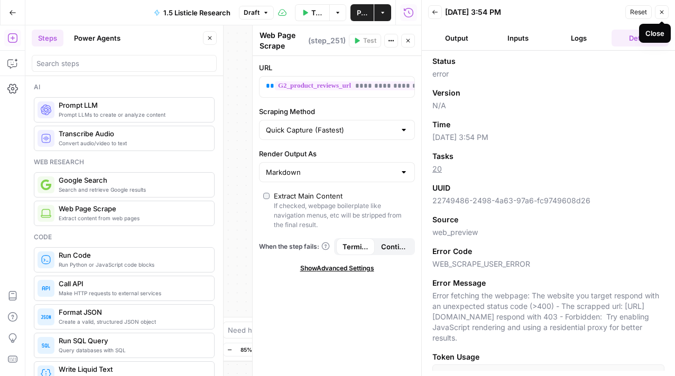
click at [660, 17] on button "Close" at bounding box center [662, 12] width 14 height 14
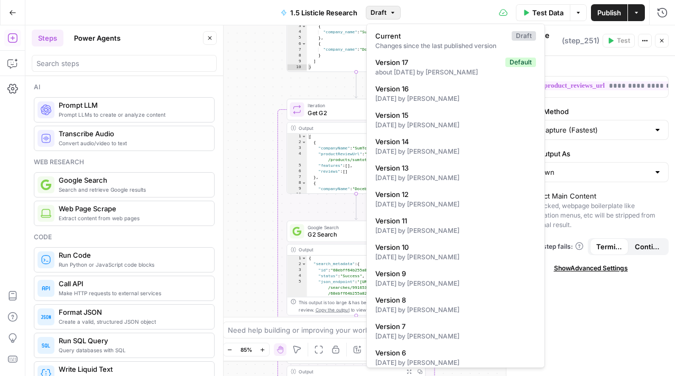
click at [385, 19] on button "Draft" at bounding box center [383, 13] width 35 height 14
click at [340, 18] on button "1.5 Listicle Research" at bounding box center [318, 12] width 89 height 17
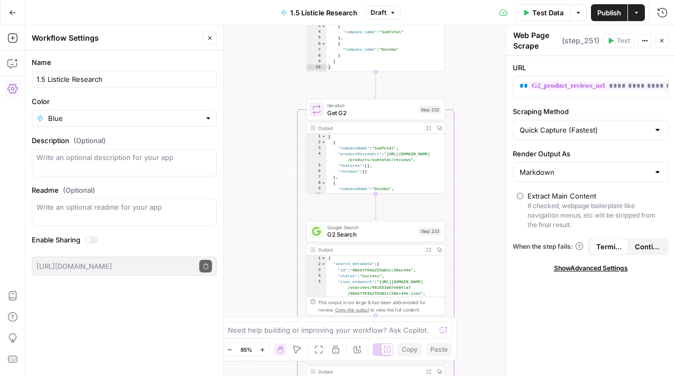
click at [378, 11] on span "Draft" at bounding box center [378, 13] width 16 height 10
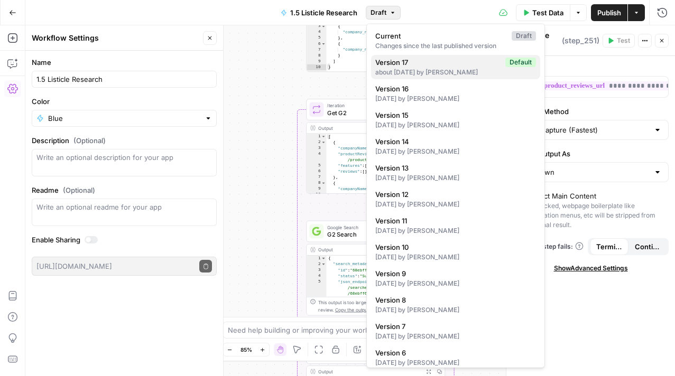
click at [404, 68] on div "about 2 months ago by Valeriia Frolova" at bounding box center [455, 73] width 161 height 10
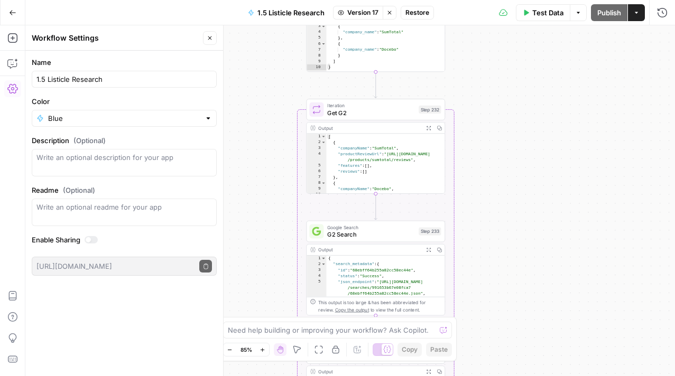
click at [411, 8] on span "Restore" at bounding box center [417, 13] width 24 height 10
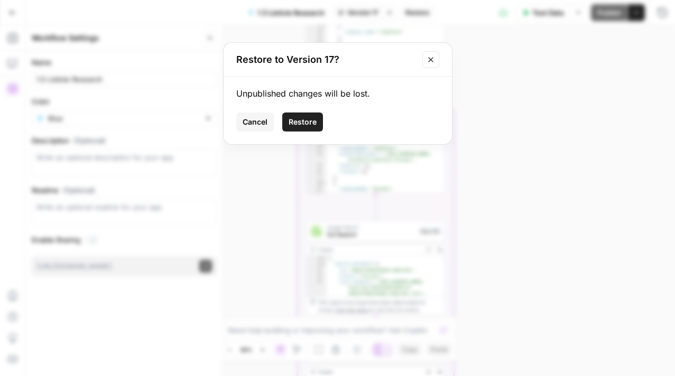
click at [300, 118] on span "Restore" at bounding box center [302, 122] width 28 height 11
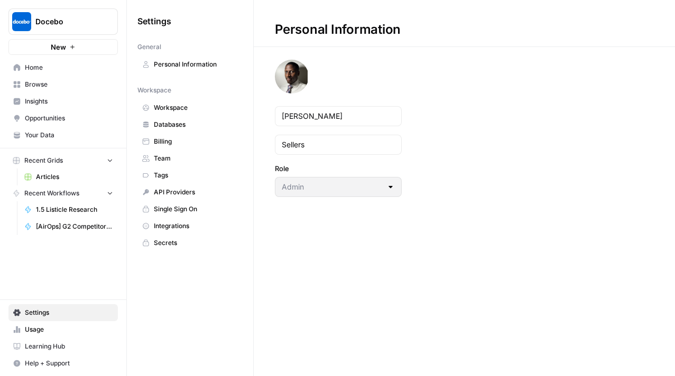
click at [180, 230] on span "Integrations" at bounding box center [196, 226] width 84 height 10
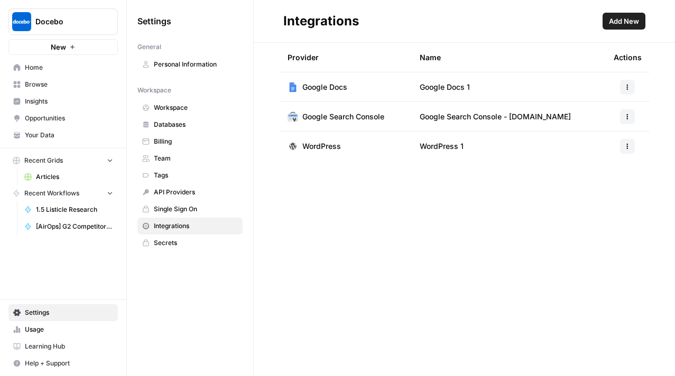
click at [226, 242] on span "Secrets" at bounding box center [196, 243] width 84 height 10
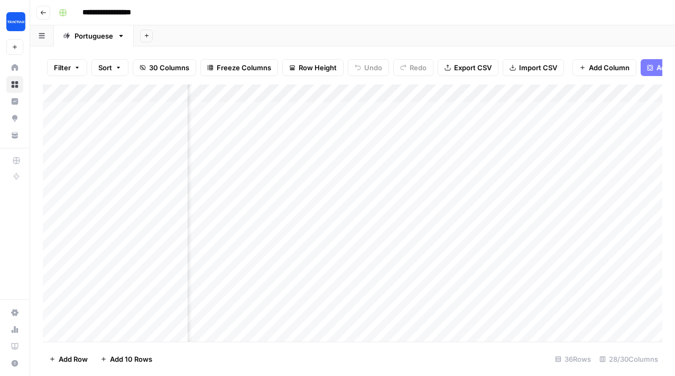
scroll to position [0, 1274]
